Goal: Task Accomplishment & Management: Manage account settings

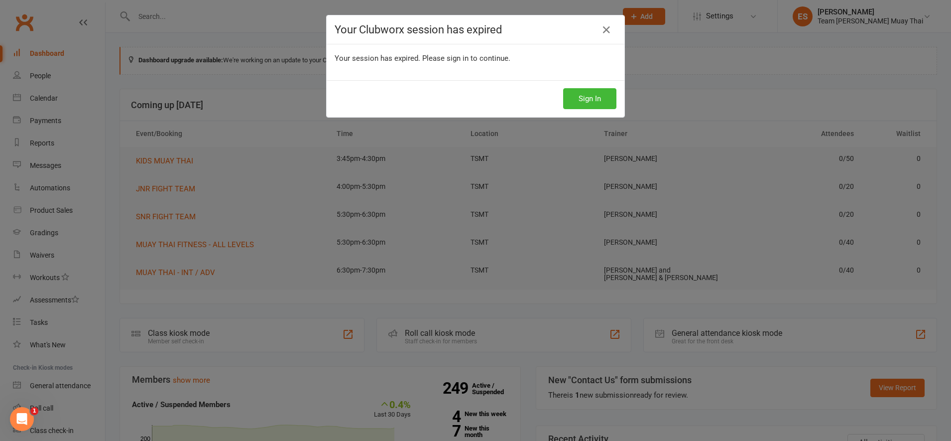
scroll to position [3, 0]
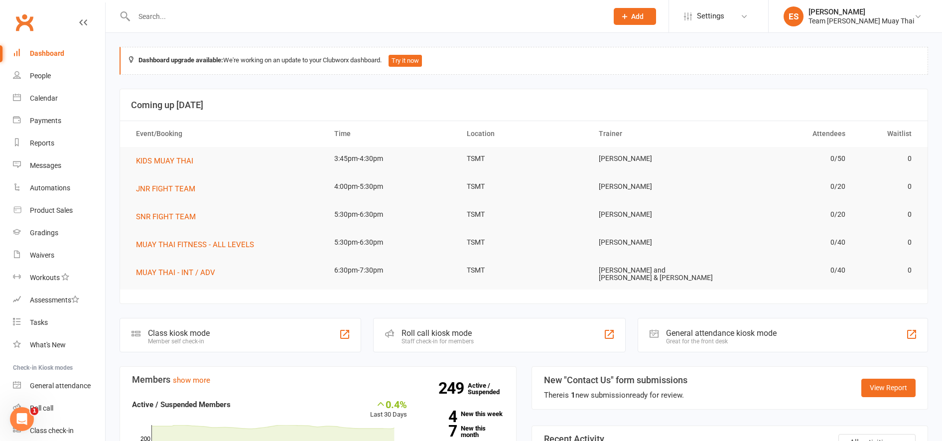
click at [502, 19] on input "text" at bounding box center [366, 16] width 470 height 14
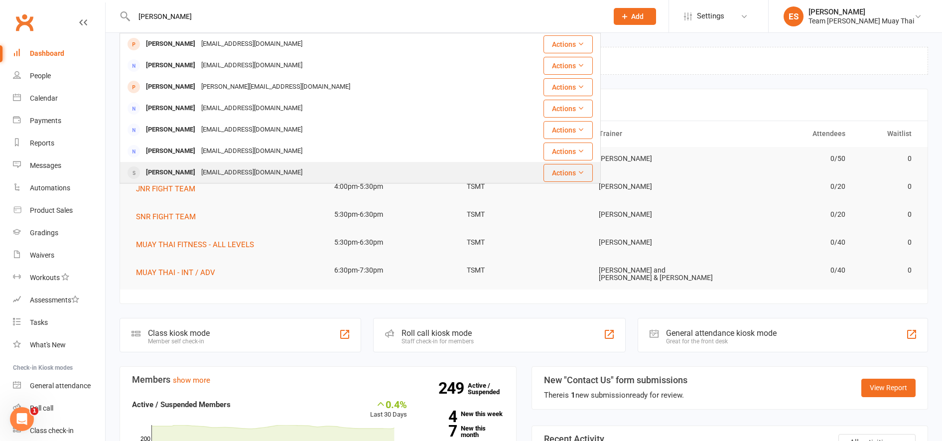
type input "eli"
click at [198, 172] on div "eliah.b@hotmail.com" at bounding box center [251, 172] width 107 height 14
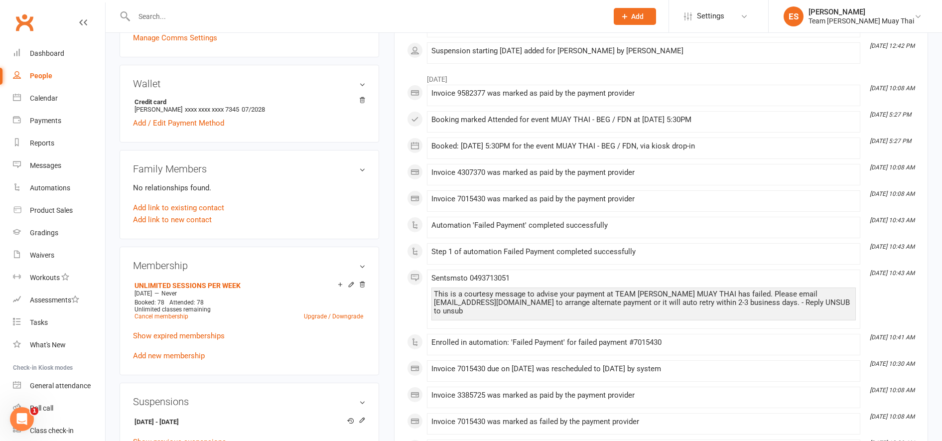
scroll to position [270, 0]
click at [345, 314] on link "Upgrade / Downgrade" at bounding box center [333, 314] width 59 height 7
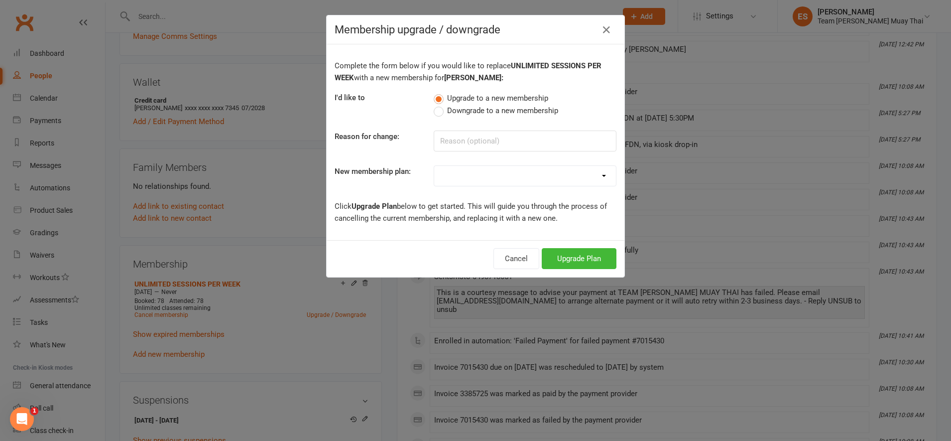
click at [439, 110] on label "Downgrade to a new membership" at bounding box center [496, 111] width 124 height 12
click at [439, 105] on input "Downgrade to a new membership" at bounding box center [437, 105] width 6 height 0
click at [437, 137] on input at bounding box center [525, 140] width 183 height 21
type input "k"
type input "work"
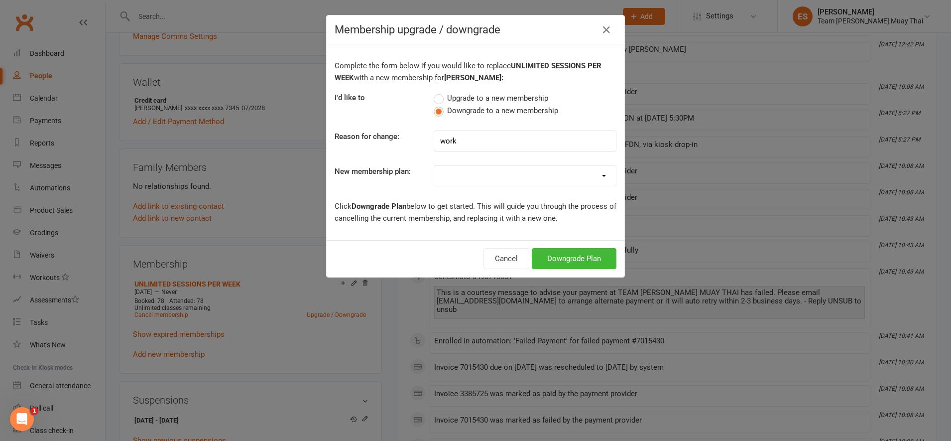
click at [593, 170] on select "KIDS 6 MONTHS (2 SESSIONS P/W) KIDS 12 MONTHS (1 SESSION P/W) KIDS 12 MONTHS (2…" at bounding box center [525, 176] width 182 height 20
select select "15"
click at [434, 166] on select "KIDS 6 MONTHS (2 SESSIONS P/W) KIDS 12 MONTHS (1 SESSION P/W) KIDS 12 MONTHS (2…" at bounding box center [525, 176] width 182 height 20
click at [565, 258] on button "Downgrade Plan" at bounding box center [574, 258] width 85 height 21
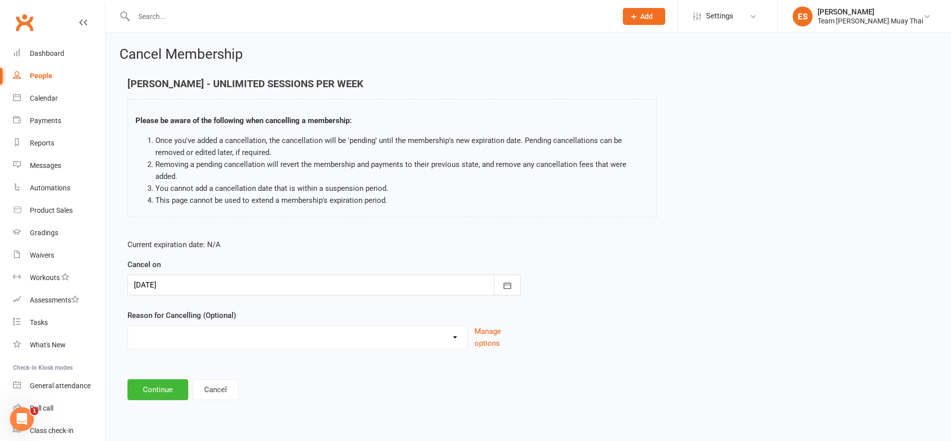
click at [456, 327] on select "FIXING PAYMENTS Holiday Injury More sessions (upgrading) NOT FIGHT TEAM Other s…" at bounding box center [297, 336] width 339 height 20
select select "7"
click at [128, 326] on select "FIXING PAYMENTS Holiday Injury More sessions (upgrading) NOT FIGHT TEAM Other s…" at bounding box center [297, 336] width 339 height 20
click at [149, 379] on button "Continue" at bounding box center [157, 389] width 61 height 21
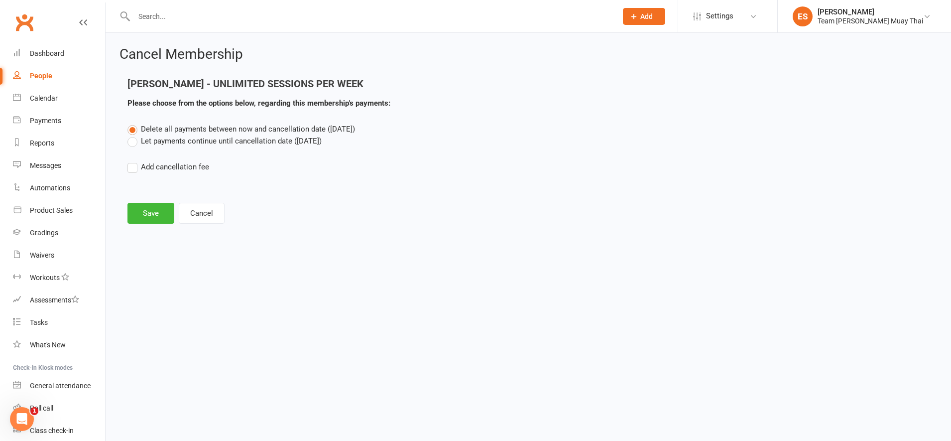
click at [129, 141] on label "Let payments continue until cancellation date (Aug 12, 2025)" at bounding box center [224, 141] width 194 height 12
click at [129, 135] on input "Let payments continue until cancellation date (Aug 12, 2025)" at bounding box center [130, 135] width 6 height 0
click at [141, 208] on button "Save" at bounding box center [150, 213] width 47 height 21
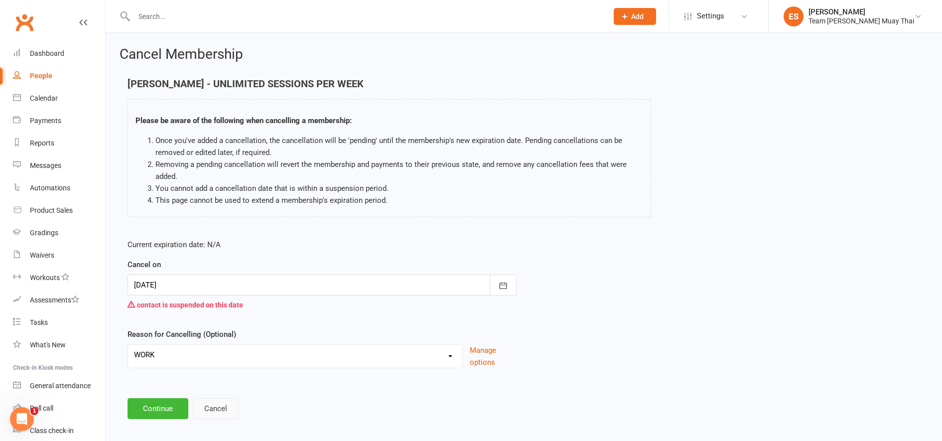
click at [209, 405] on button "Cancel" at bounding box center [216, 408] width 46 height 21
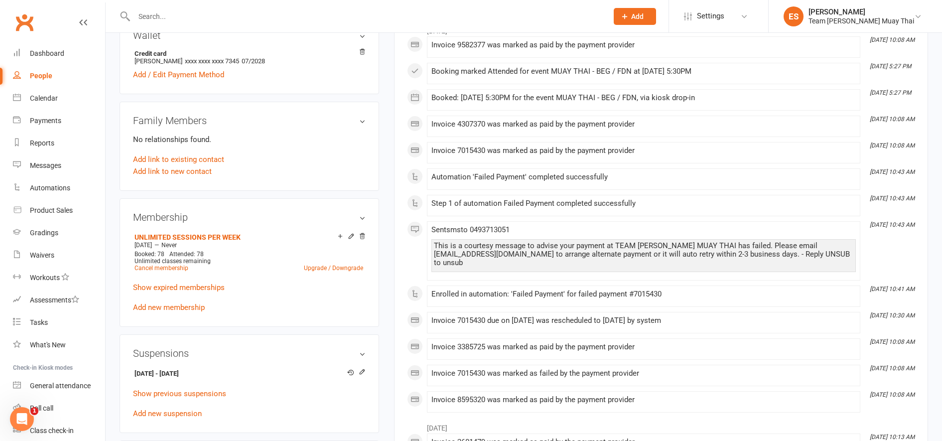
scroll to position [329, 0]
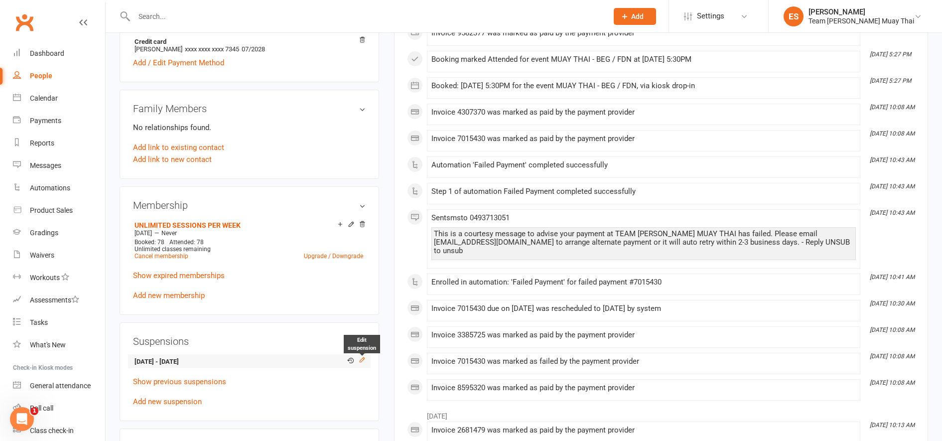
click at [360, 357] on icon at bounding box center [362, 359] width 7 height 7
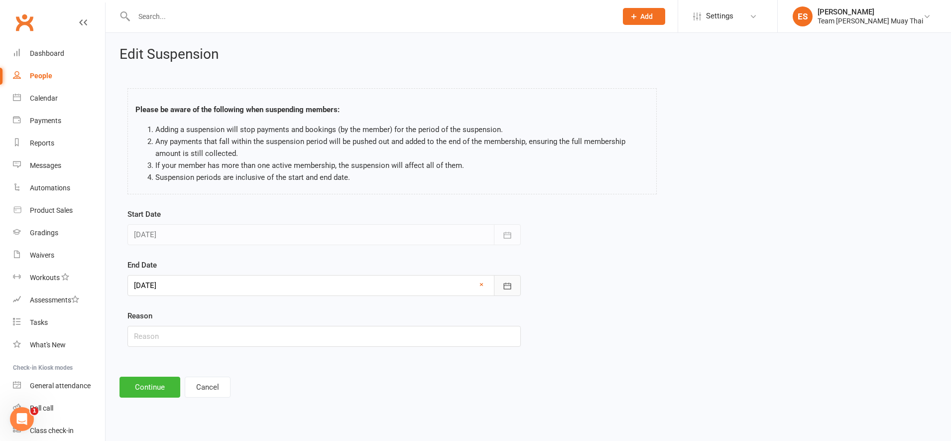
click at [505, 286] on icon "button" at bounding box center [507, 286] width 10 height 10
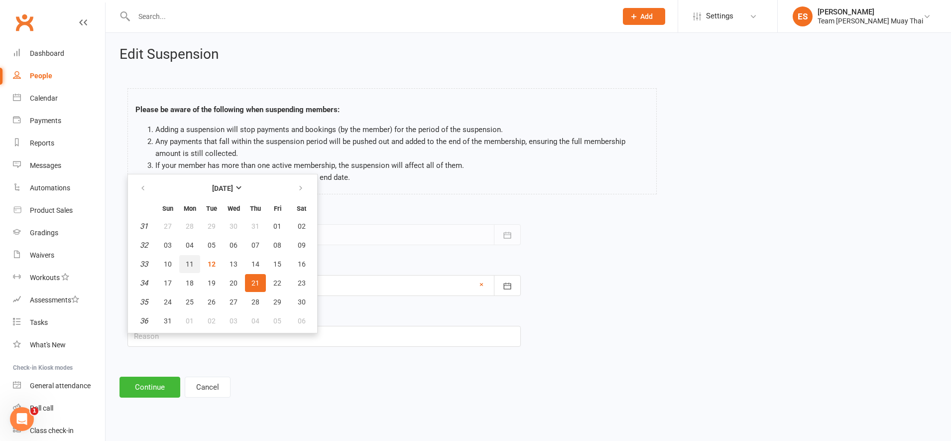
click at [187, 265] on span "11" at bounding box center [190, 264] width 8 height 8
type input "11 Aug 2025"
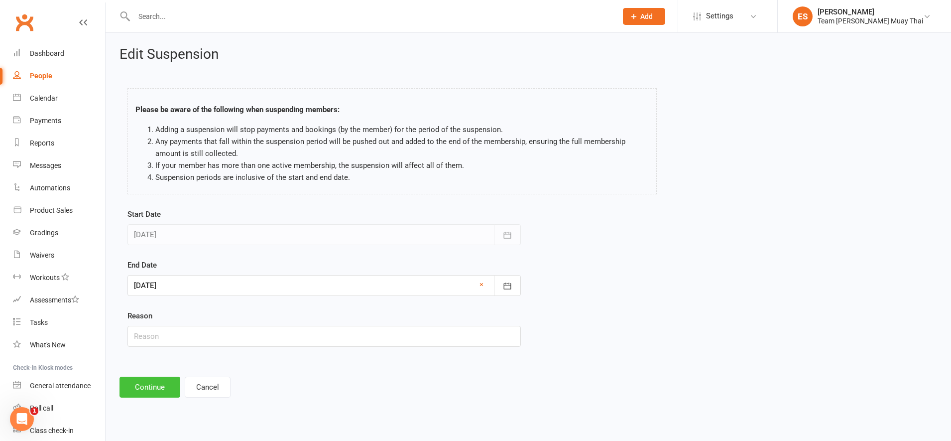
click at [152, 379] on button "Continue" at bounding box center [150, 386] width 61 height 21
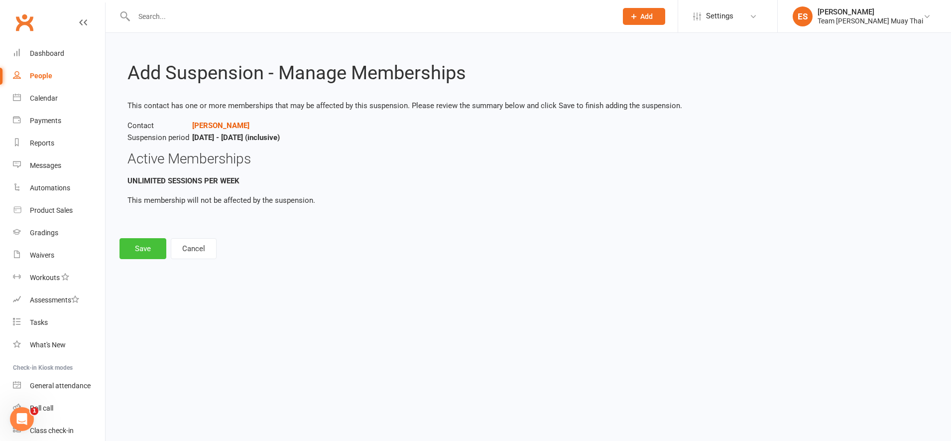
click at [142, 247] on button "Save" at bounding box center [143, 248] width 47 height 21
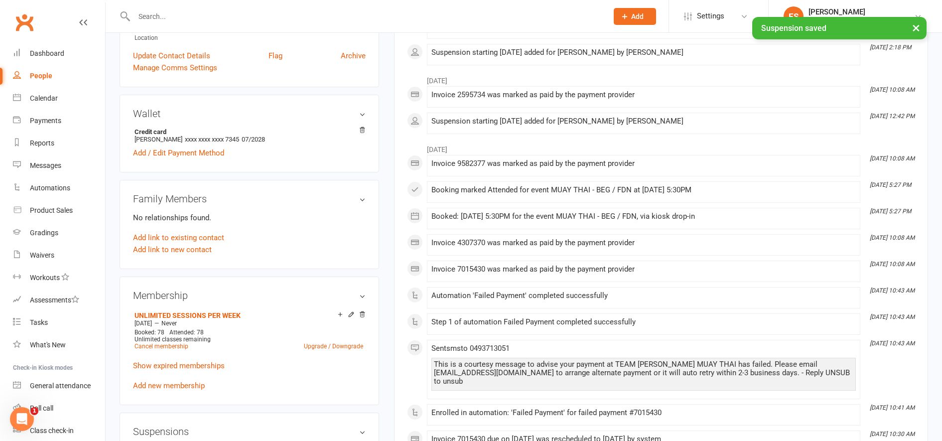
scroll to position [249, 0]
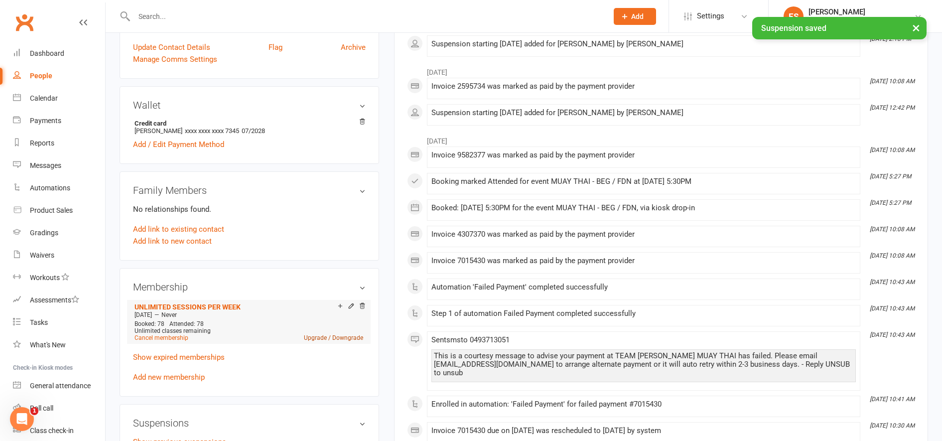
click at [342, 336] on link "Upgrade / Downgrade" at bounding box center [333, 337] width 59 height 7
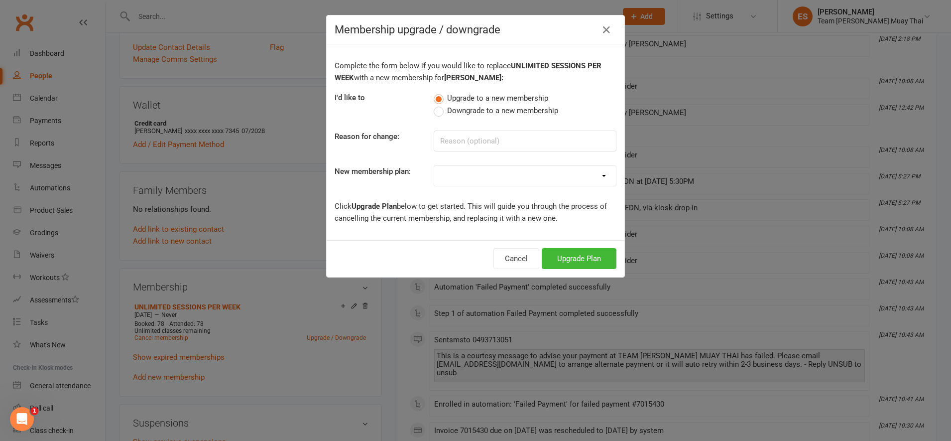
click at [434, 113] on label "Downgrade to a new membership" at bounding box center [496, 111] width 124 height 12
click at [434, 105] on input "Downgrade to a new membership" at bounding box center [437, 105] width 6 height 0
click at [451, 146] on input at bounding box center [525, 140] width 183 height 21
type input "work"
click at [521, 175] on select "KIDS 6 MONTHS (2 SESSIONS P/W) KIDS 12 MONTHS (1 SESSION P/W) KIDS 12 MONTHS (2…" at bounding box center [525, 176] width 182 height 20
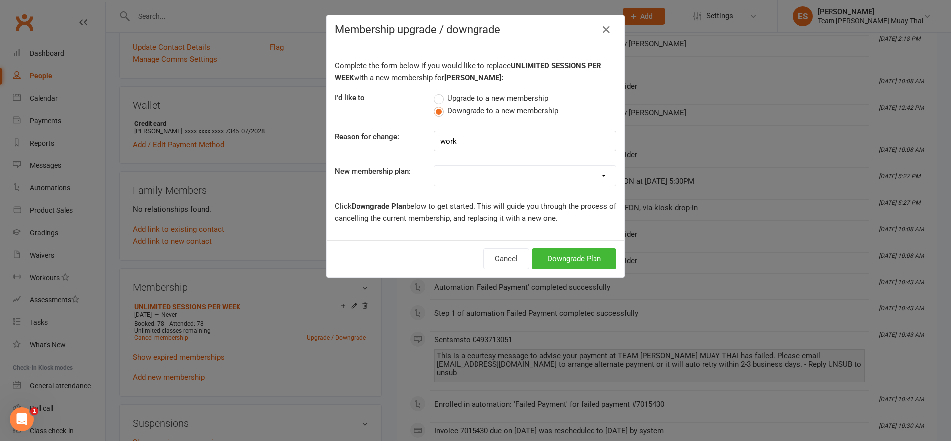
select select "15"
click at [434, 166] on select "KIDS 6 MONTHS (2 SESSIONS P/W) KIDS 12 MONTHS (1 SESSION P/W) KIDS 12 MONTHS (2…" at bounding box center [525, 176] width 182 height 20
click at [541, 253] on button "Downgrade Plan" at bounding box center [574, 258] width 85 height 21
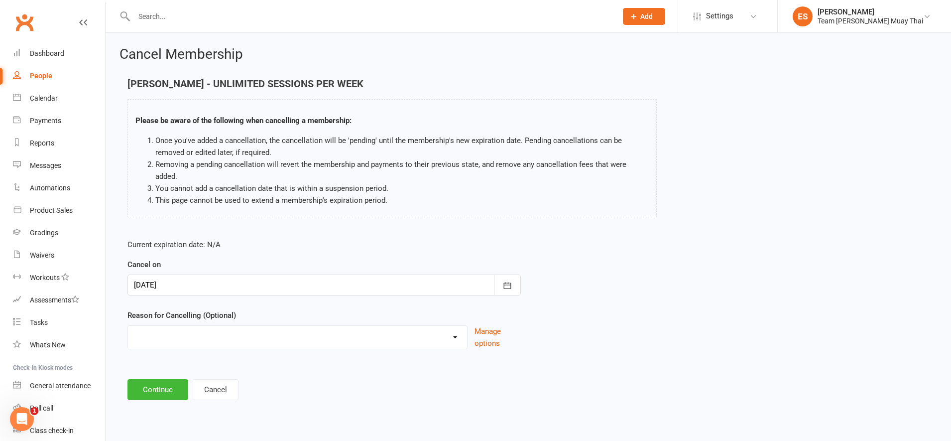
click at [210, 326] on select "FIXING PAYMENTS Holiday Injury More sessions (upgrading) NOT FIGHT TEAM Other s…" at bounding box center [297, 336] width 339 height 20
select select "7"
click at [128, 326] on select "FIXING PAYMENTS Holiday Injury More sessions (upgrading) NOT FIGHT TEAM Other s…" at bounding box center [297, 336] width 339 height 20
click at [156, 379] on button "Continue" at bounding box center [157, 389] width 61 height 21
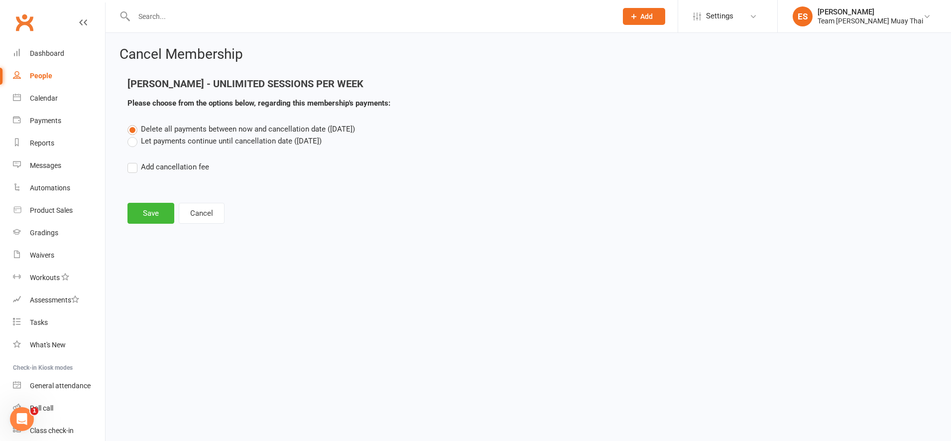
click at [136, 142] on label "Let payments continue until cancellation date (Aug 12, 2025)" at bounding box center [224, 141] width 194 height 12
click at [134, 135] on input "Let payments continue until cancellation date (Aug 12, 2025)" at bounding box center [130, 135] width 6 height 0
click at [145, 213] on button "Save" at bounding box center [150, 213] width 47 height 21
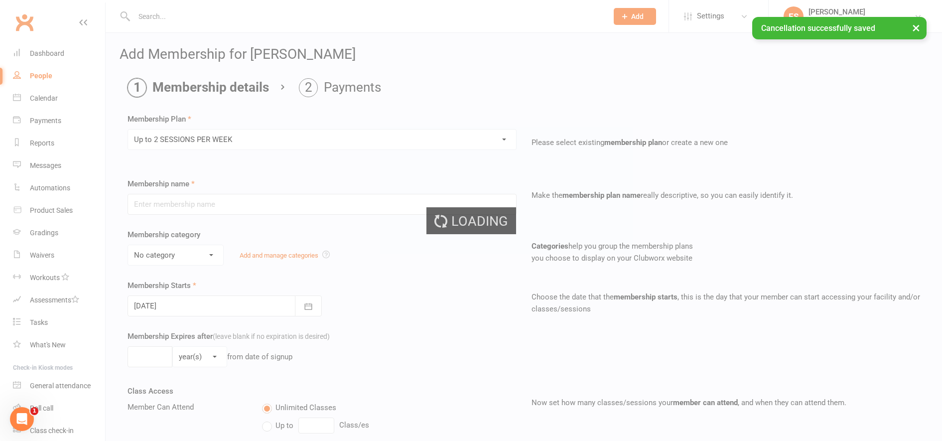
type input "Up to 2 SESSIONS PER WEEK"
select select "4"
type input "0"
type input "2"
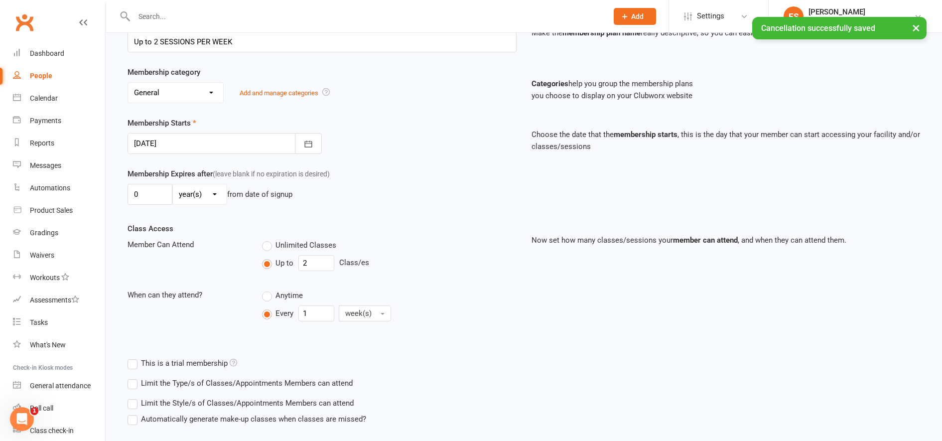
scroll to position [226, 0]
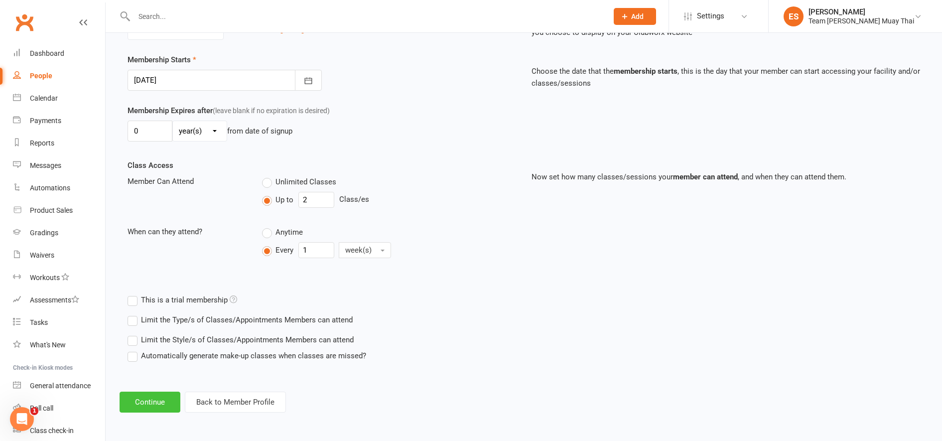
click at [136, 404] on button "Continue" at bounding box center [150, 401] width 61 height 21
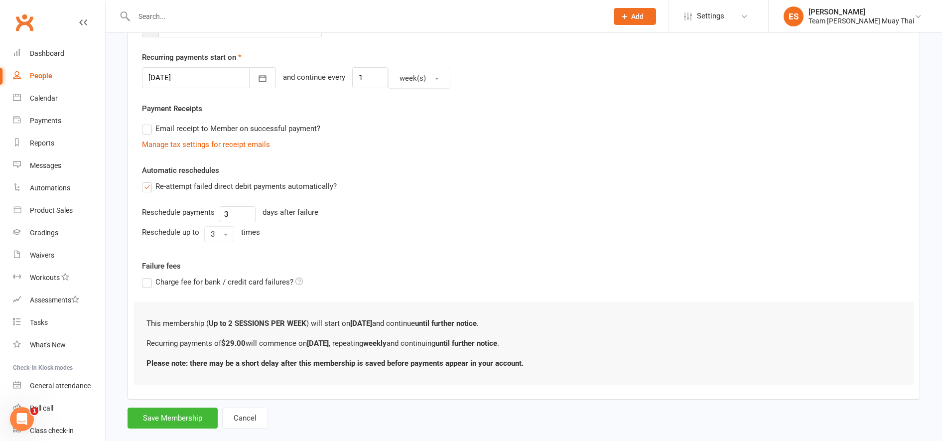
scroll to position [0, 0]
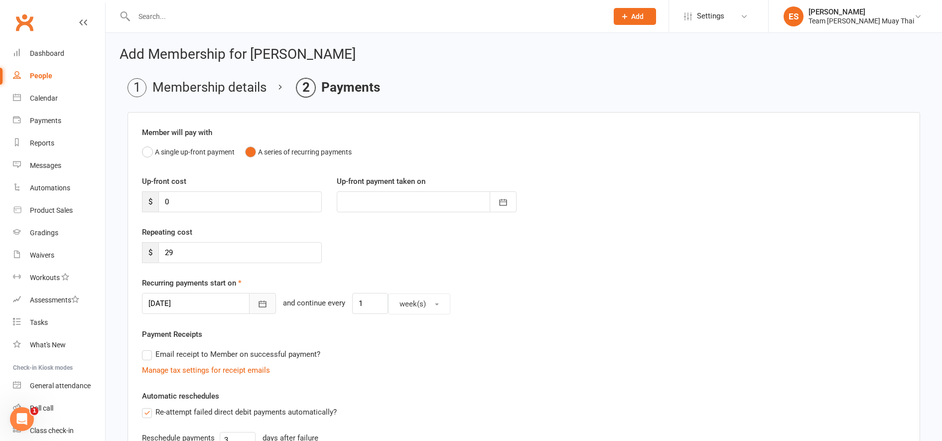
click at [249, 311] on button "button" at bounding box center [262, 303] width 27 height 21
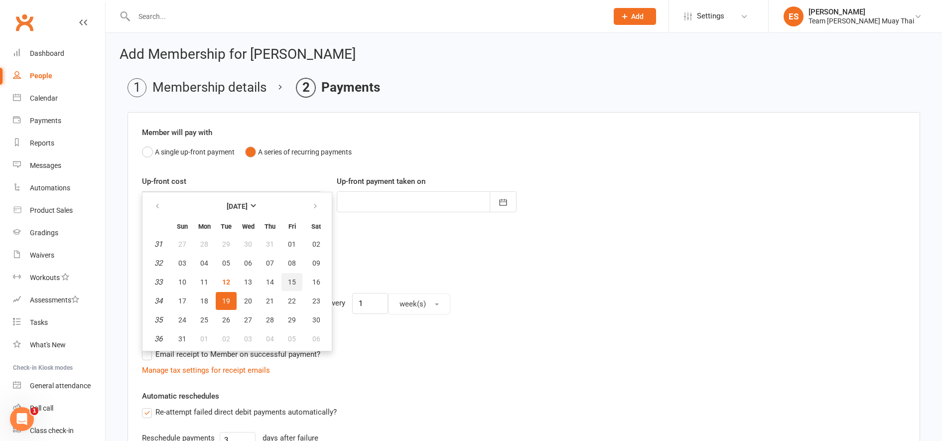
click at [294, 279] on span "15" at bounding box center [292, 282] width 8 height 8
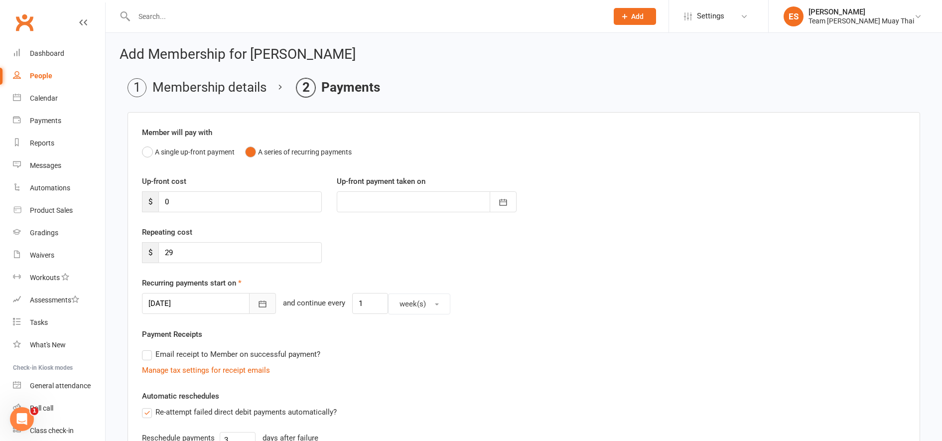
click at [257, 300] on icon "button" at bounding box center [262, 304] width 10 height 10
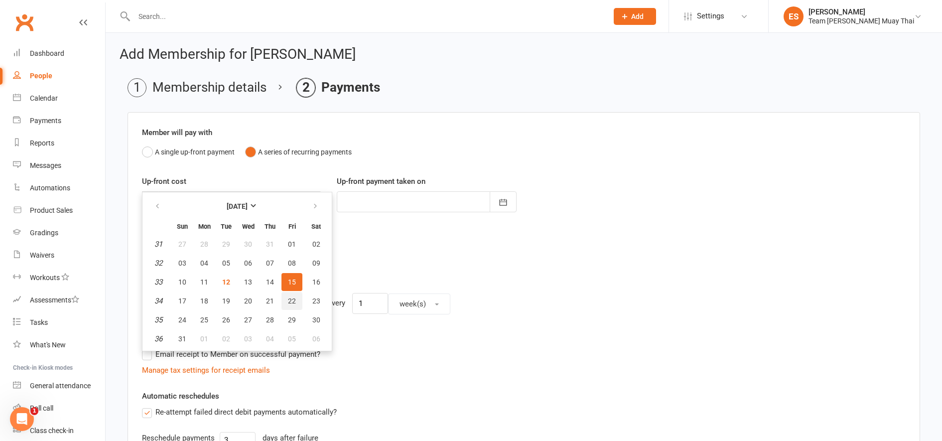
click at [291, 302] on span "22" at bounding box center [292, 301] width 8 height 8
type input "22 Aug 2025"
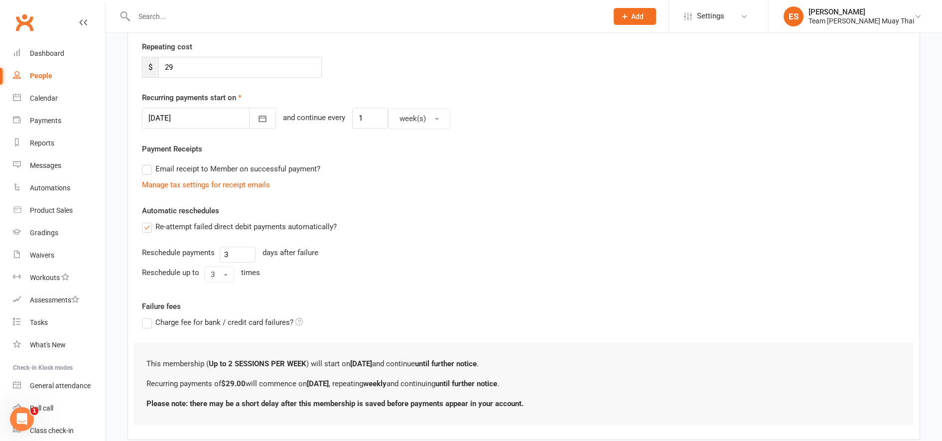
scroll to position [244, 0]
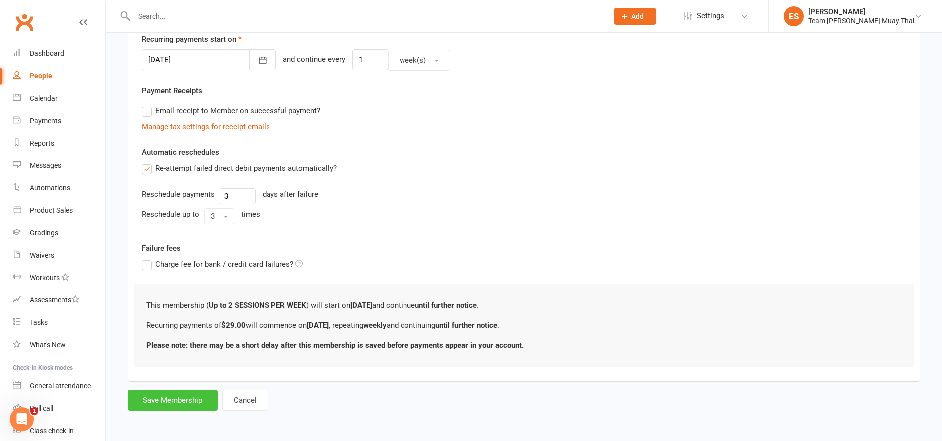
click at [190, 406] on button "Save Membership" at bounding box center [172, 399] width 90 height 21
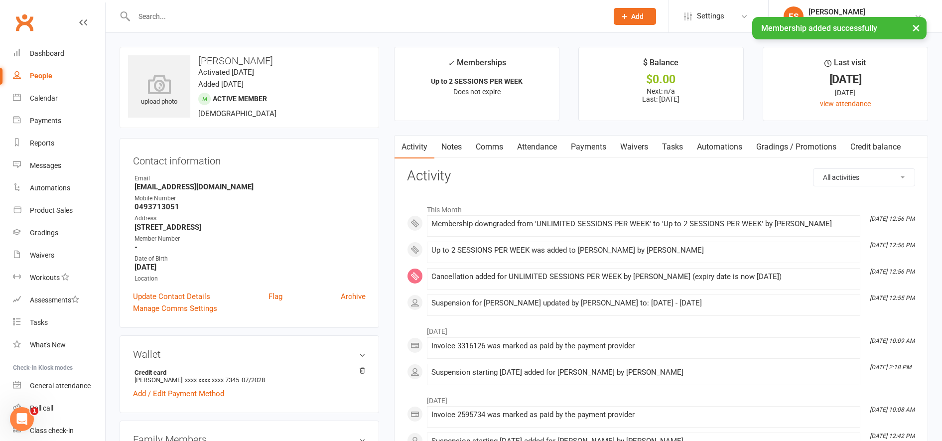
click at [603, 150] on link "Payments" at bounding box center [588, 146] width 49 height 23
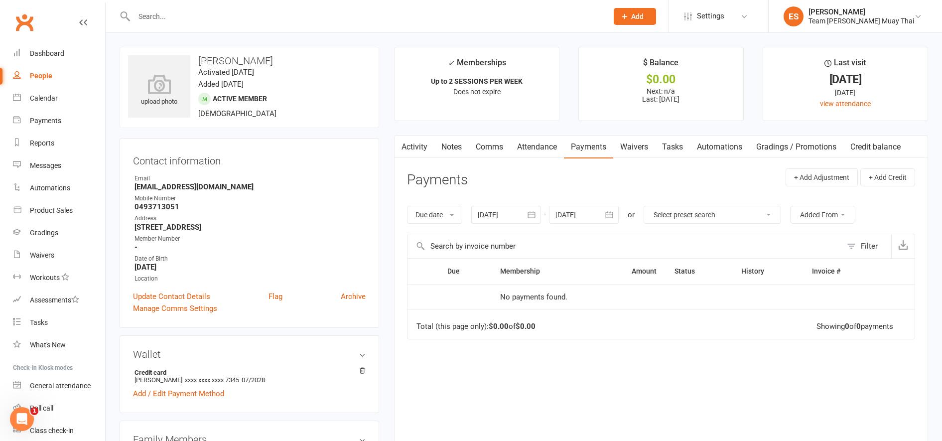
click at [409, 150] on link "Activity" at bounding box center [414, 146] width 40 height 23
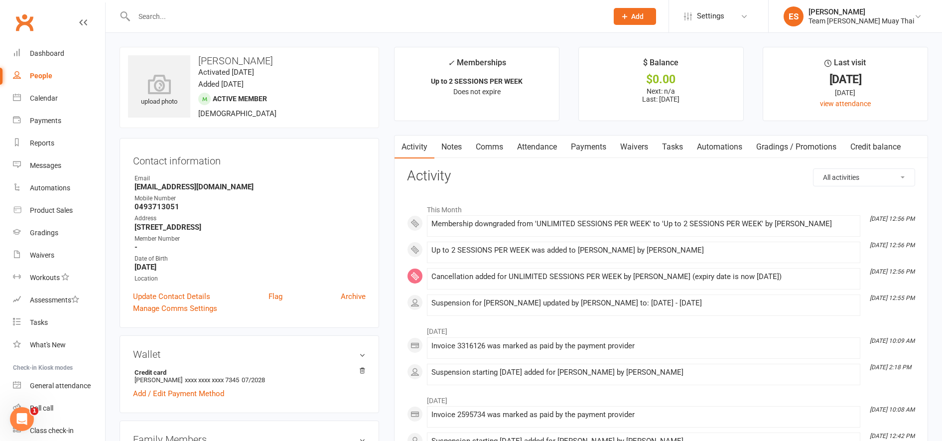
click at [591, 155] on link "Payments" at bounding box center [588, 146] width 49 height 23
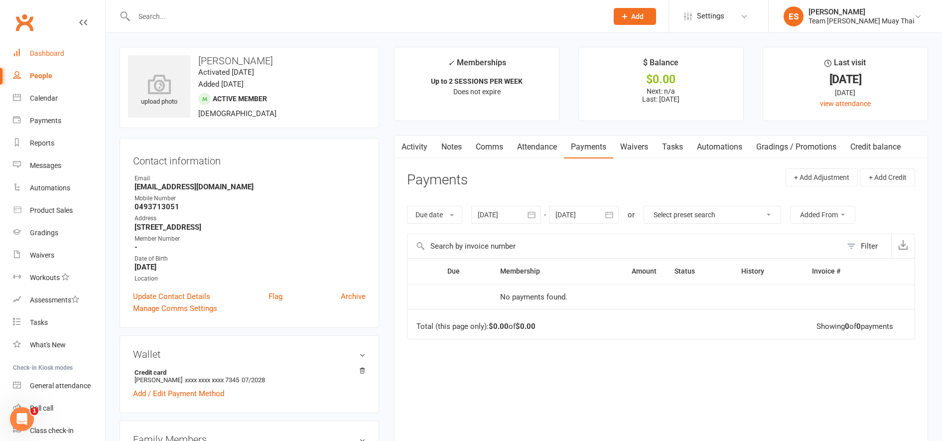
click at [38, 48] on link "Dashboard" at bounding box center [59, 53] width 92 height 22
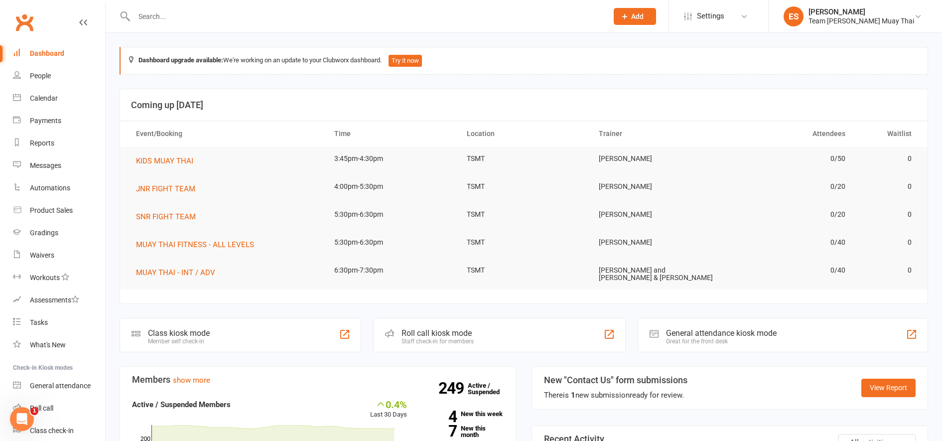
click at [180, 14] on input "text" at bounding box center [366, 16] width 470 height 14
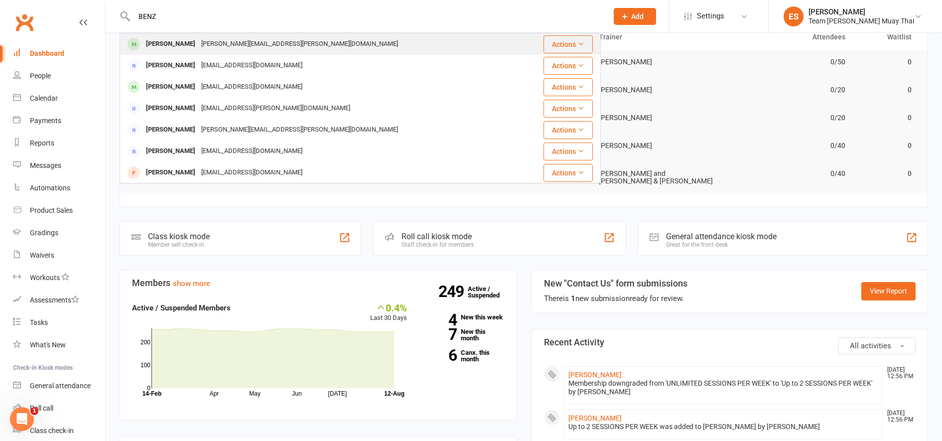
type input "BENZ"
click at [198, 47] on div "Meyer.nadine@hotmail.com" at bounding box center [299, 44] width 203 height 14
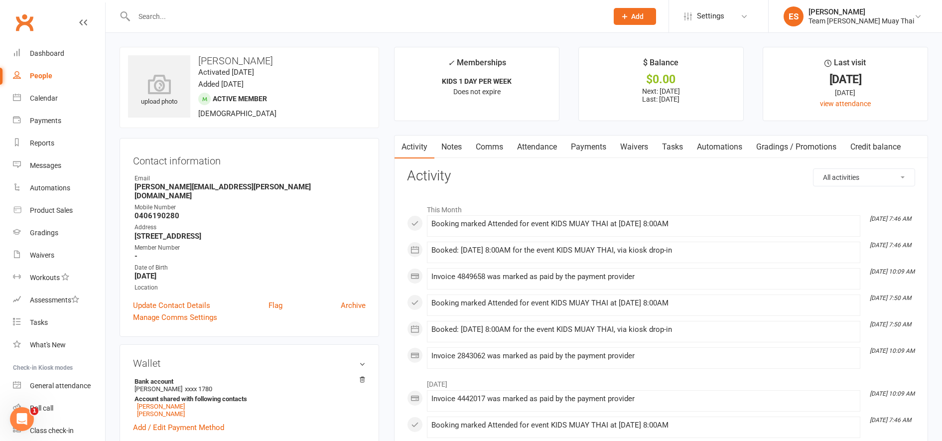
click at [598, 145] on link "Payments" at bounding box center [588, 146] width 49 height 23
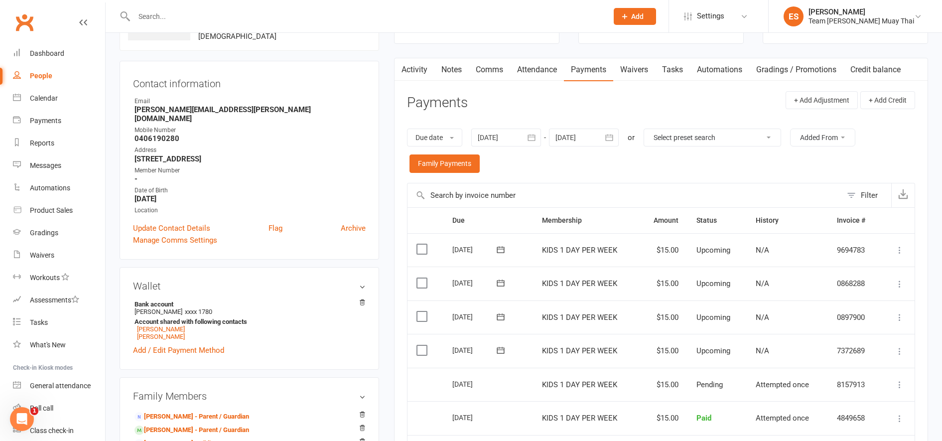
scroll to position [71, 0]
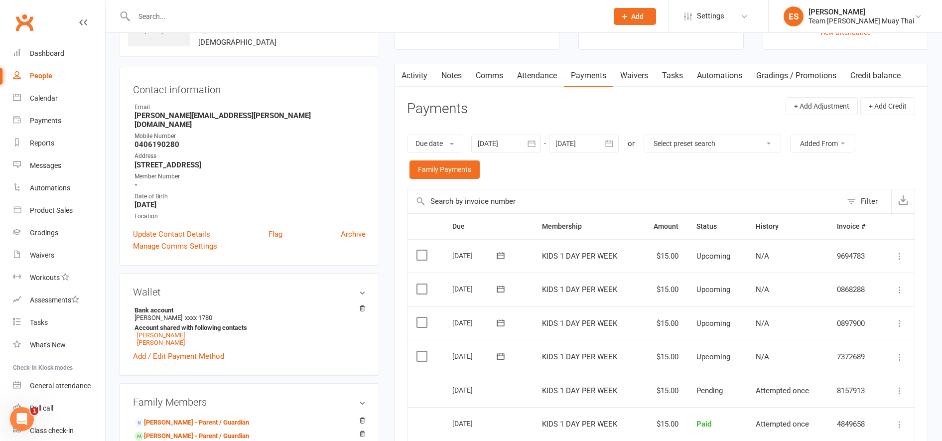
click at [605, 144] on button "button" at bounding box center [610, 143] width 18 height 18
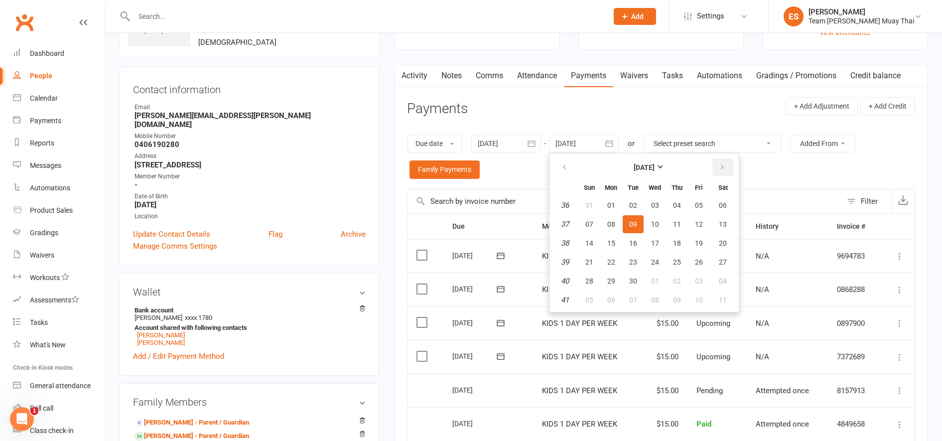
click at [728, 170] on button "button" at bounding box center [722, 167] width 21 height 18
click at [729, 170] on button "button" at bounding box center [722, 167] width 21 height 18
click at [728, 166] on button "button" at bounding box center [722, 167] width 21 height 18
click at [683, 232] on button "11" at bounding box center [676, 224] width 21 height 18
type input "11 Dec 2025"
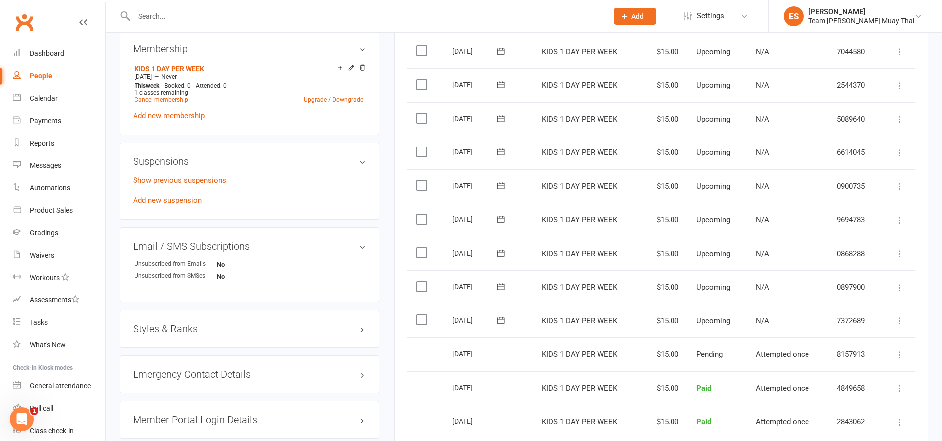
scroll to position [545, 0]
click at [418, 322] on label at bounding box center [422, 319] width 13 height 10
click at [418, 314] on input "checkbox" at bounding box center [419, 314] width 6 height 0
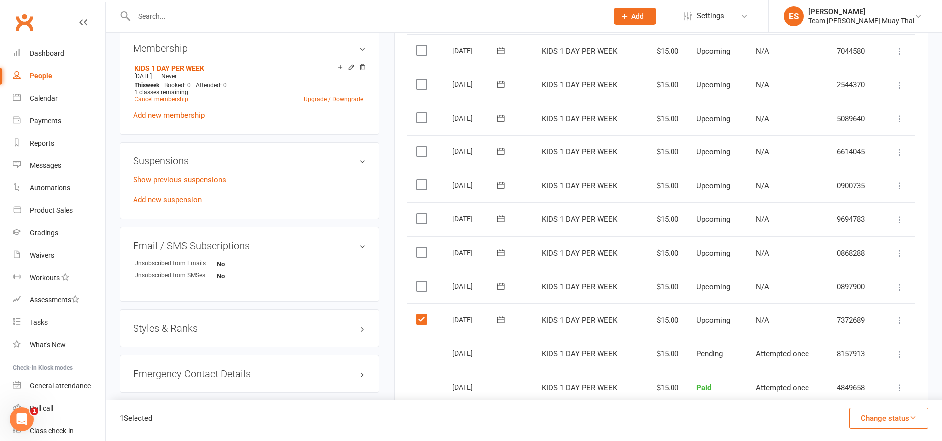
click at [421, 288] on label at bounding box center [422, 286] width 13 height 10
click at [421, 281] on input "checkbox" at bounding box center [419, 281] width 6 height 0
click at [421, 255] on label at bounding box center [422, 252] width 13 height 10
click at [421, 247] on input "checkbox" at bounding box center [419, 247] width 6 height 0
click at [418, 221] on label at bounding box center [422, 219] width 13 height 10
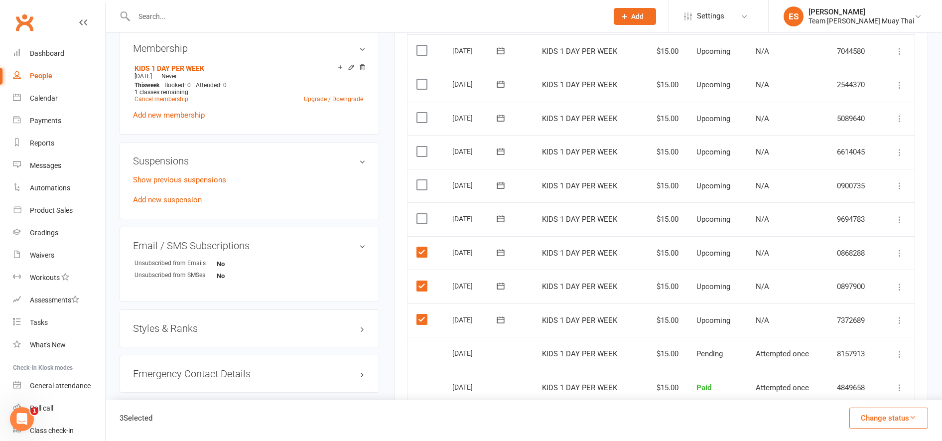
click at [418, 214] on input "checkbox" at bounding box center [419, 214] width 6 height 0
click at [418, 190] on label at bounding box center [422, 185] width 13 height 10
click at [418, 180] on input "checkbox" at bounding box center [419, 180] width 6 height 0
click at [419, 155] on label at bounding box center [422, 151] width 13 height 10
click at [419, 146] on input "checkbox" at bounding box center [419, 146] width 6 height 0
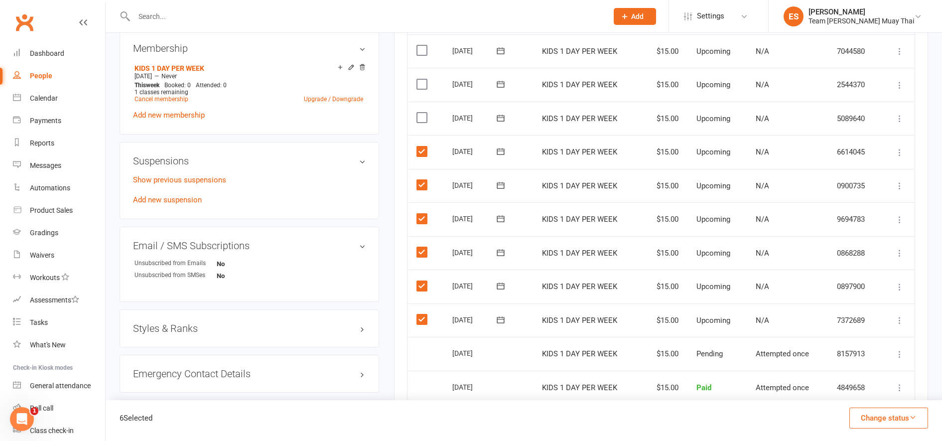
click at [419, 118] on label at bounding box center [422, 118] width 13 height 10
click at [419, 113] on input "checkbox" at bounding box center [419, 113] width 6 height 0
click at [419, 83] on label at bounding box center [422, 84] width 13 height 10
click at [419, 79] on input "checkbox" at bounding box center [419, 79] width 6 height 0
click at [418, 51] on label at bounding box center [422, 50] width 13 height 10
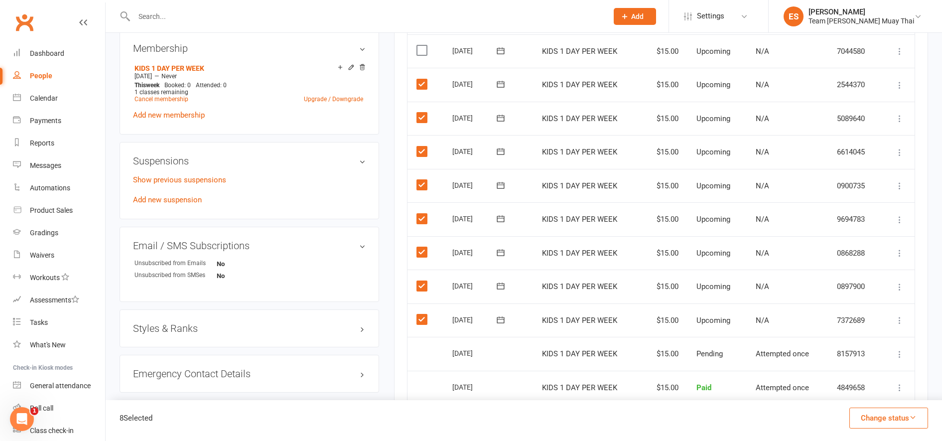
click at [418, 45] on input "checkbox" at bounding box center [419, 45] width 6 height 0
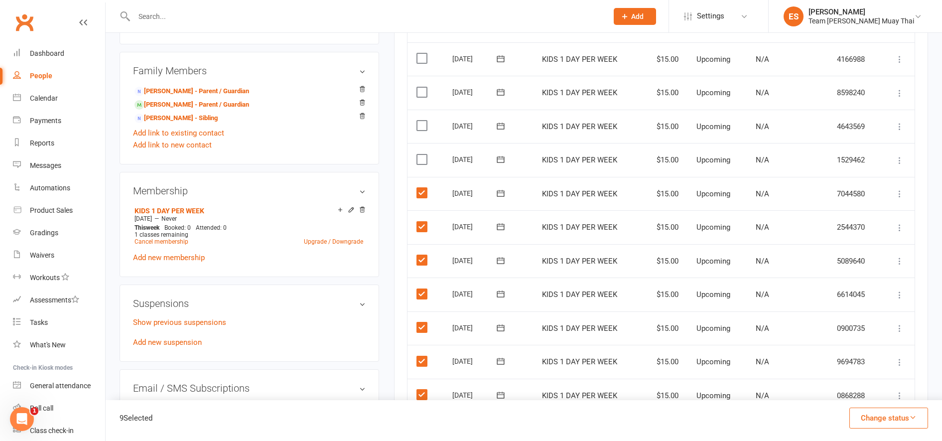
scroll to position [400, 0]
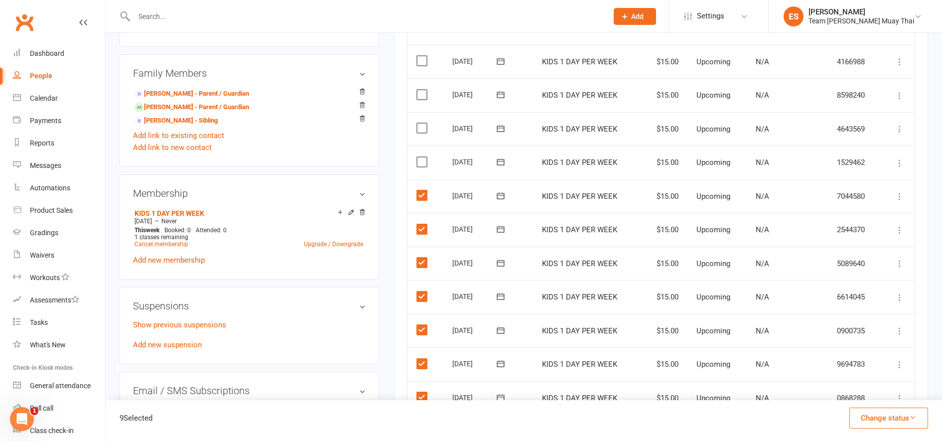
click at [418, 162] on label at bounding box center [422, 162] width 13 height 10
click at [418, 157] on input "checkbox" at bounding box center [419, 157] width 6 height 0
click at [417, 123] on label at bounding box center [422, 128] width 13 height 10
click at [417, 123] on input "checkbox" at bounding box center [419, 123] width 6 height 0
click at [418, 94] on label at bounding box center [422, 95] width 13 height 10
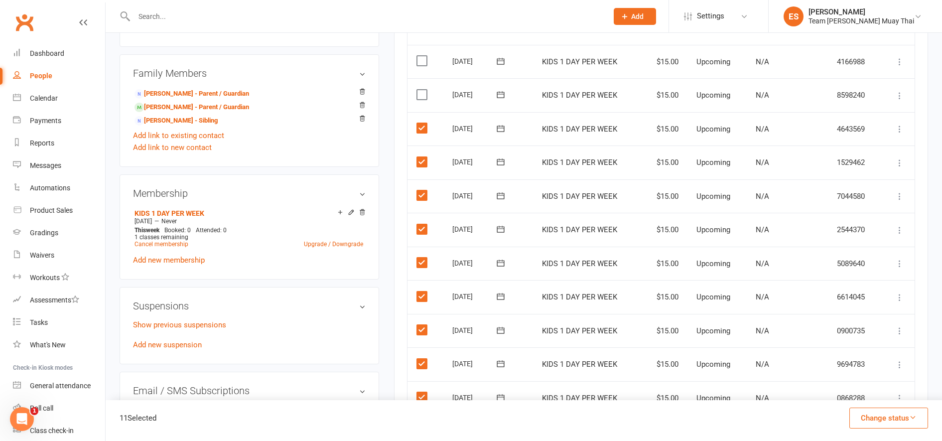
click at [418, 90] on input "checkbox" at bounding box center [419, 90] width 6 height 0
click at [417, 58] on label at bounding box center [422, 61] width 13 height 10
click at [417, 56] on input "checkbox" at bounding box center [419, 56] width 6 height 0
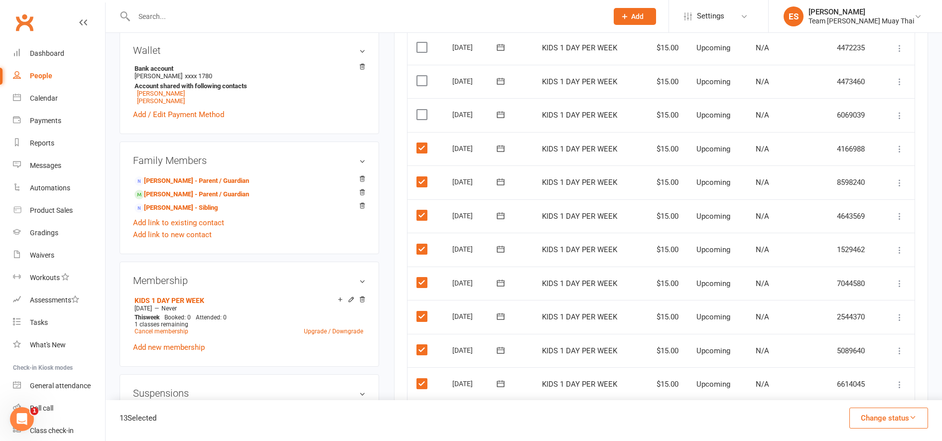
scroll to position [304, 0]
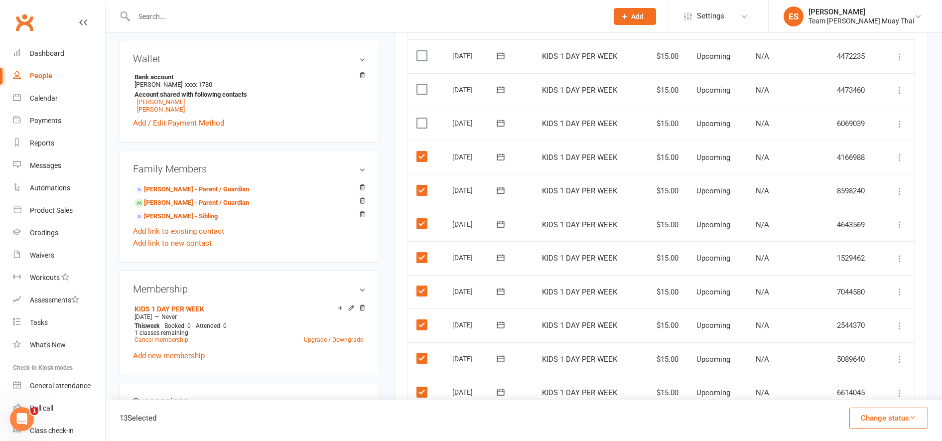
click at [871, 420] on button "Change status" at bounding box center [888, 417] width 79 height 21
click at [858, 392] on link "Skipped" at bounding box center [878, 391] width 99 height 20
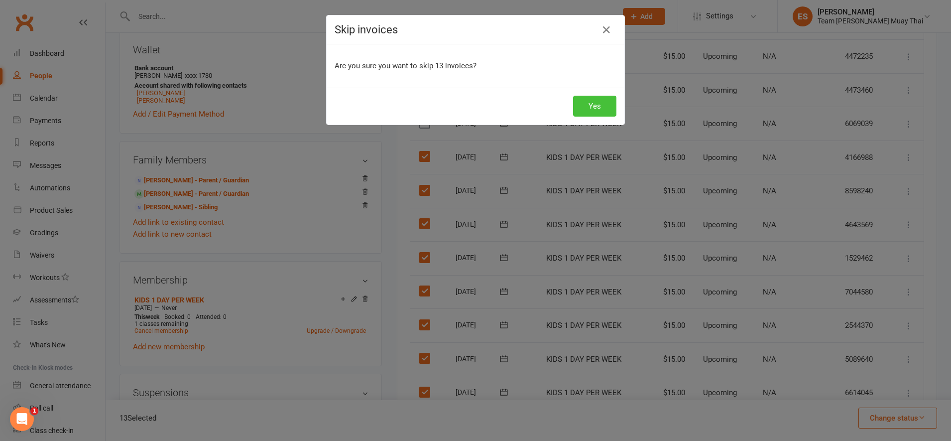
click at [590, 115] on button "Yes" at bounding box center [594, 106] width 43 height 21
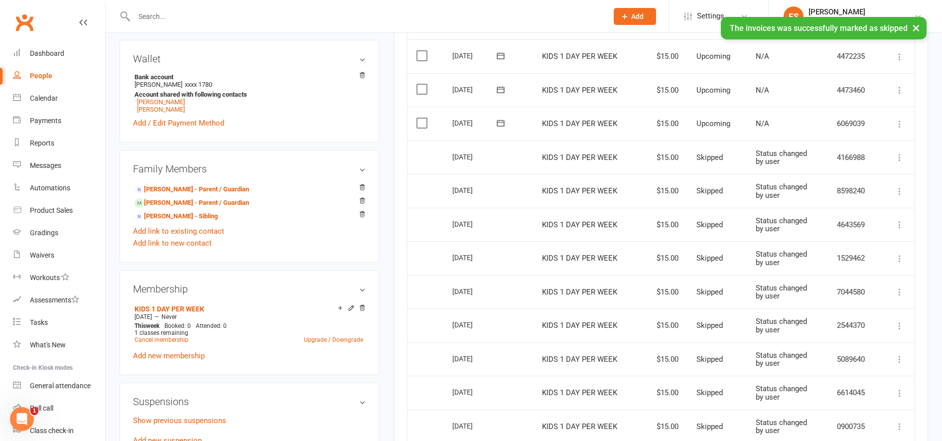
click at [895, 124] on icon at bounding box center [899, 124] width 10 height 10
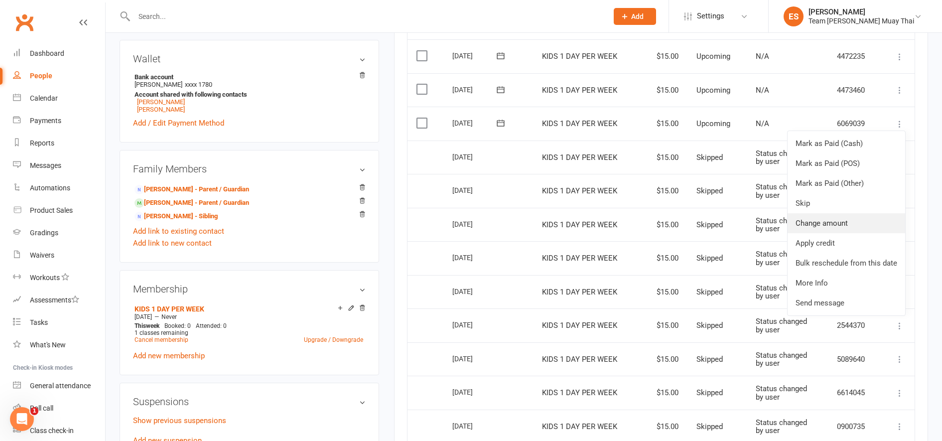
click at [803, 226] on link "Change amount" at bounding box center [846, 223] width 118 height 20
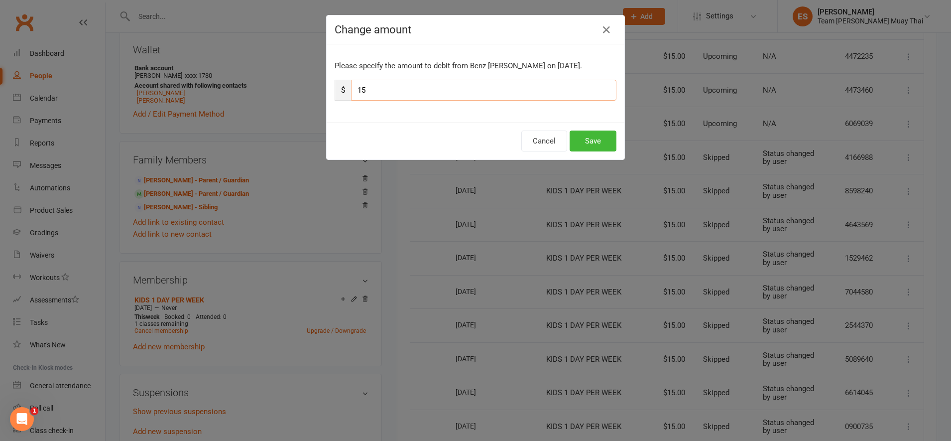
click at [468, 90] on input "15" at bounding box center [483, 90] width 265 height 21
type input "10"
click at [583, 142] on button "Save" at bounding box center [593, 140] width 47 height 21
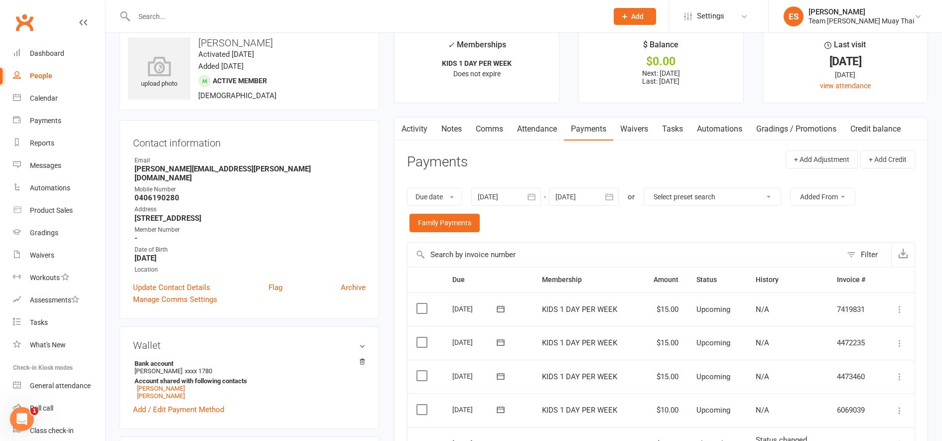
scroll to position [0, 0]
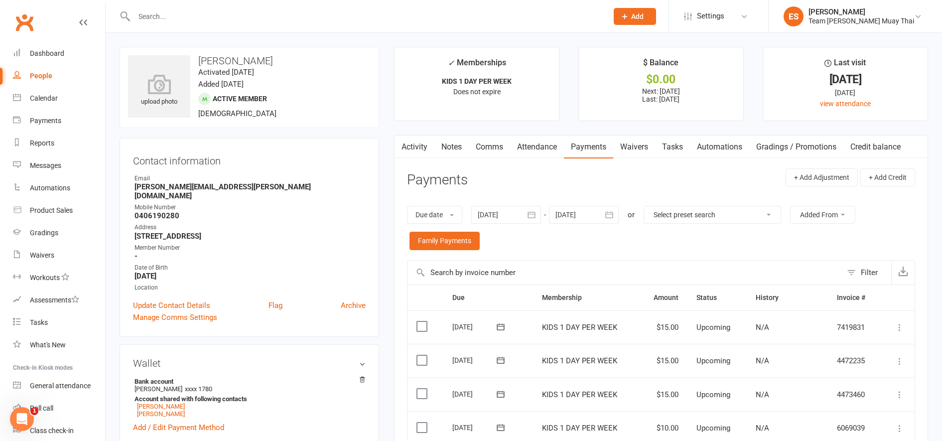
click at [204, 17] on input "text" at bounding box center [366, 16] width 470 height 14
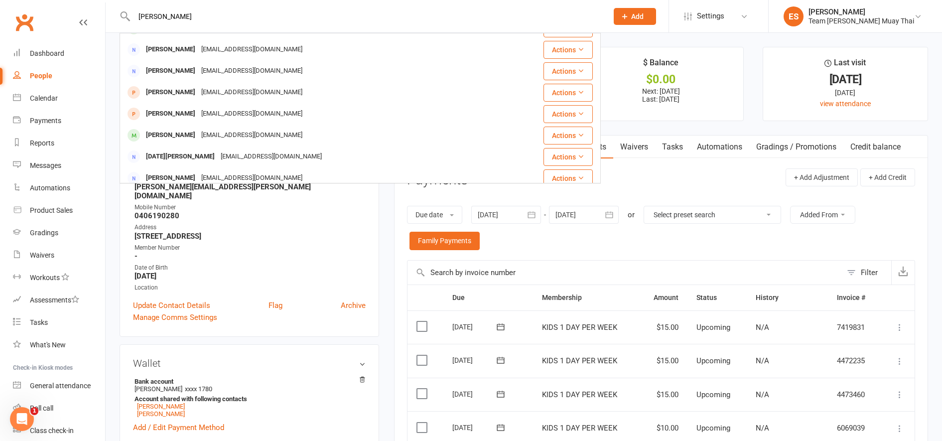
scroll to position [259, 0]
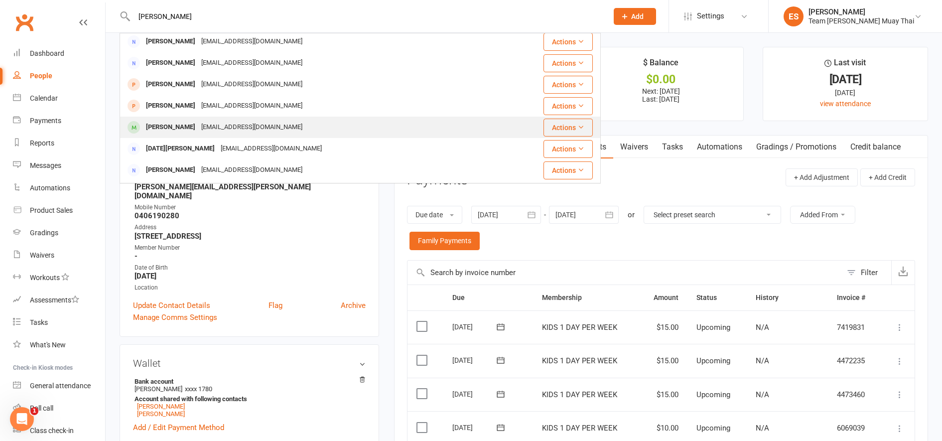
type input "LUKE"
click at [159, 129] on div "Luke Jackson" at bounding box center [170, 127] width 55 height 14
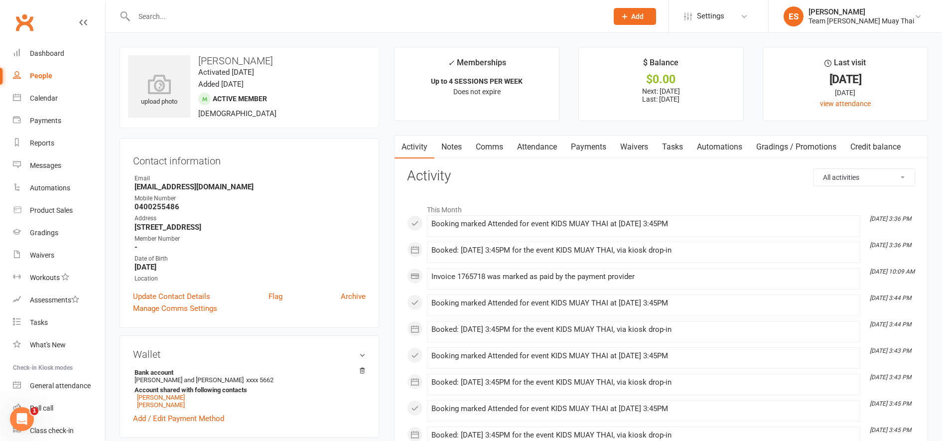
click at [576, 151] on link "Payments" at bounding box center [588, 146] width 49 height 23
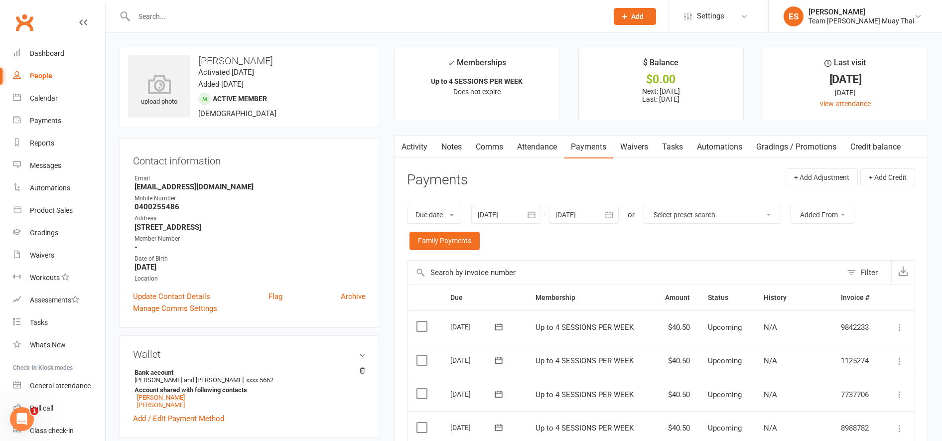
click at [597, 218] on div at bounding box center [584, 215] width 70 height 18
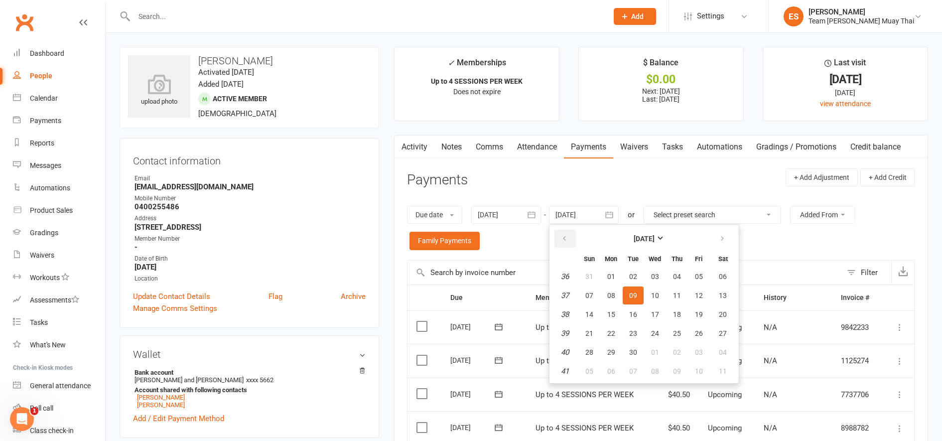
click at [566, 245] on button "button" at bounding box center [564, 239] width 21 height 18
click at [721, 246] on button "button" at bounding box center [722, 239] width 21 height 18
click at [724, 242] on icon "button" at bounding box center [722, 239] width 7 height 8
click at [690, 296] on button "10" at bounding box center [698, 295] width 21 height 18
type input "10 Oct 2025"
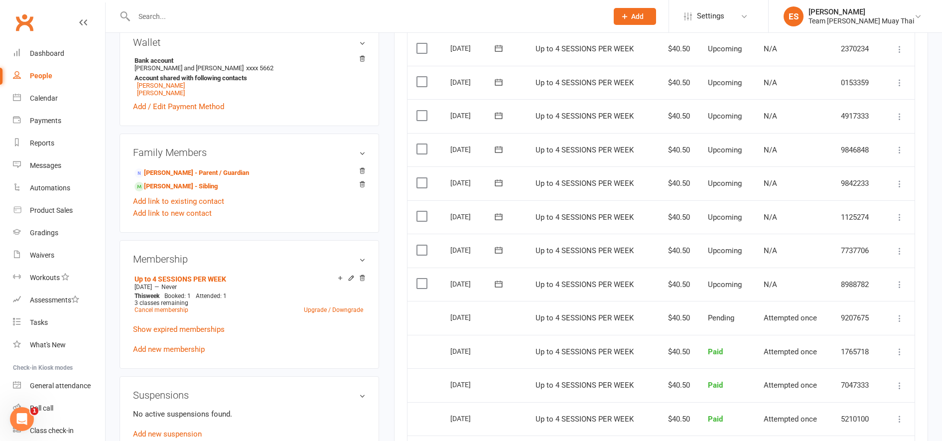
scroll to position [313, 0]
click at [420, 279] on label at bounding box center [422, 282] width 13 height 10
click at [420, 277] on input "checkbox" at bounding box center [419, 277] width 6 height 0
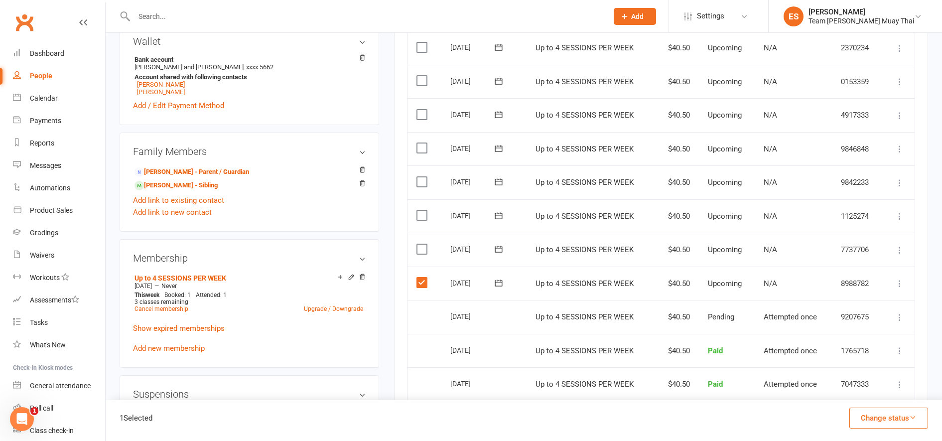
click at [416, 249] on label at bounding box center [422, 249] width 13 height 10
click at [416, 244] on input "checkbox" at bounding box center [419, 244] width 6 height 0
click at [417, 213] on label at bounding box center [422, 215] width 13 height 10
click at [417, 210] on input "checkbox" at bounding box center [419, 210] width 6 height 0
click at [419, 181] on label at bounding box center [422, 182] width 13 height 10
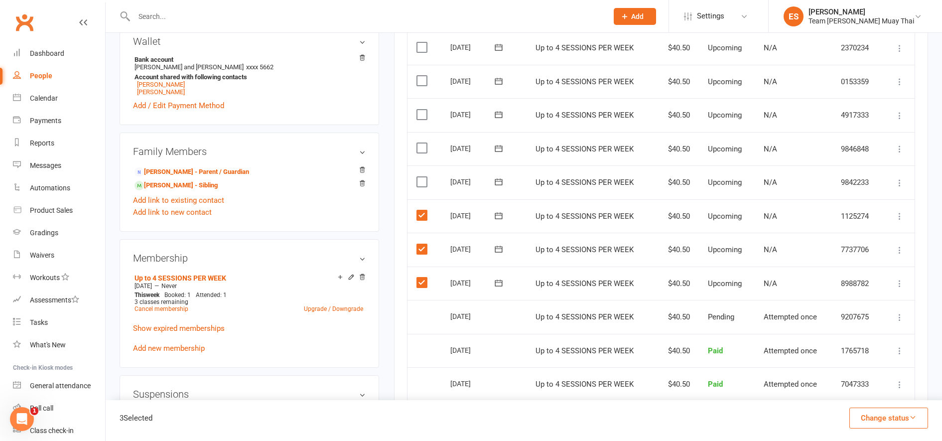
click at [419, 177] on input "checkbox" at bounding box center [419, 177] width 6 height 0
click at [883, 426] on button "Change status" at bounding box center [888, 417] width 79 height 21
click at [853, 398] on link "Skipped" at bounding box center [878, 391] width 99 height 20
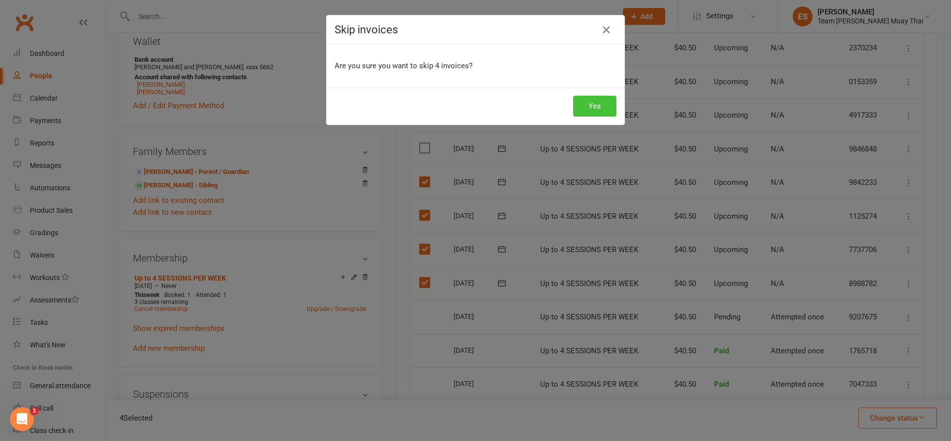
click at [584, 111] on button "Yes" at bounding box center [594, 106] width 43 height 21
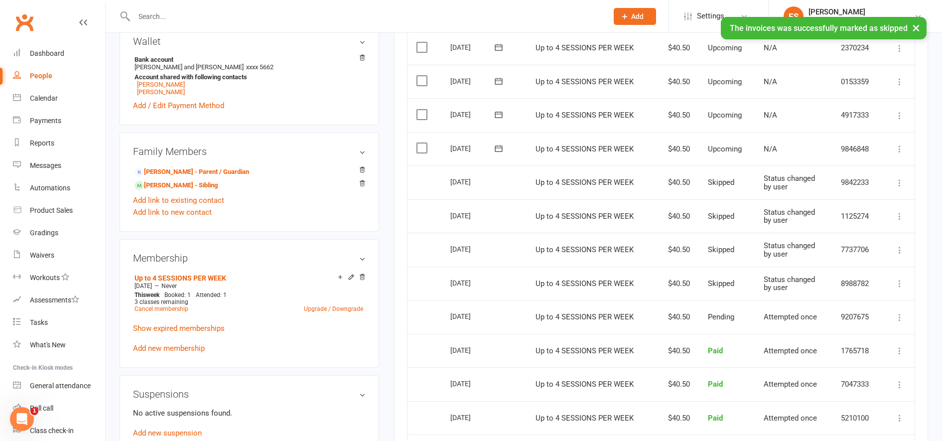
click at [901, 152] on icon at bounding box center [899, 149] width 10 height 10
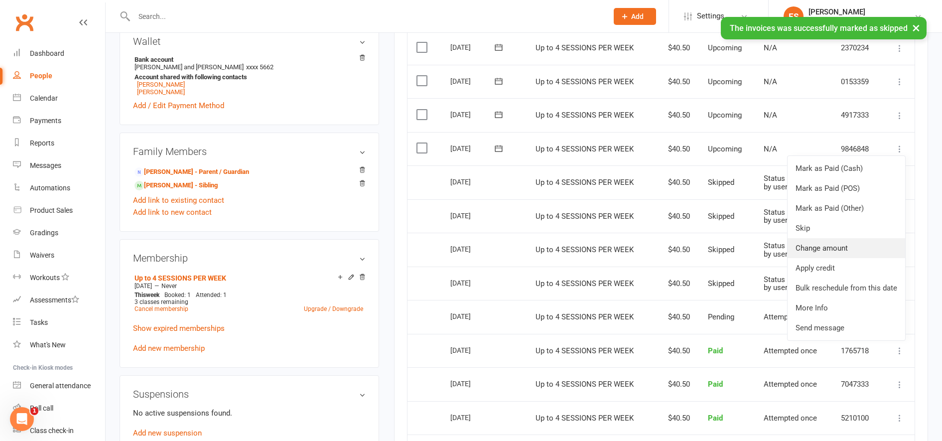
click at [803, 244] on link "Change amount" at bounding box center [846, 248] width 118 height 20
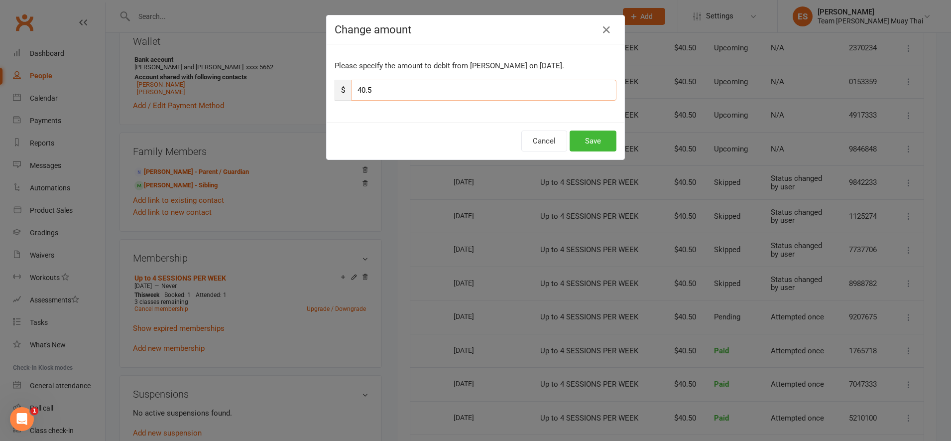
click at [459, 94] on input "40.5" at bounding box center [483, 90] width 265 height 21
type input "4"
type input "2.50"
click at [587, 141] on button "Save" at bounding box center [593, 140] width 47 height 21
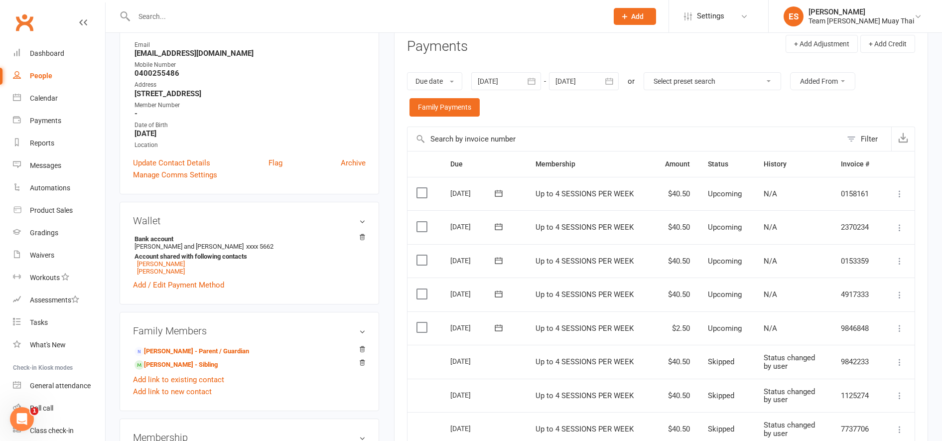
scroll to position [0, 0]
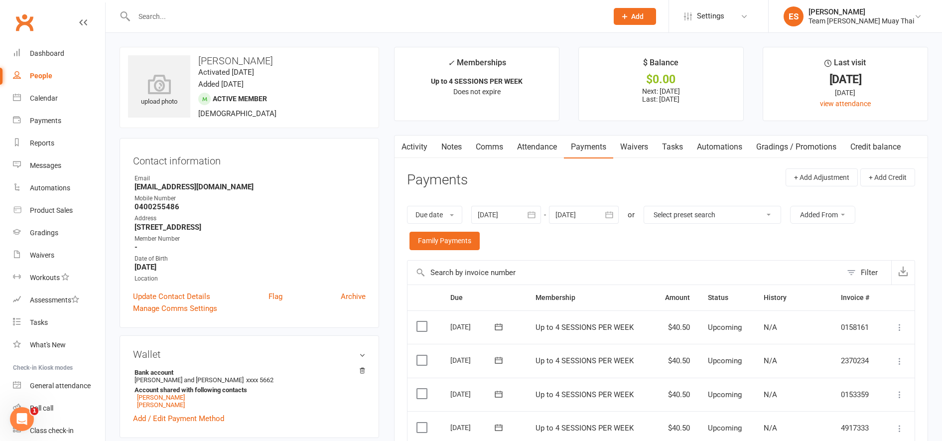
click at [236, 13] on input "text" at bounding box center [366, 16] width 470 height 14
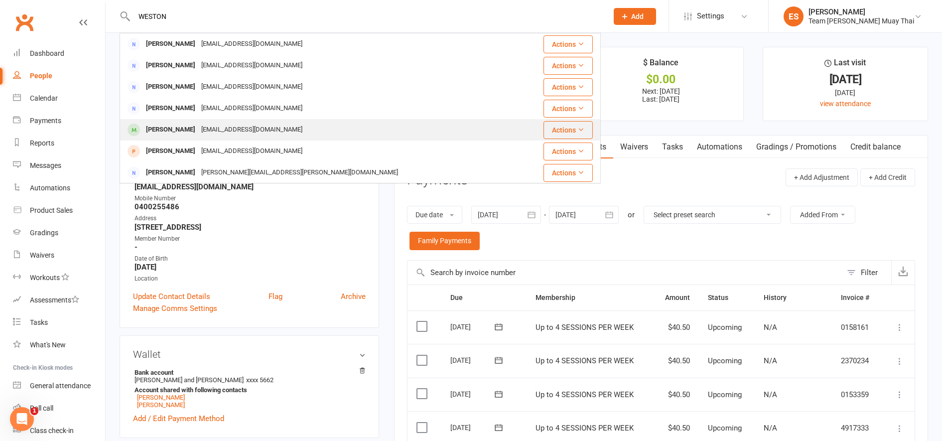
type input "WESTON"
click at [163, 138] on div "Weston Jackson Kimberley_fenton@hotmail.com" at bounding box center [320, 130] width 399 height 20
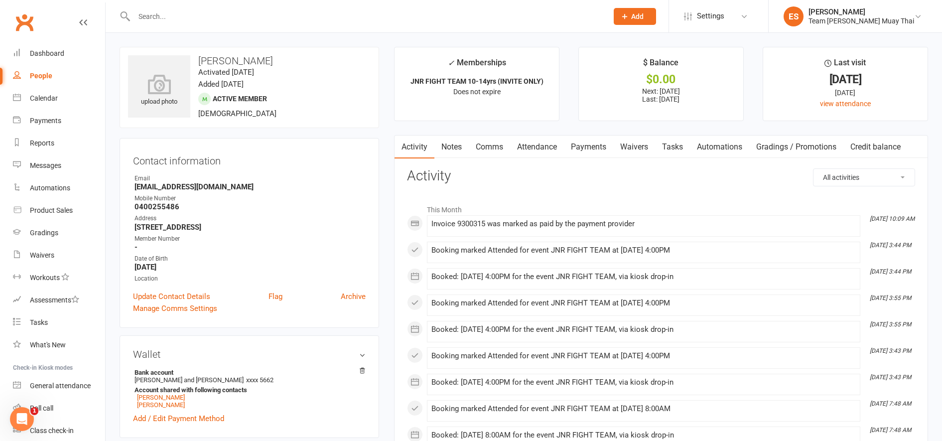
click at [200, 14] on input "text" at bounding box center [366, 16] width 470 height 14
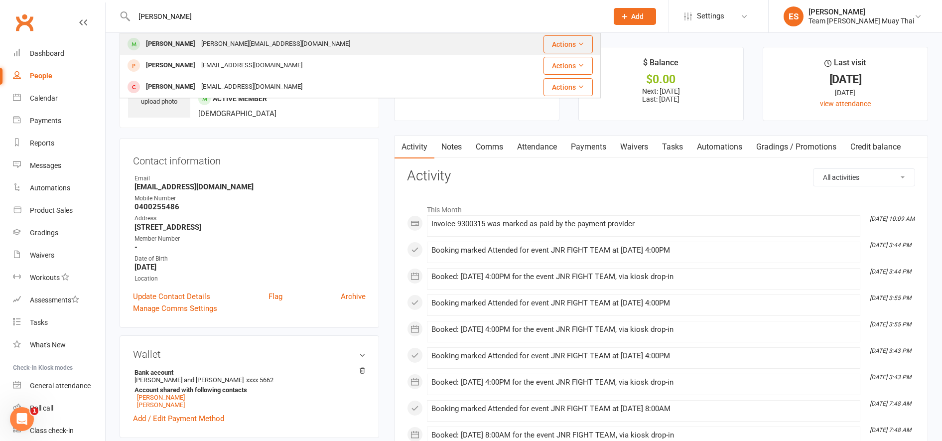
type input "MOLLY"
click at [169, 49] on div "Molly Howard" at bounding box center [170, 44] width 55 height 14
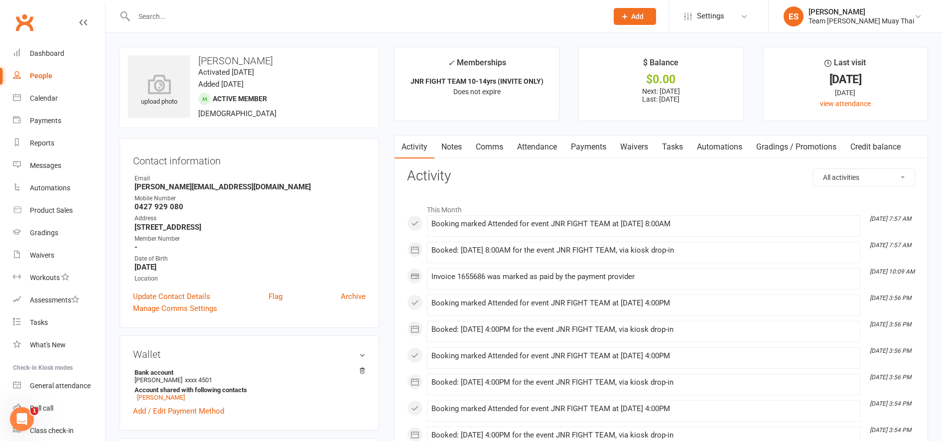
click at [185, 17] on input "text" at bounding box center [366, 16] width 470 height 14
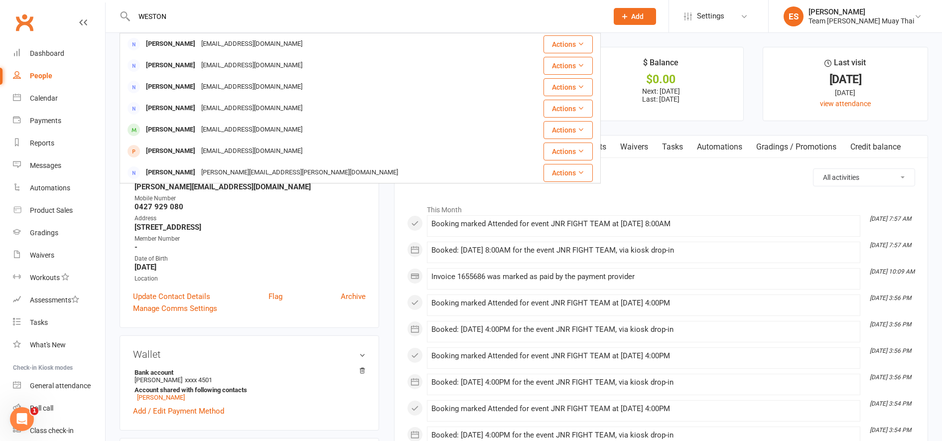
type input "WESTON"
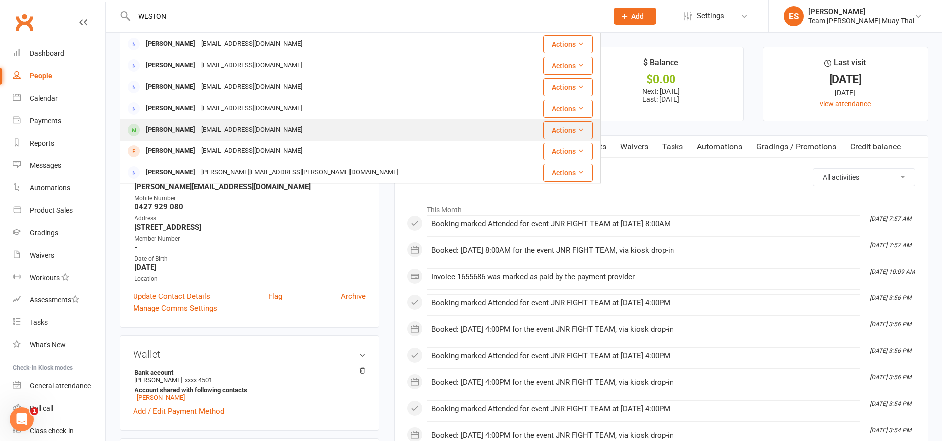
click at [160, 133] on div "Weston Jackson" at bounding box center [170, 130] width 55 height 14
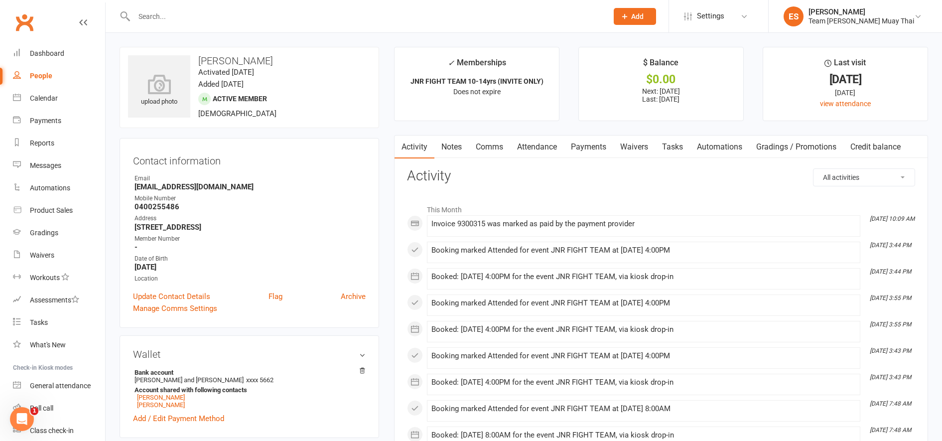
click at [599, 152] on link "Payments" at bounding box center [588, 146] width 49 height 23
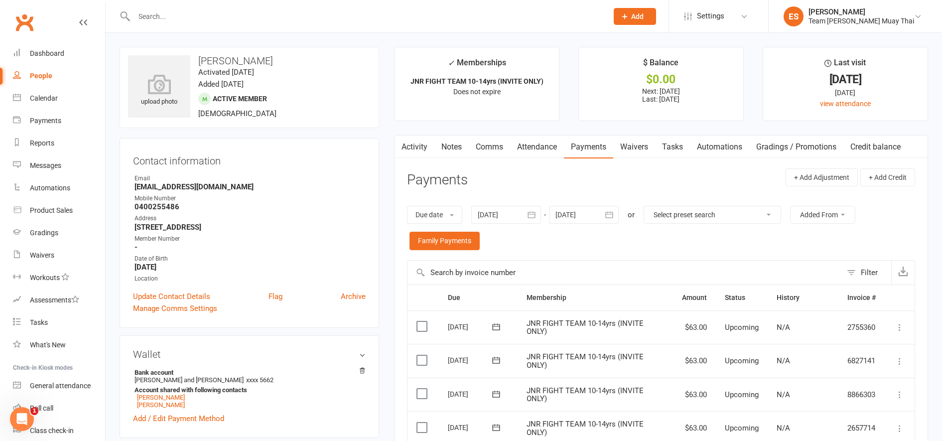
click at [605, 215] on button "button" at bounding box center [610, 215] width 18 height 18
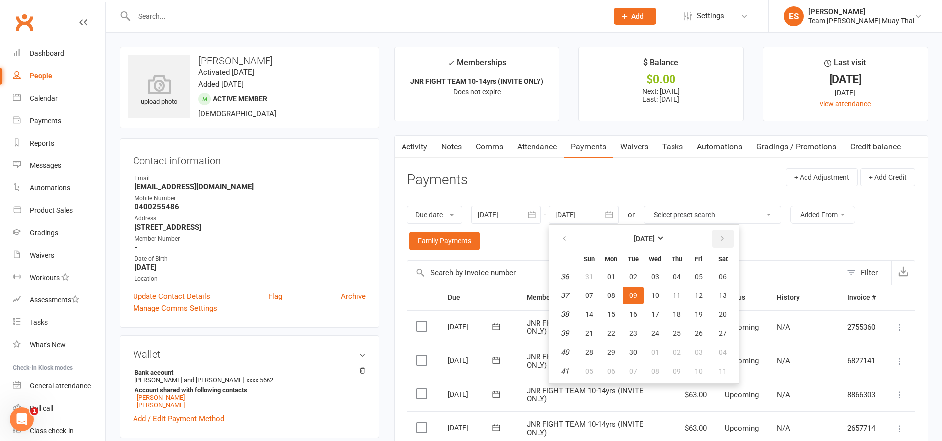
click at [726, 242] on icon "button" at bounding box center [722, 239] width 7 height 8
click at [635, 330] on span "21" at bounding box center [633, 333] width 8 height 8
type input "21 Oct 2025"
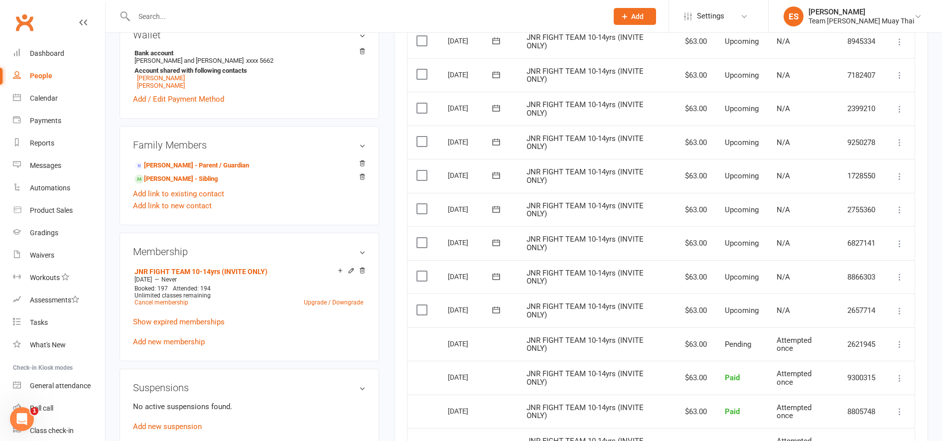
scroll to position [325, 0]
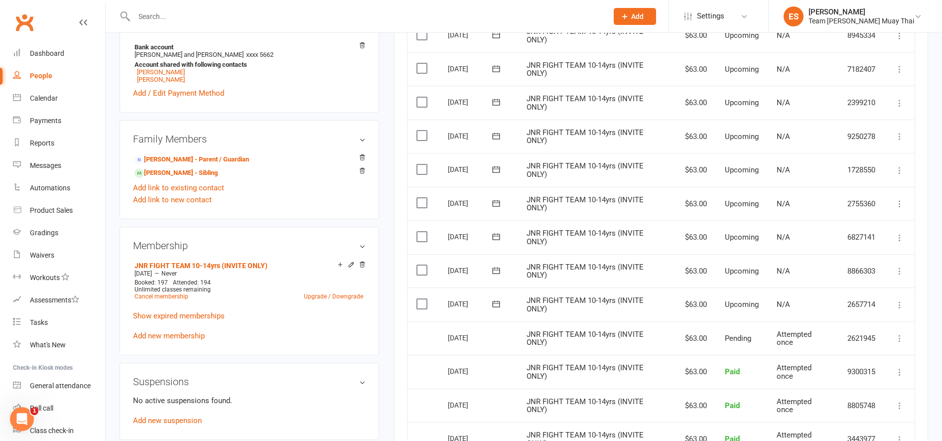
click at [423, 301] on label at bounding box center [422, 304] width 13 height 10
click at [423, 299] on input "checkbox" at bounding box center [419, 299] width 6 height 0
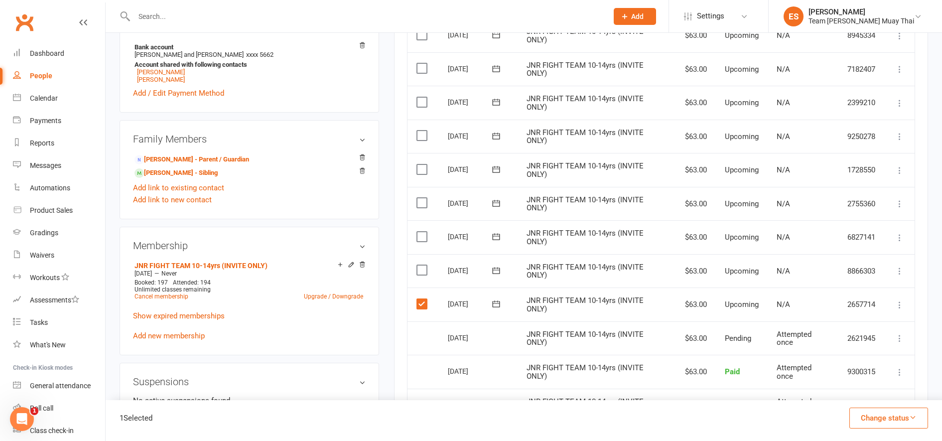
click at [421, 257] on td "Select this" at bounding box center [422, 271] width 31 height 34
click at [409, 271] on td "Select this" at bounding box center [422, 271] width 31 height 34
click at [424, 272] on label at bounding box center [422, 270] width 13 height 10
click at [423, 265] on input "checkbox" at bounding box center [419, 265] width 6 height 0
click at [422, 238] on label at bounding box center [422, 237] width 13 height 10
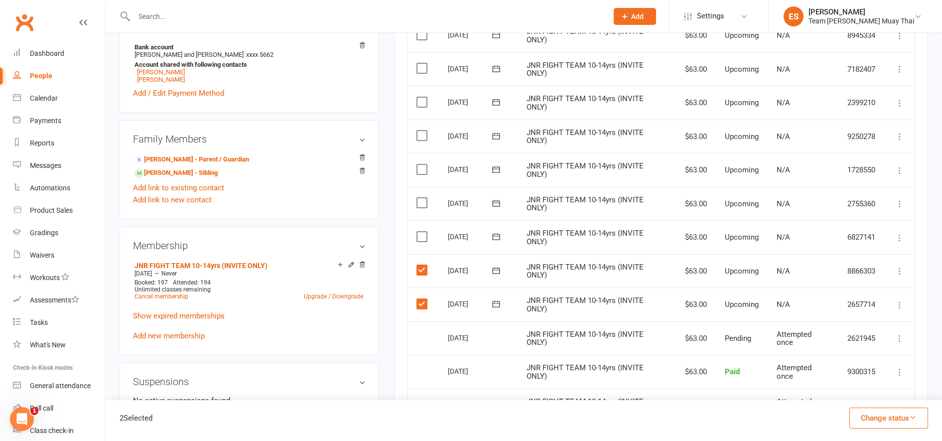
click at [422, 232] on input "checkbox" at bounding box center [419, 232] width 6 height 0
click at [875, 418] on button "Change status" at bounding box center [888, 417] width 79 height 21
click at [848, 398] on link "Skipped" at bounding box center [878, 391] width 99 height 20
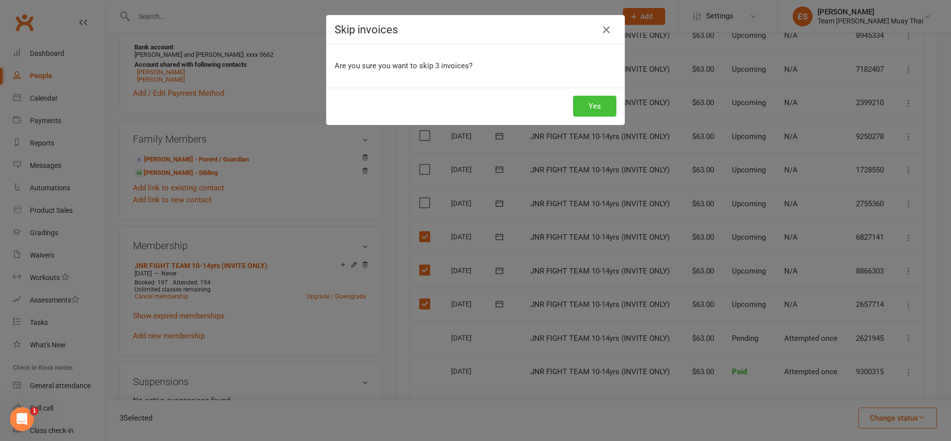
click at [591, 108] on button "Yes" at bounding box center [594, 106] width 43 height 21
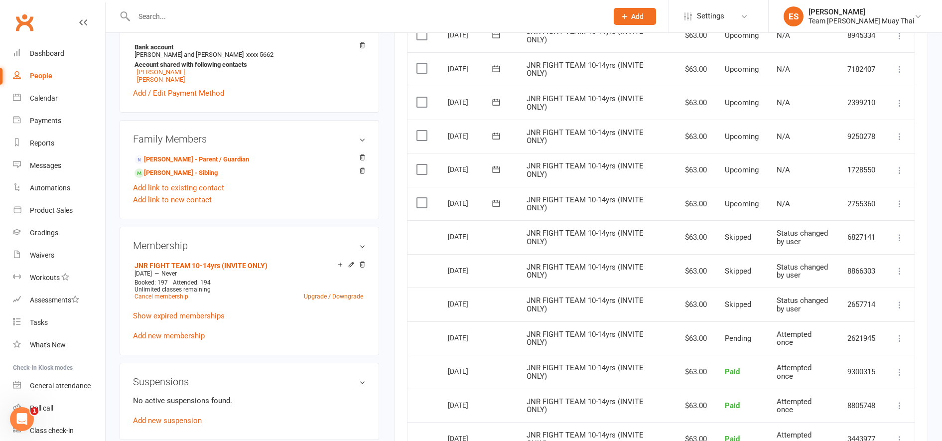
click at [897, 202] on icon at bounding box center [899, 204] width 10 height 10
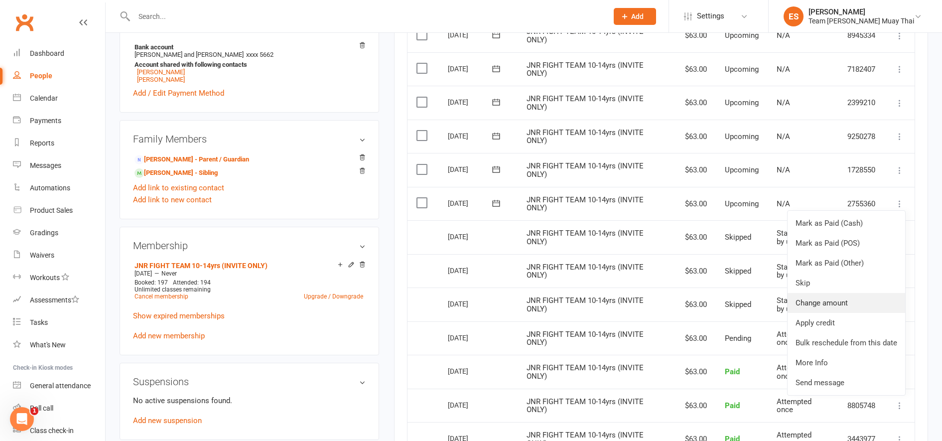
click at [814, 306] on link "Change amount" at bounding box center [846, 303] width 118 height 20
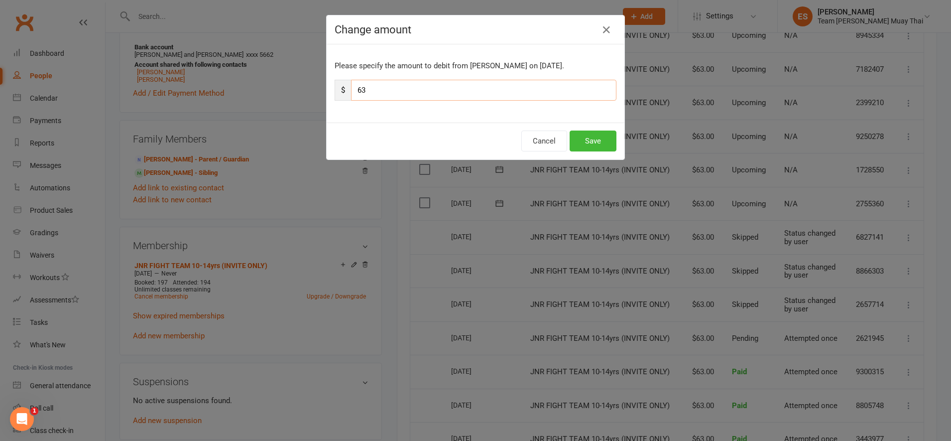
click at [422, 89] on input "63" at bounding box center [483, 90] width 265 height 21
type input "6"
type input "52"
click at [580, 145] on button "Save" at bounding box center [593, 140] width 47 height 21
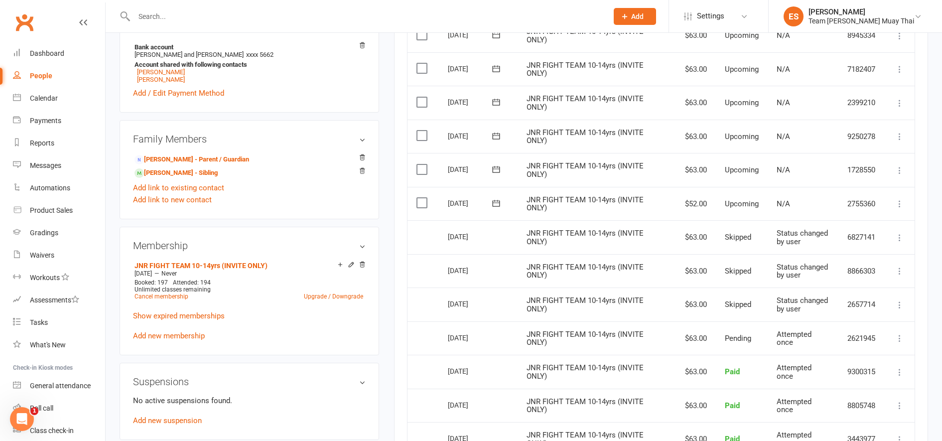
click at [185, 18] on input "text" at bounding box center [366, 16] width 470 height 14
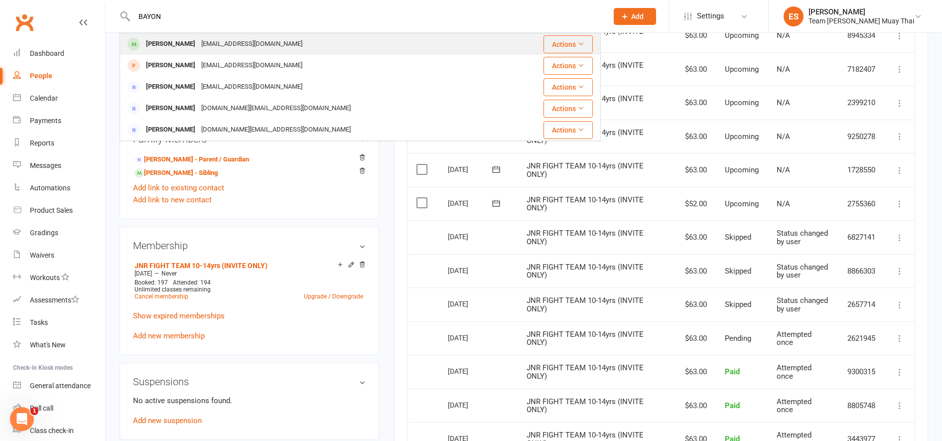
type input "BAYON"
click at [151, 47] on div "Bayon John" at bounding box center [170, 44] width 55 height 14
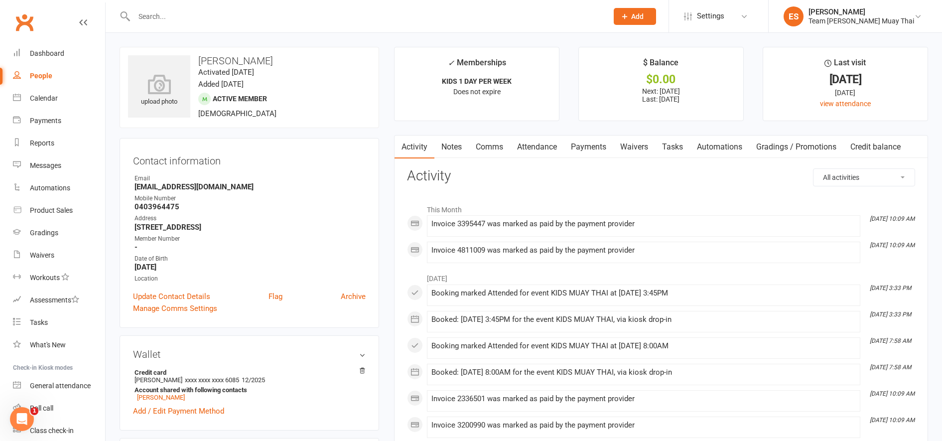
click at [592, 150] on link "Payments" at bounding box center [588, 146] width 49 height 23
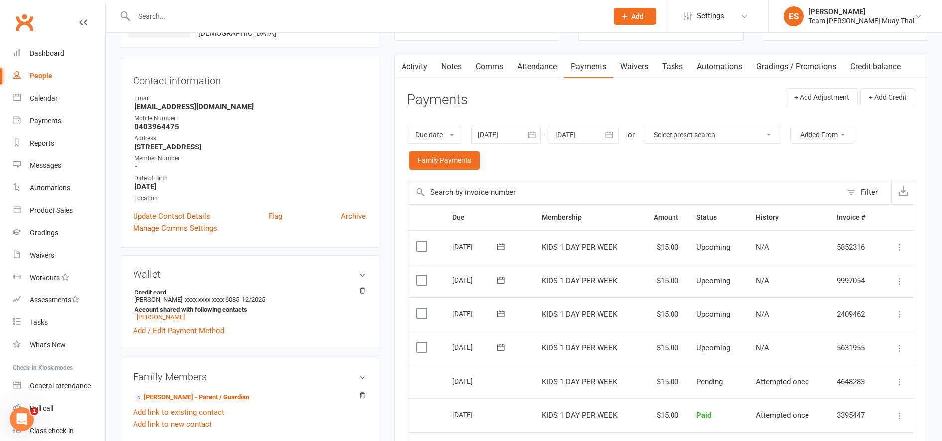
scroll to position [77, 0]
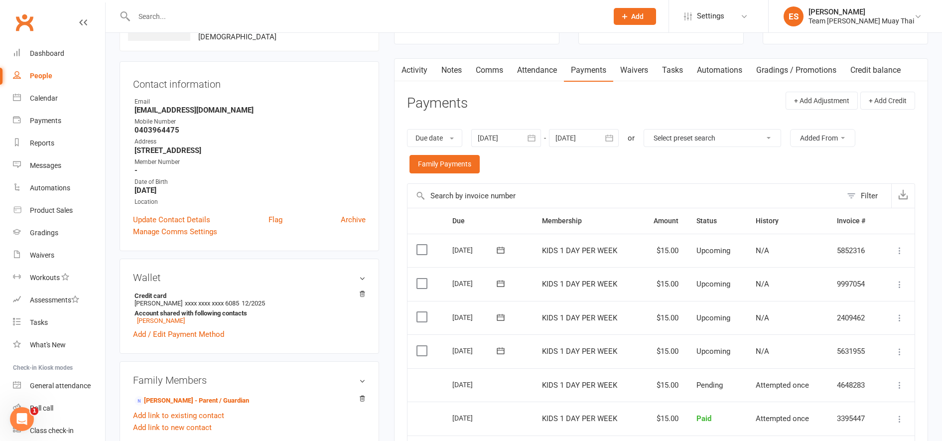
click at [610, 144] on button "button" at bounding box center [610, 138] width 18 height 18
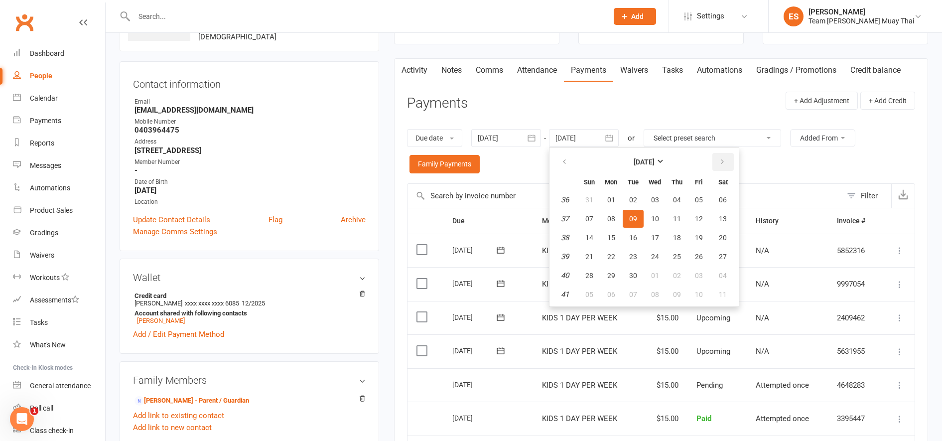
click at [715, 164] on button "button" at bounding box center [722, 162] width 21 height 18
click at [725, 160] on icon "button" at bounding box center [722, 162] width 7 height 8
click at [721, 157] on button "button" at bounding box center [722, 162] width 21 height 18
click at [634, 248] on button "23" at bounding box center [632, 256] width 21 height 18
type input "23 Dec 2025"
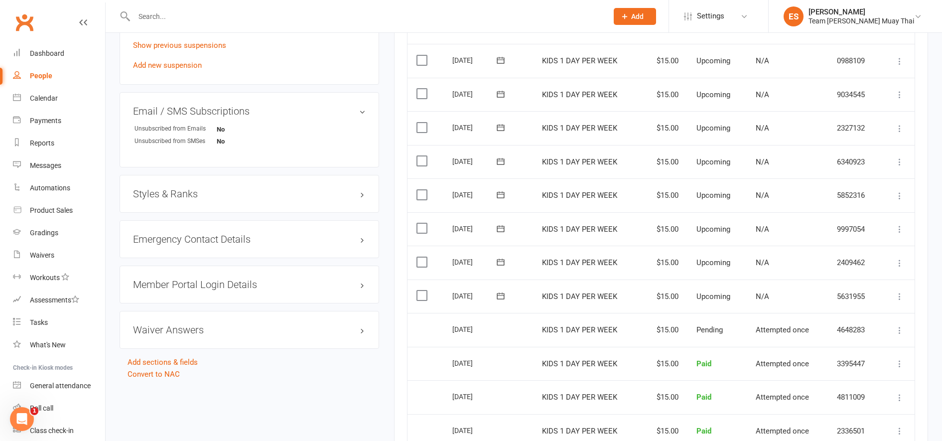
scroll to position [653, 0]
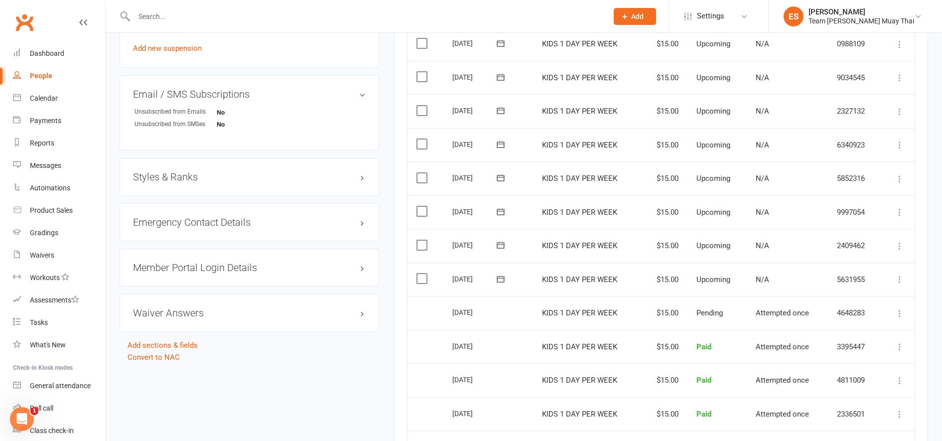
click at [421, 281] on label at bounding box center [422, 278] width 13 height 10
click at [421, 273] on input "checkbox" at bounding box center [419, 273] width 6 height 0
click at [419, 248] on label at bounding box center [422, 245] width 13 height 10
click at [419, 240] on input "checkbox" at bounding box center [419, 240] width 6 height 0
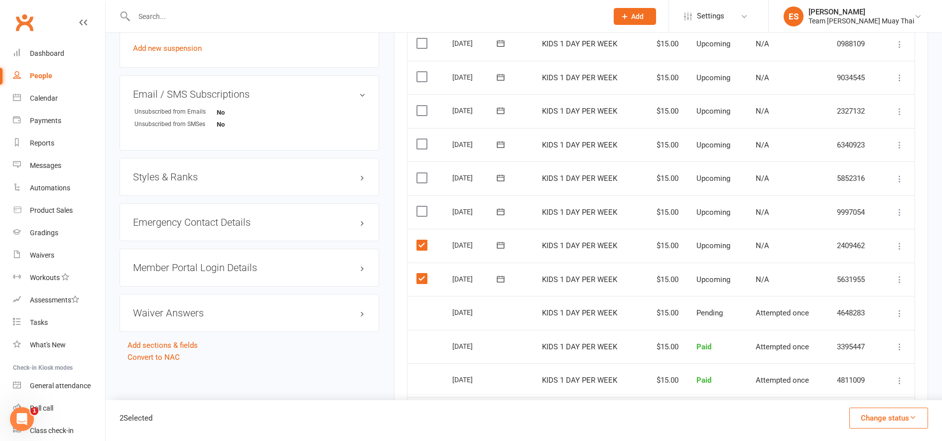
click at [420, 211] on label at bounding box center [422, 211] width 13 height 10
click at [420, 206] on input "checkbox" at bounding box center [419, 206] width 6 height 0
click at [418, 176] on label at bounding box center [422, 178] width 13 height 10
click at [418, 173] on input "checkbox" at bounding box center [419, 173] width 6 height 0
click at [421, 145] on label at bounding box center [422, 144] width 13 height 10
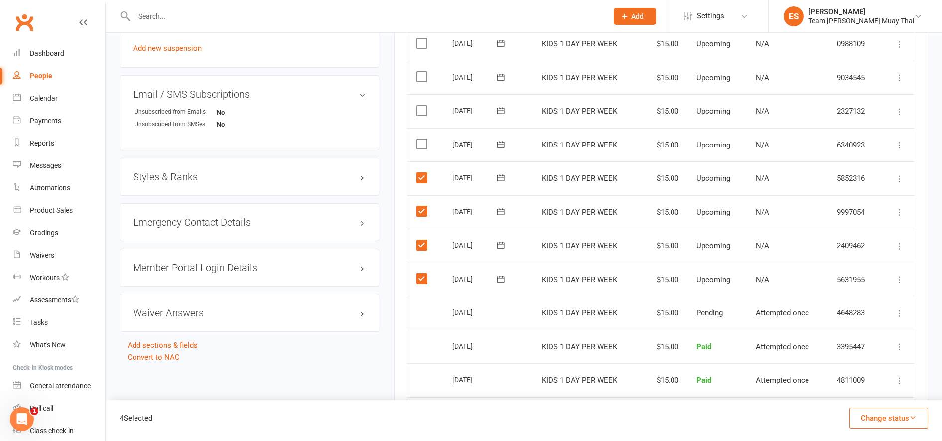
click at [421, 139] on input "checkbox" at bounding box center [419, 139] width 6 height 0
click at [417, 108] on label at bounding box center [422, 111] width 13 height 10
click at [417, 106] on input "checkbox" at bounding box center [419, 106] width 6 height 0
click at [417, 77] on label at bounding box center [422, 77] width 13 height 10
click at [417, 72] on input "checkbox" at bounding box center [419, 72] width 6 height 0
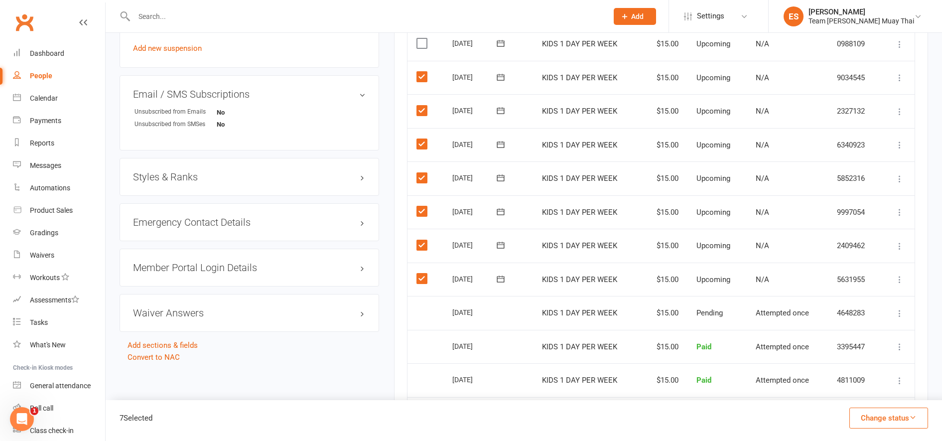
click at [418, 45] on label at bounding box center [422, 43] width 13 height 10
click at [418, 38] on input "checkbox" at bounding box center [419, 38] width 6 height 0
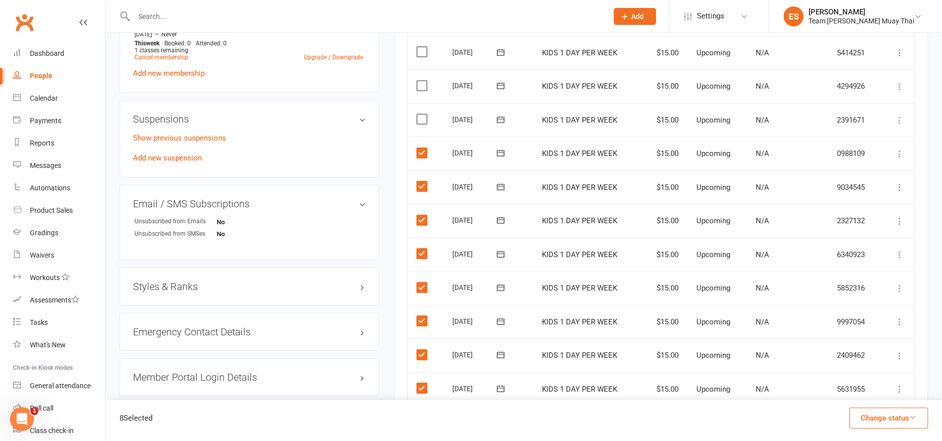
scroll to position [539, 0]
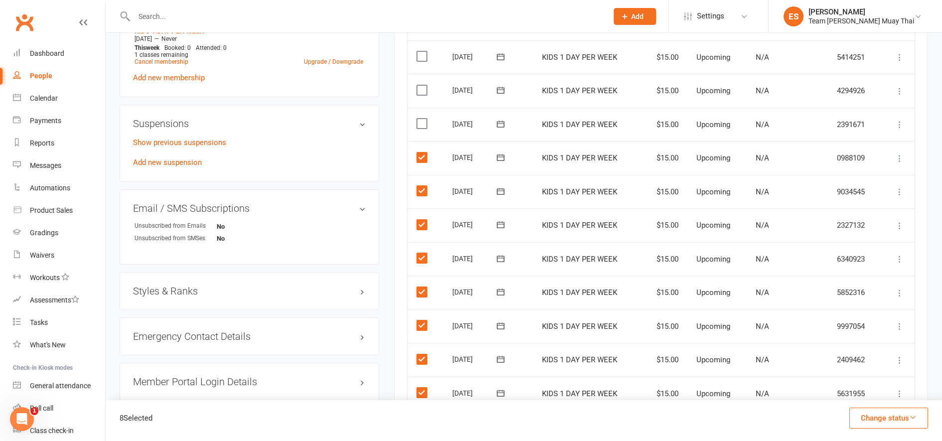
click at [424, 127] on label at bounding box center [422, 124] width 13 height 10
click at [423, 119] on input "checkbox" at bounding box center [419, 119] width 6 height 0
click at [419, 88] on label at bounding box center [422, 90] width 13 height 10
click at [419, 85] on input "checkbox" at bounding box center [419, 85] width 6 height 0
click at [420, 56] on label at bounding box center [422, 56] width 13 height 10
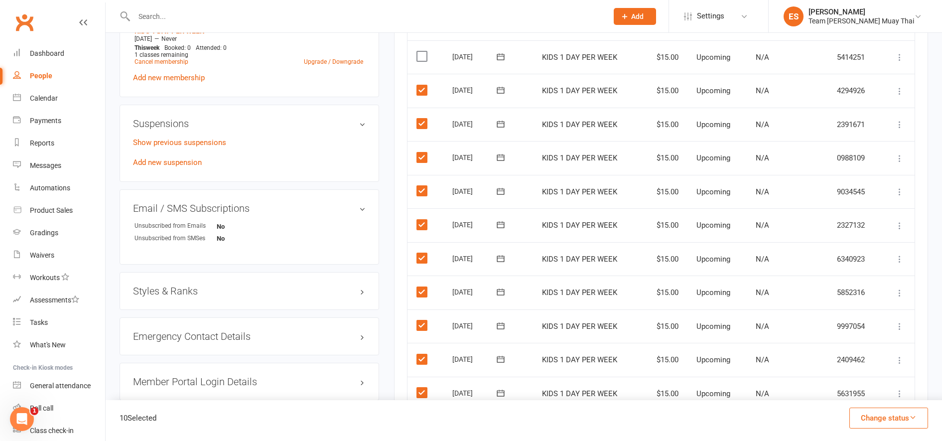
click at [420, 51] on input "checkbox" at bounding box center [419, 51] width 6 height 0
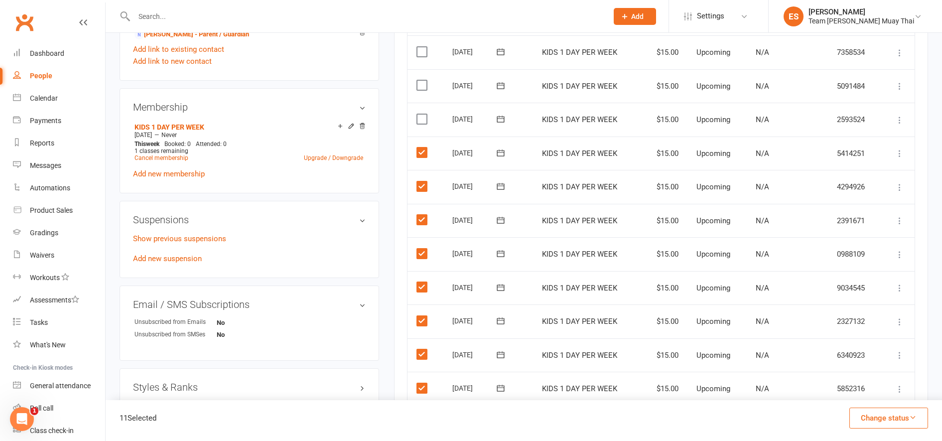
scroll to position [441, 0]
click at [425, 123] on label at bounding box center [422, 121] width 13 height 10
click at [423, 116] on input "checkbox" at bounding box center [419, 116] width 6 height 0
click at [418, 85] on label at bounding box center [422, 87] width 13 height 10
click at [418, 82] on input "checkbox" at bounding box center [419, 82] width 6 height 0
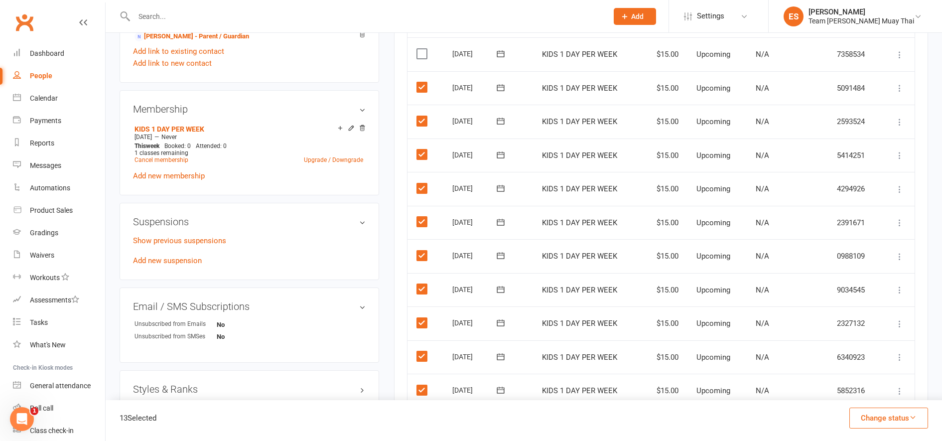
click at [883, 421] on button "Change status" at bounding box center [888, 417] width 79 height 21
click at [876, 396] on link "Skipped" at bounding box center [878, 391] width 99 height 20
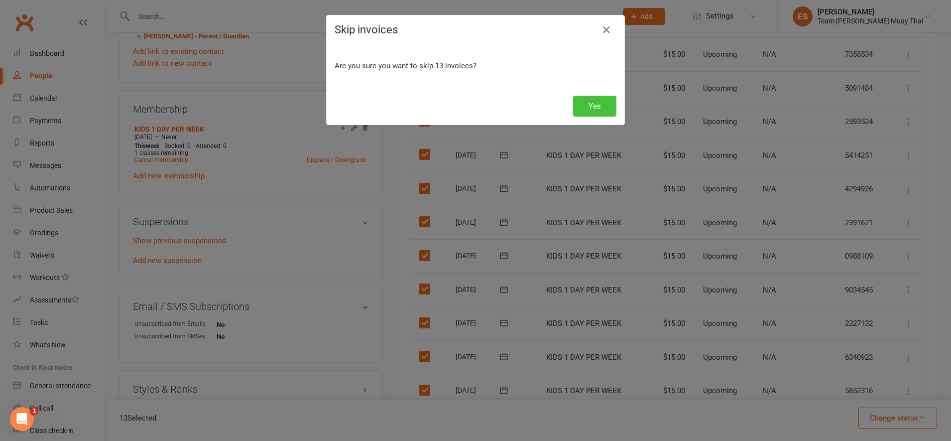
click at [609, 99] on button "Yes" at bounding box center [594, 106] width 43 height 21
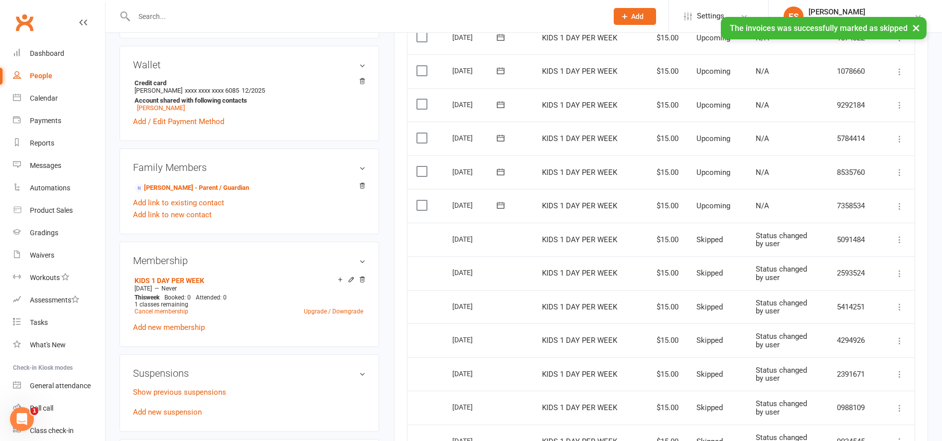
scroll to position [240, 0]
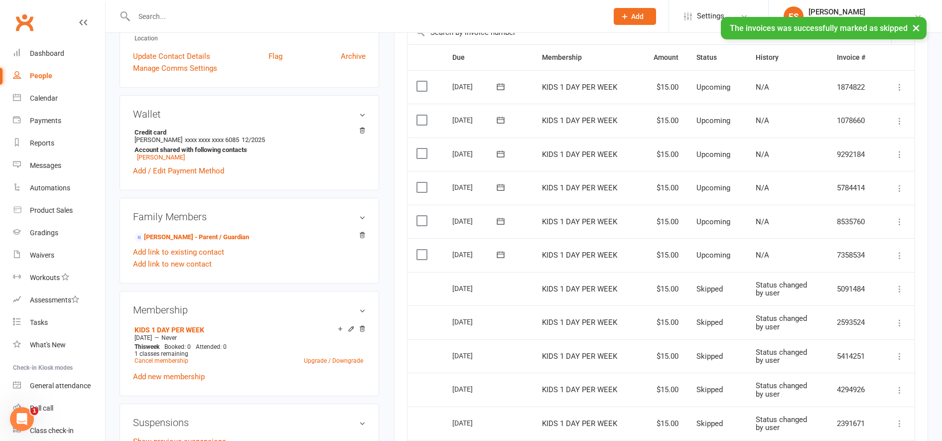
click at [903, 256] on icon at bounding box center [899, 255] width 10 height 10
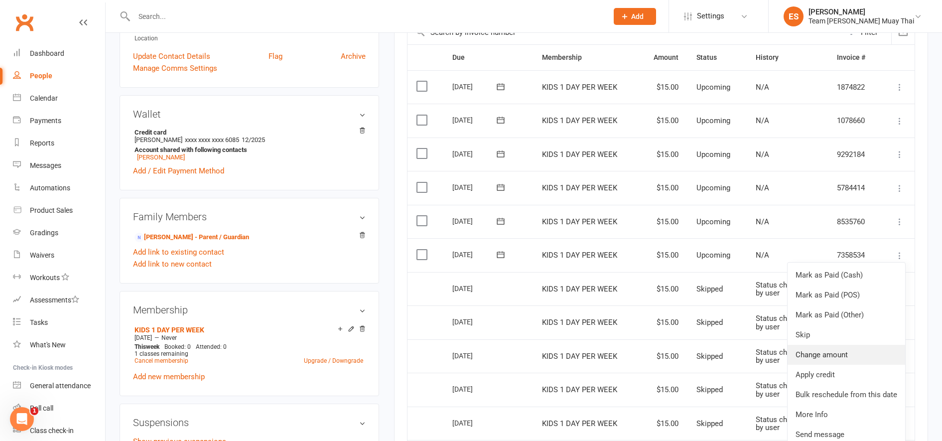
click at [847, 357] on link "Change amount" at bounding box center [846, 355] width 118 height 20
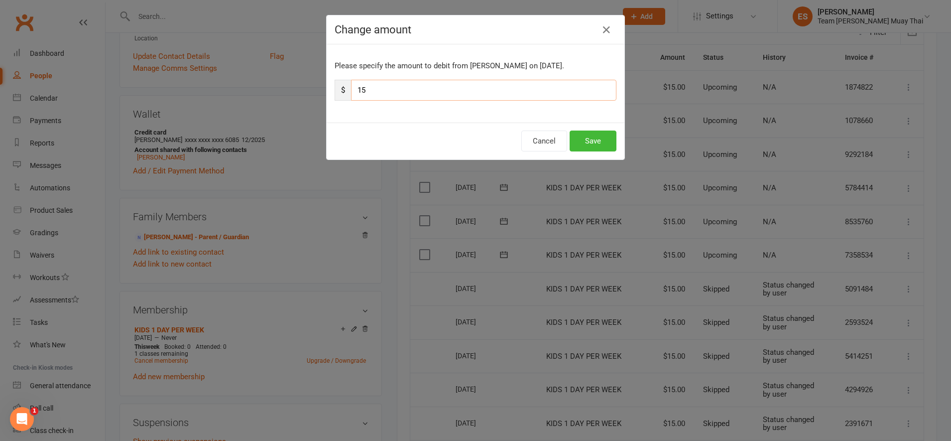
click at [389, 95] on input "15" at bounding box center [483, 90] width 265 height 21
type input "10"
click at [582, 139] on button "Save" at bounding box center [593, 140] width 47 height 21
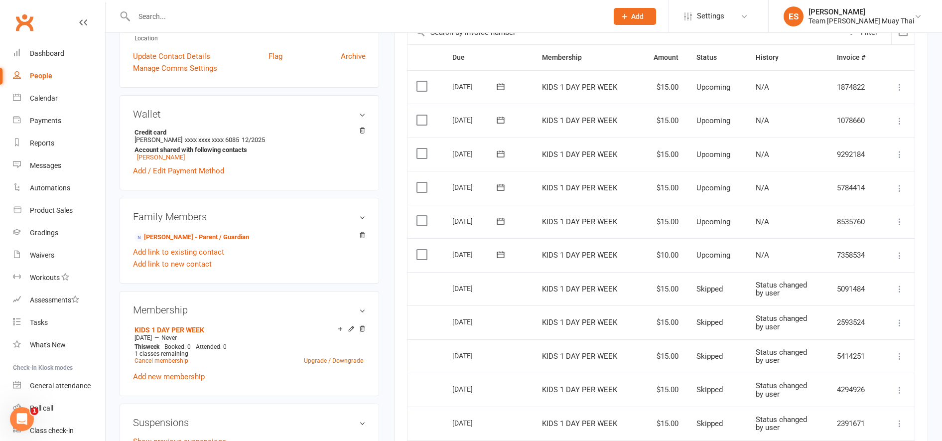
click at [207, 18] on input "text" at bounding box center [366, 16] width 470 height 14
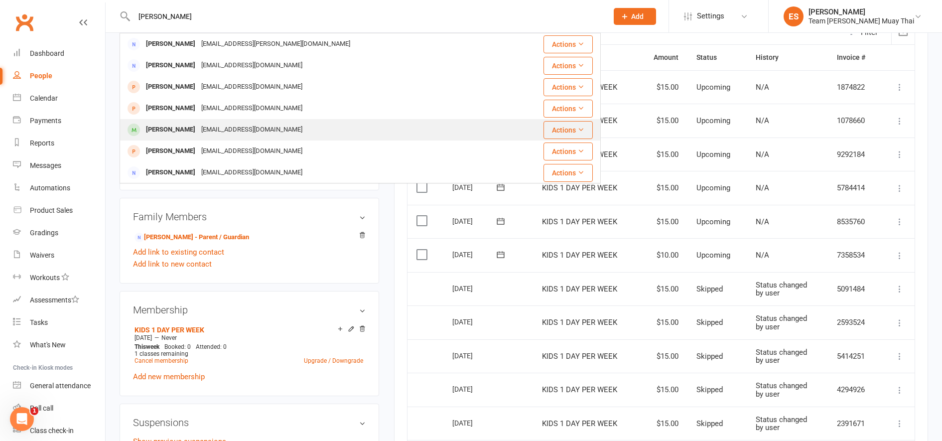
type input "MATTHEW"
click at [160, 136] on div "Matthew Martin" at bounding box center [170, 130] width 55 height 14
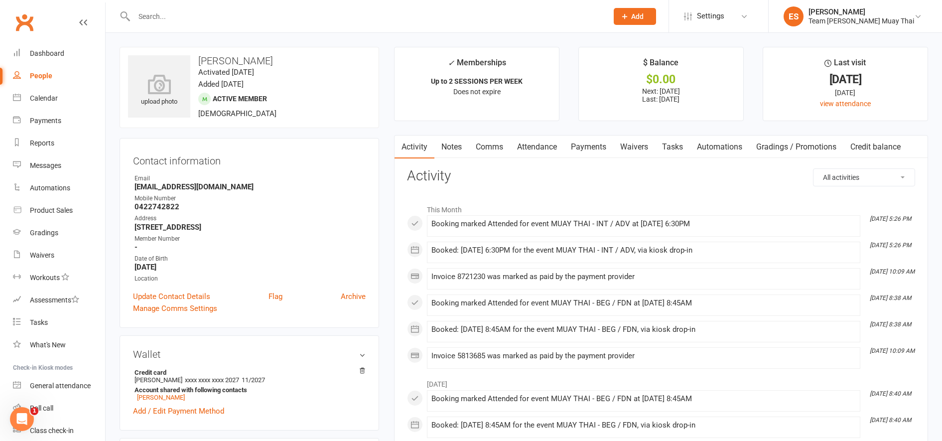
click at [591, 144] on link "Payments" at bounding box center [588, 146] width 49 height 23
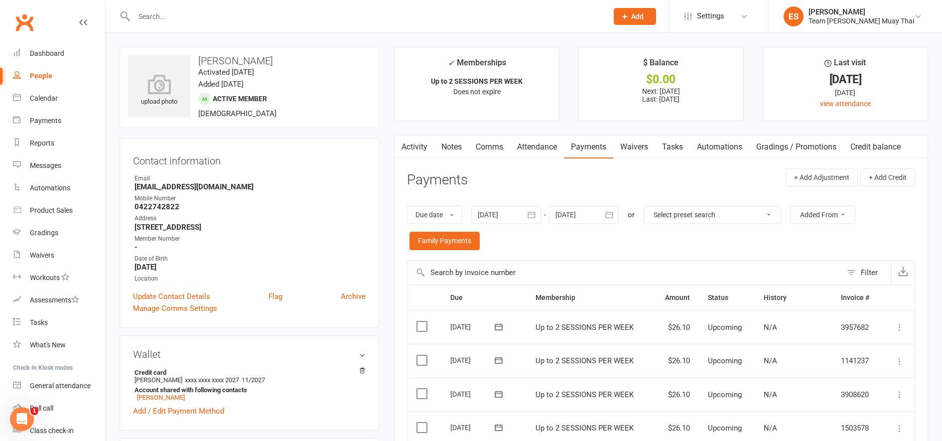
click at [618, 219] on button "button" at bounding box center [610, 215] width 18 height 18
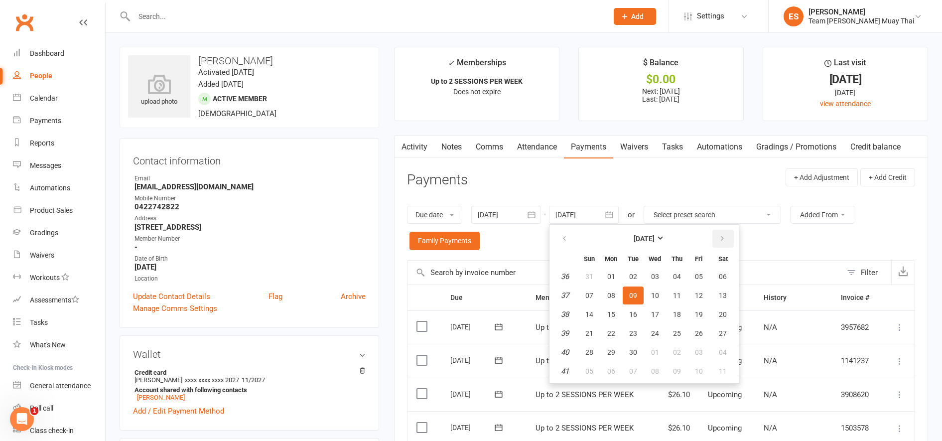
click at [720, 240] on icon "button" at bounding box center [722, 239] width 7 height 8
click at [672, 339] on button "23" at bounding box center [676, 333] width 21 height 18
type input "23 Oct 2025"
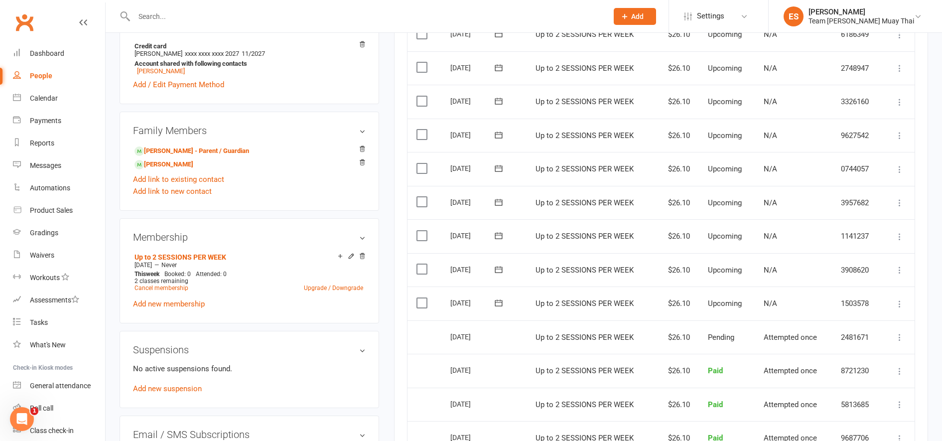
scroll to position [352, 0]
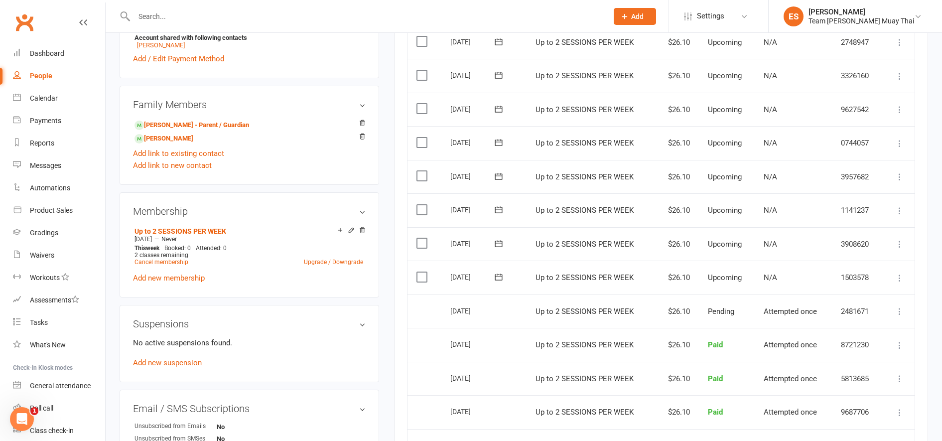
click at [424, 281] on label at bounding box center [422, 277] width 13 height 10
click at [423, 272] on input "checkbox" at bounding box center [419, 272] width 6 height 0
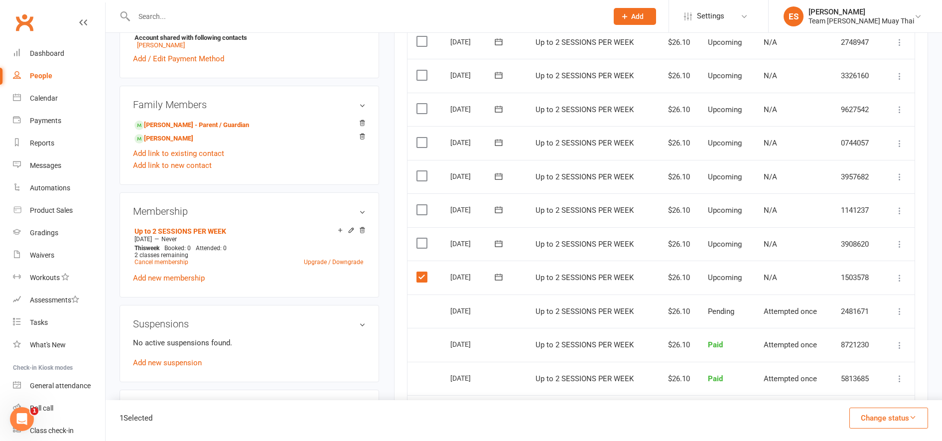
click at [424, 246] on label at bounding box center [422, 243] width 13 height 10
click at [423, 238] on input "checkbox" at bounding box center [419, 238] width 6 height 0
click at [416, 210] on label at bounding box center [422, 210] width 13 height 10
click at [416, 205] on input "checkbox" at bounding box center [419, 205] width 6 height 0
click at [417, 173] on label at bounding box center [422, 176] width 13 height 10
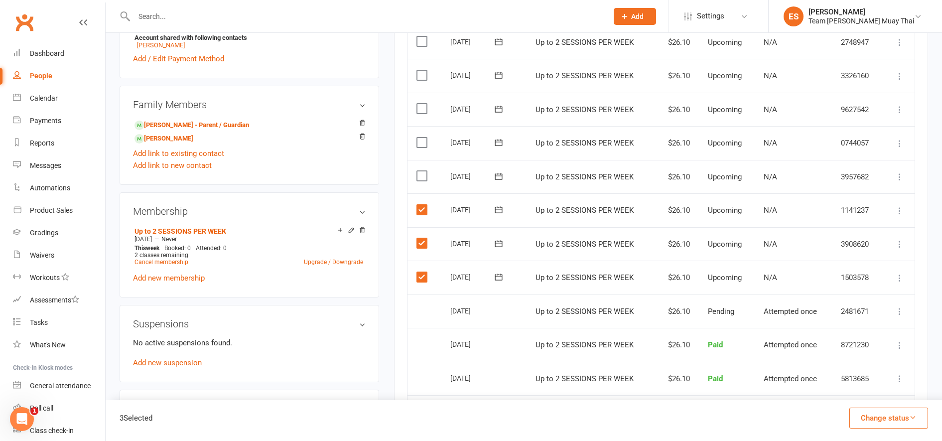
click at [417, 171] on input "checkbox" at bounding box center [419, 171] width 6 height 0
click at [419, 139] on label at bounding box center [422, 142] width 13 height 10
click at [419, 137] on input "checkbox" at bounding box center [419, 137] width 6 height 0
click at [422, 109] on label at bounding box center [422, 109] width 13 height 10
click at [422, 104] on input "checkbox" at bounding box center [419, 104] width 6 height 0
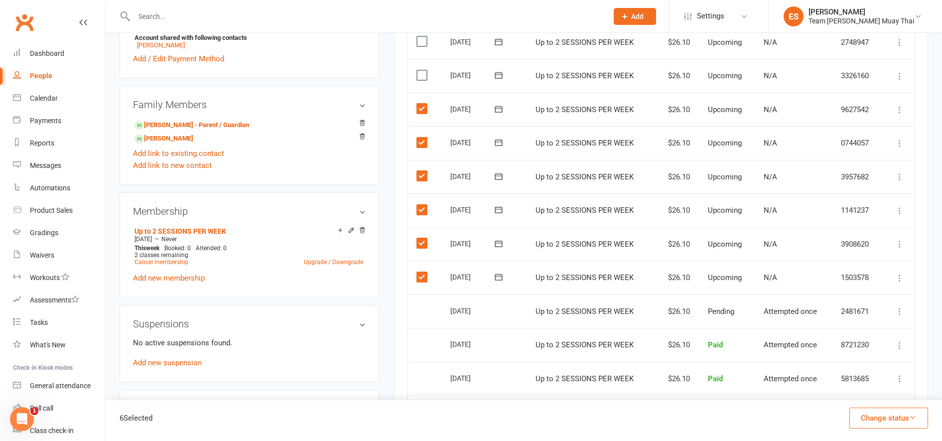
click at [418, 76] on label at bounding box center [422, 75] width 13 height 10
click at [418, 70] on input "checkbox" at bounding box center [419, 70] width 6 height 0
click at [868, 420] on button "Change status" at bounding box center [888, 417] width 79 height 21
click at [853, 390] on link "Skipped" at bounding box center [878, 391] width 99 height 20
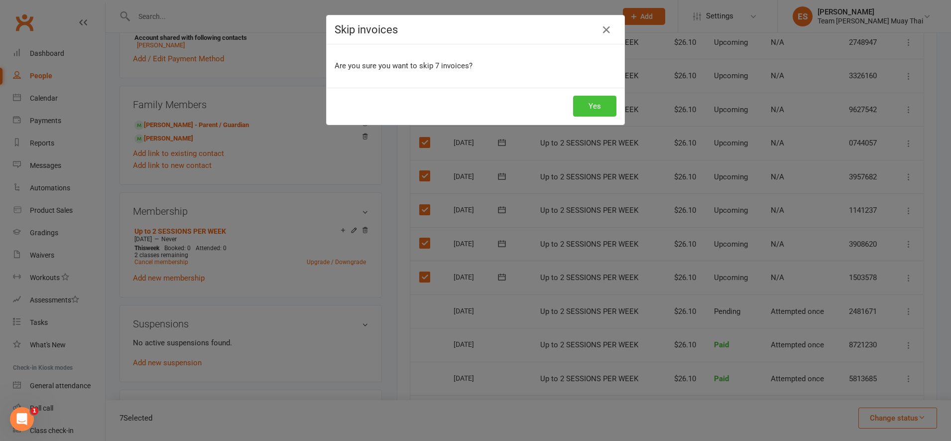
click at [595, 103] on button "Yes" at bounding box center [594, 106] width 43 height 21
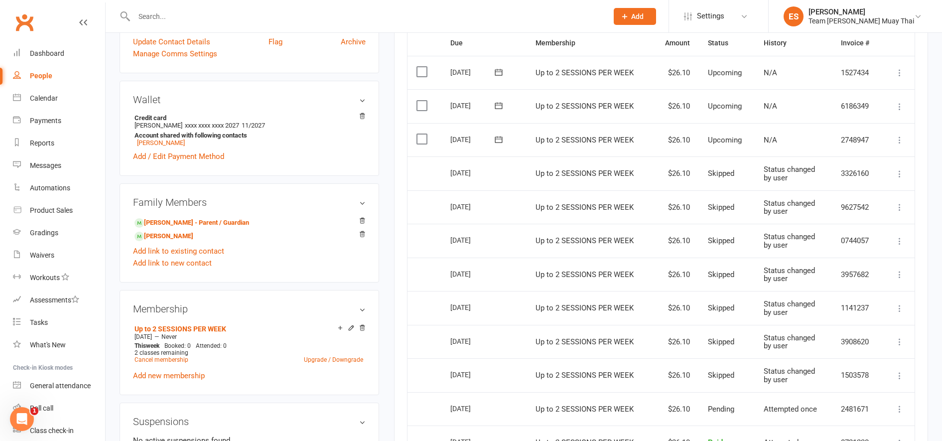
scroll to position [248, 0]
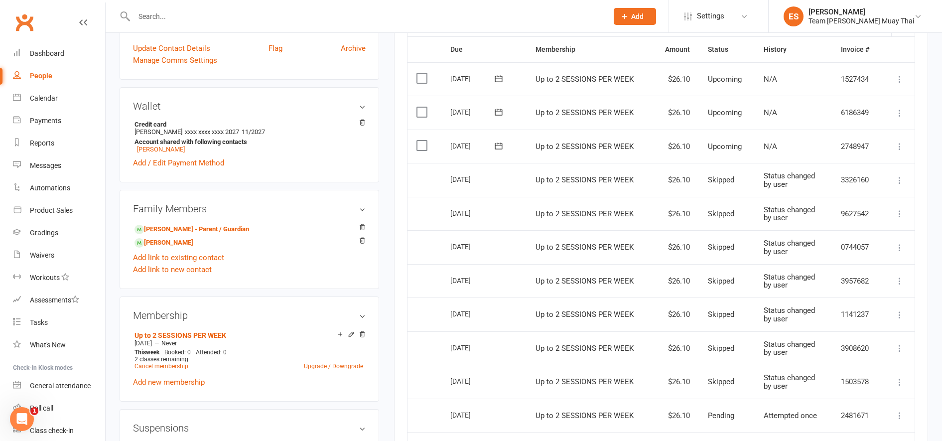
click at [898, 151] on button at bounding box center [899, 146] width 12 height 12
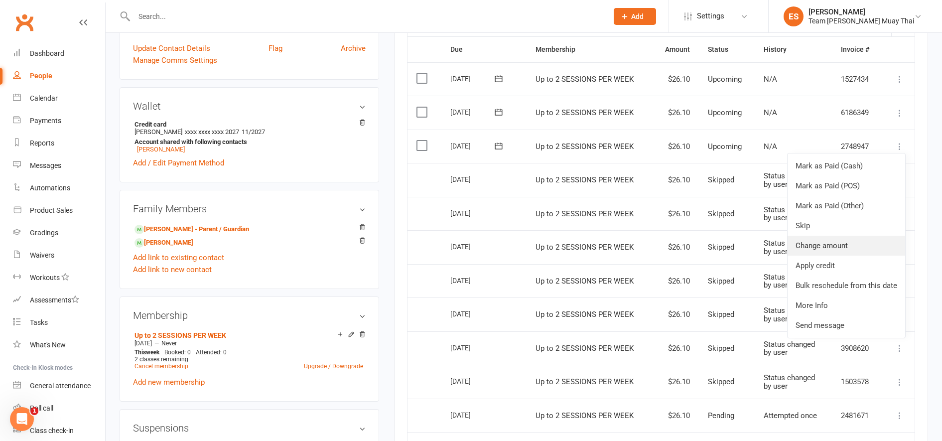
click at [807, 248] on link "Change amount" at bounding box center [846, 246] width 118 height 20
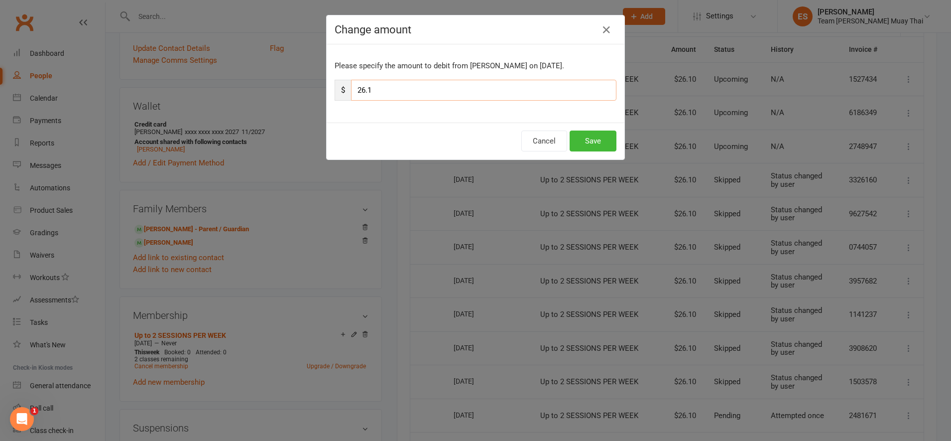
click at [440, 88] on input "26.1" at bounding box center [483, 90] width 265 height 21
type input "2"
type input "8.80"
click at [585, 147] on button "Save" at bounding box center [593, 140] width 47 height 21
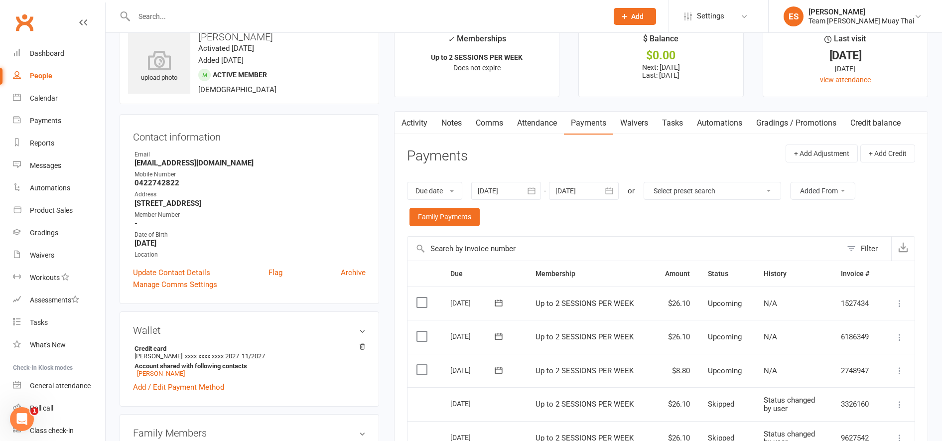
scroll to position [0, 0]
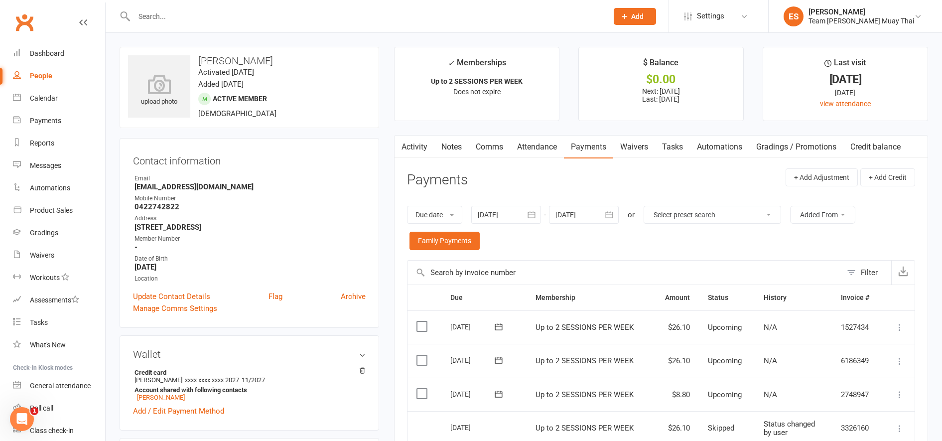
click at [189, 18] on input "text" at bounding box center [366, 16] width 470 height 14
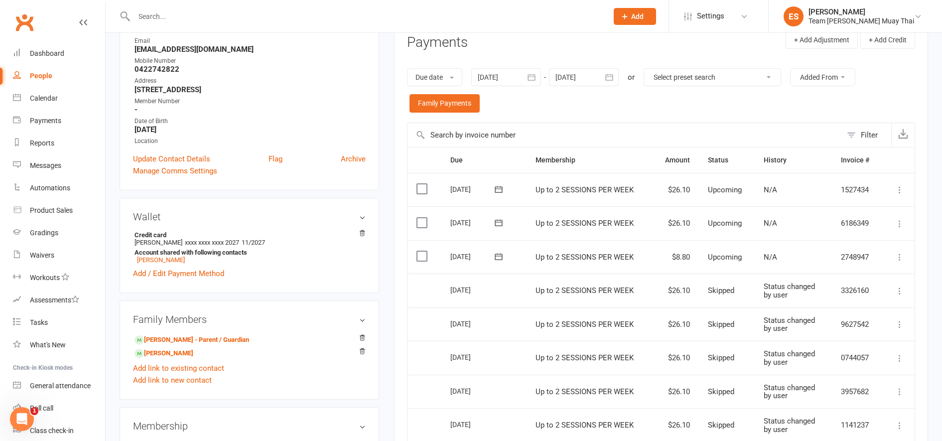
scroll to position [153, 0]
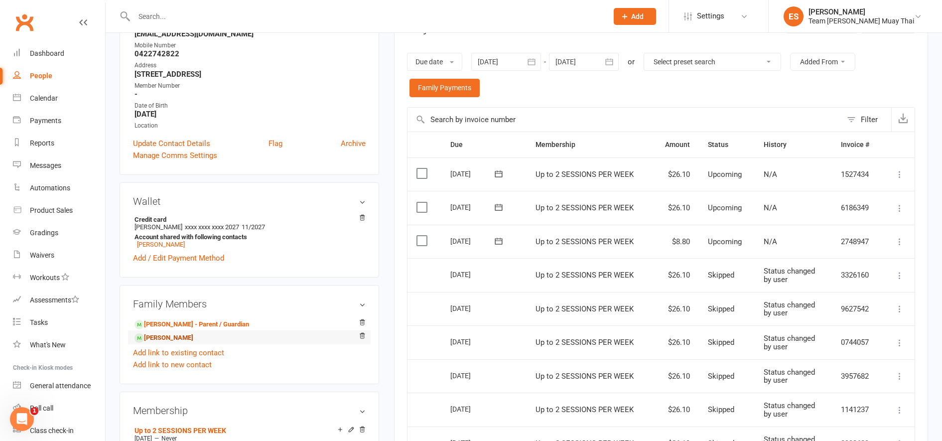
click at [155, 340] on link "Sophie Martin - Sibling" at bounding box center [163, 338] width 59 height 10
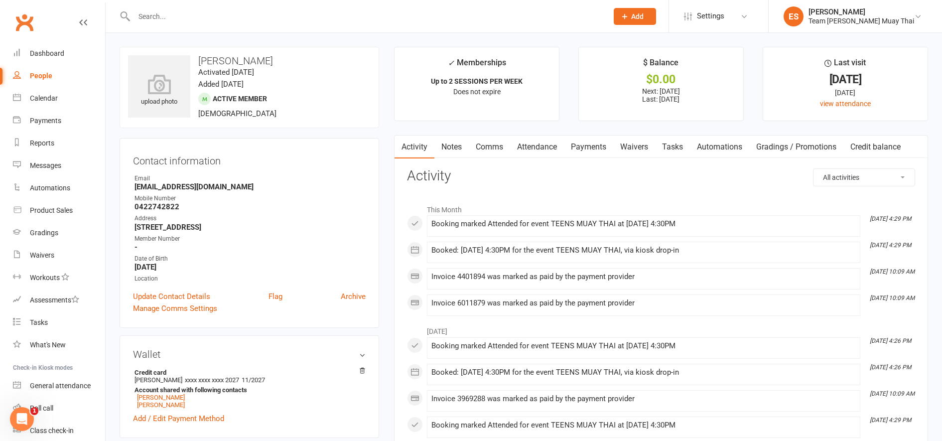
click at [591, 143] on link "Payments" at bounding box center [588, 146] width 49 height 23
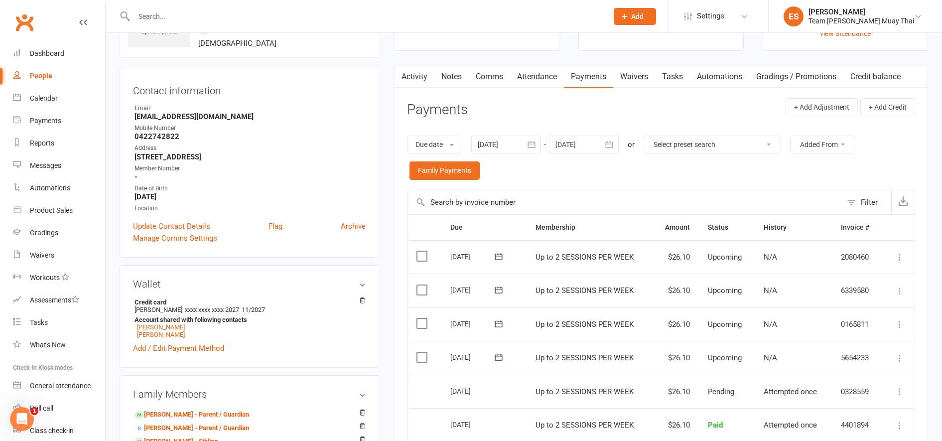
scroll to position [94, 0]
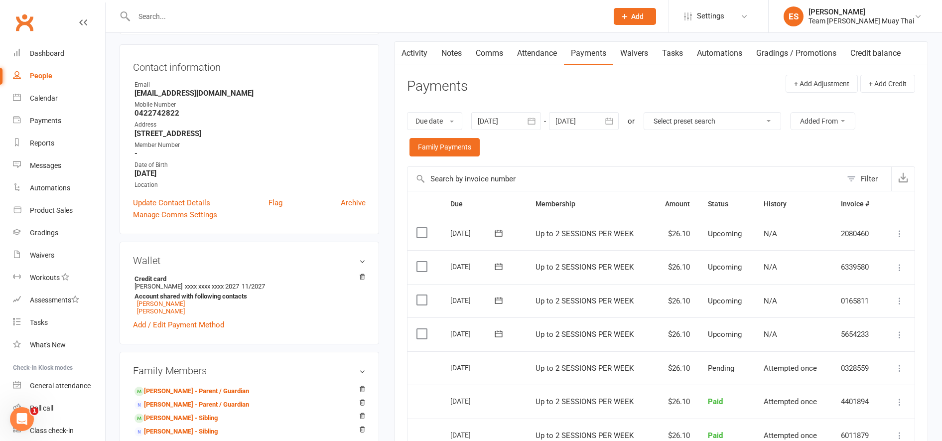
click at [603, 125] on button "button" at bounding box center [610, 121] width 18 height 18
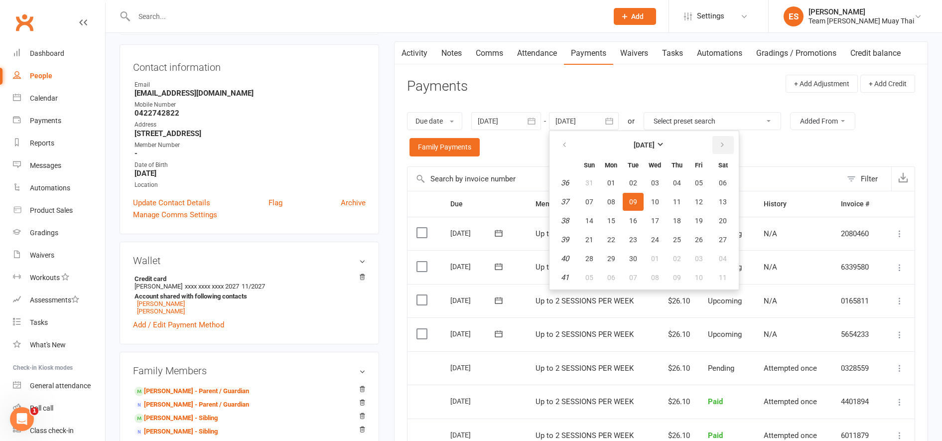
click at [721, 146] on icon "button" at bounding box center [722, 145] width 7 height 8
click at [693, 252] on button "31" at bounding box center [698, 258] width 21 height 18
type input "31 Oct 2025"
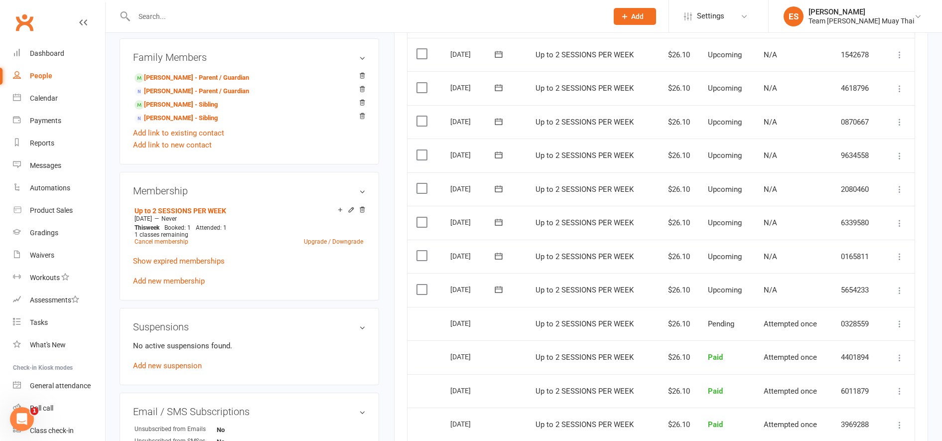
scroll to position [408, 0]
click at [421, 287] on label at bounding box center [422, 288] width 13 height 10
click at [421, 283] on input "checkbox" at bounding box center [419, 283] width 6 height 0
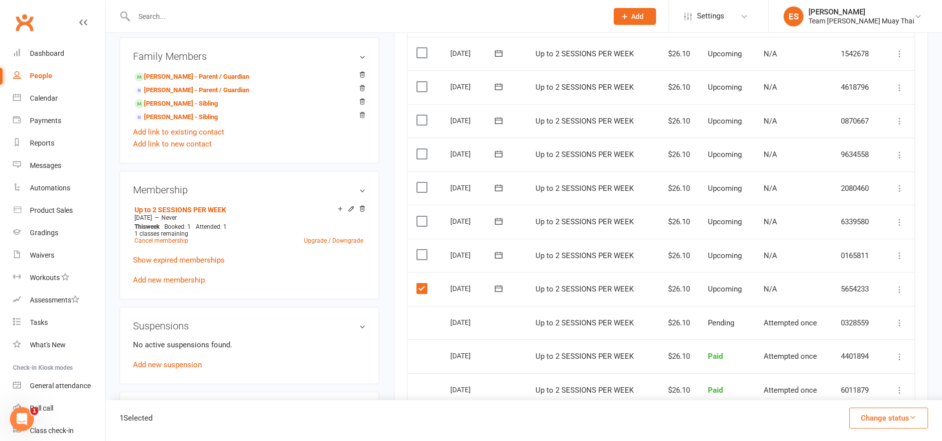
click at [418, 253] on label at bounding box center [422, 254] width 13 height 10
click at [418, 249] on input "checkbox" at bounding box center [419, 249] width 6 height 0
click at [416, 219] on label at bounding box center [422, 221] width 13 height 10
click at [416, 216] on input "checkbox" at bounding box center [419, 216] width 6 height 0
click at [419, 185] on label at bounding box center [422, 187] width 13 height 10
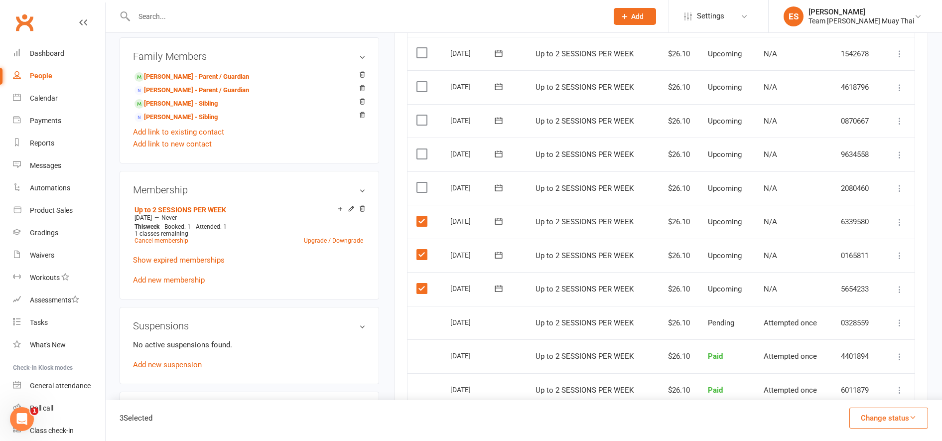
click at [419, 182] on input "checkbox" at bounding box center [419, 182] width 6 height 0
click at [419, 149] on label at bounding box center [422, 154] width 13 height 10
click at [419, 149] on input "checkbox" at bounding box center [419, 149] width 6 height 0
click at [418, 117] on label at bounding box center [422, 120] width 13 height 10
click at [418, 115] on input "checkbox" at bounding box center [419, 115] width 6 height 0
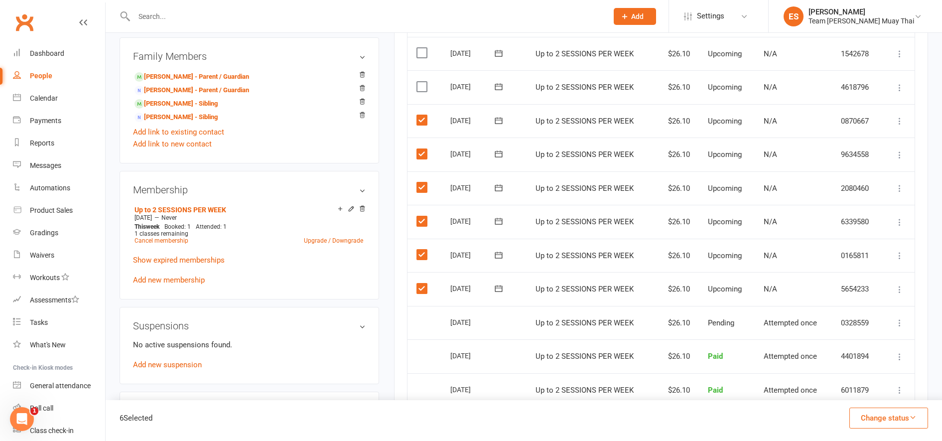
click at [417, 84] on label at bounding box center [422, 87] width 13 height 10
click at [417, 82] on input "checkbox" at bounding box center [419, 82] width 6 height 0
click at [872, 423] on button "Change status" at bounding box center [888, 417] width 79 height 21
click at [844, 390] on link "Skipped" at bounding box center [878, 391] width 99 height 20
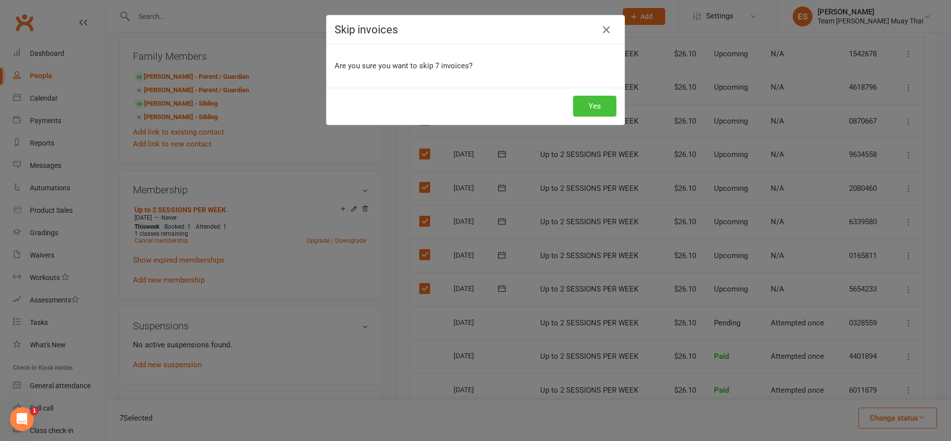
click at [591, 112] on button "Yes" at bounding box center [594, 106] width 43 height 21
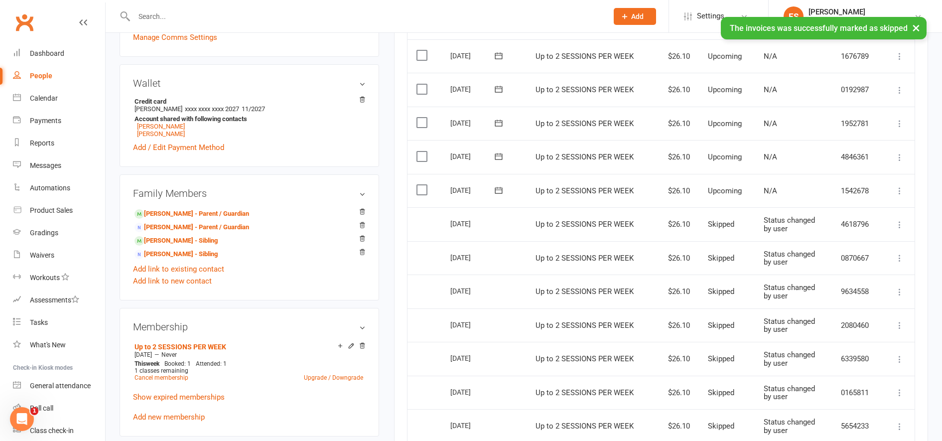
scroll to position [266, 0]
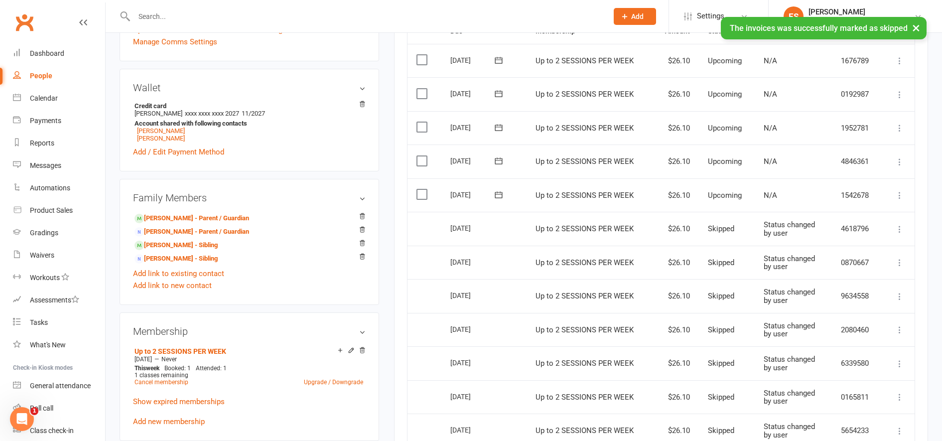
click at [897, 193] on icon at bounding box center [899, 195] width 10 height 10
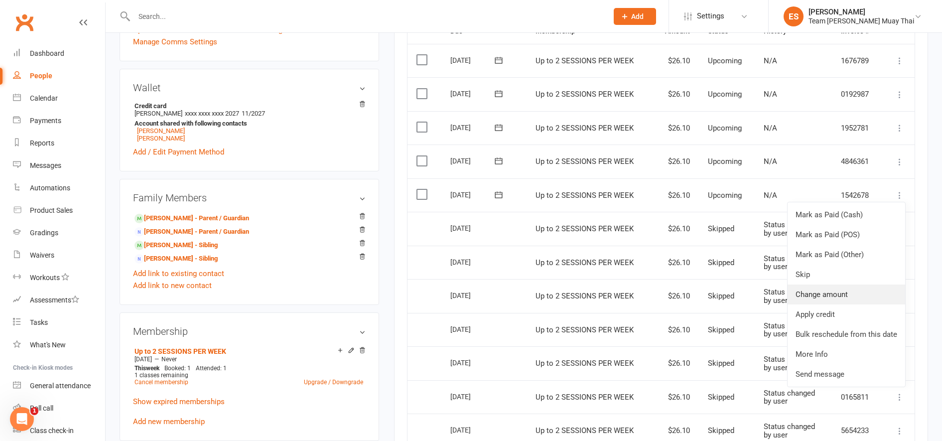
click at [806, 295] on link "Change amount" at bounding box center [846, 294] width 118 height 20
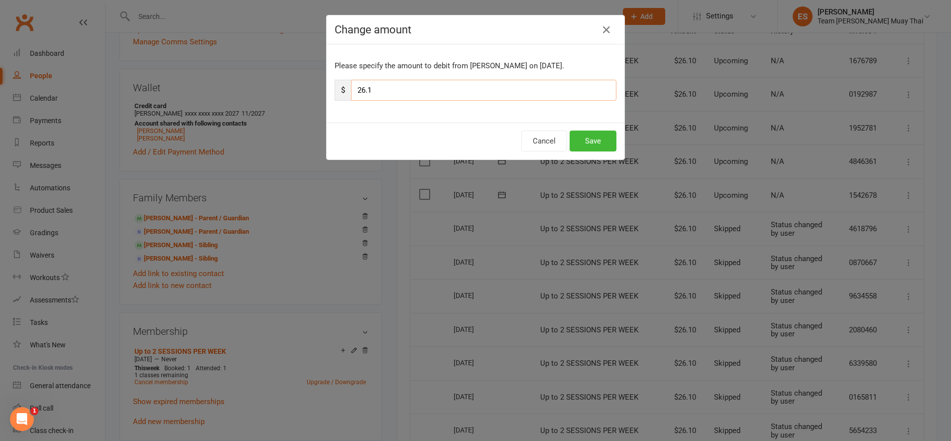
click at [453, 91] on input "26.1" at bounding box center [483, 90] width 265 height 21
type input "2"
type input "8.80"
click at [590, 141] on button "Save" at bounding box center [593, 140] width 47 height 21
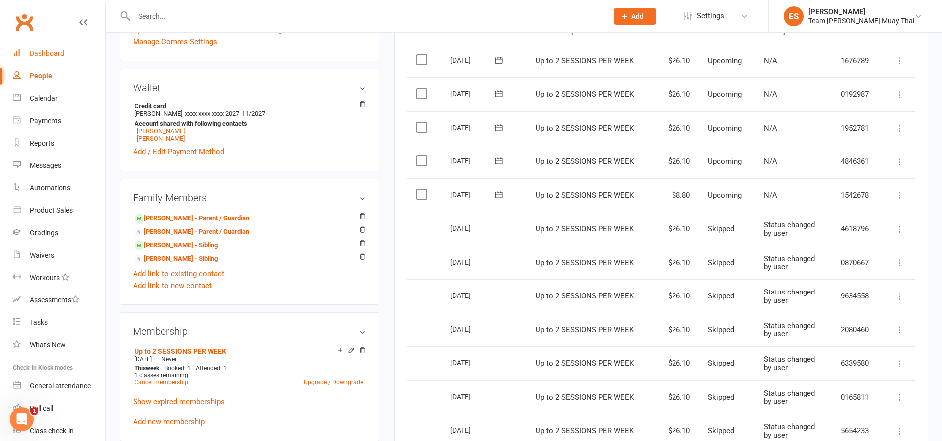
click at [37, 60] on link "Dashboard" at bounding box center [59, 53] width 92 height 22
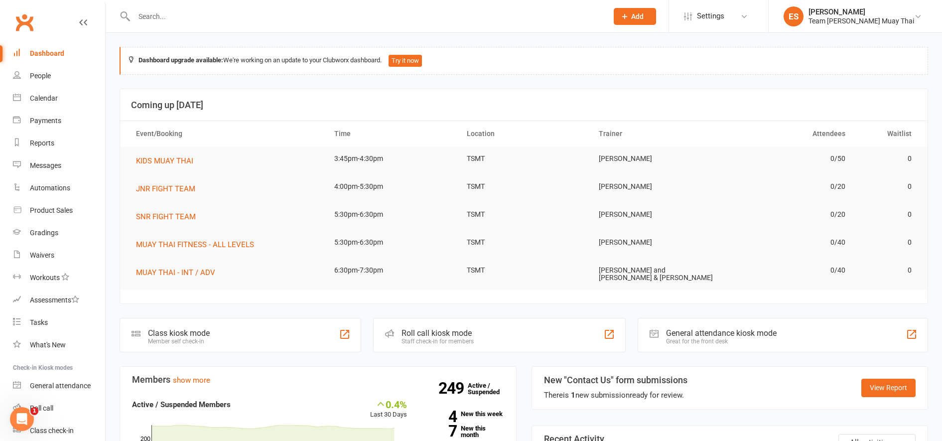
click at [180, 14] on input "text" at bounding box center [366, 16] width 470 height 14
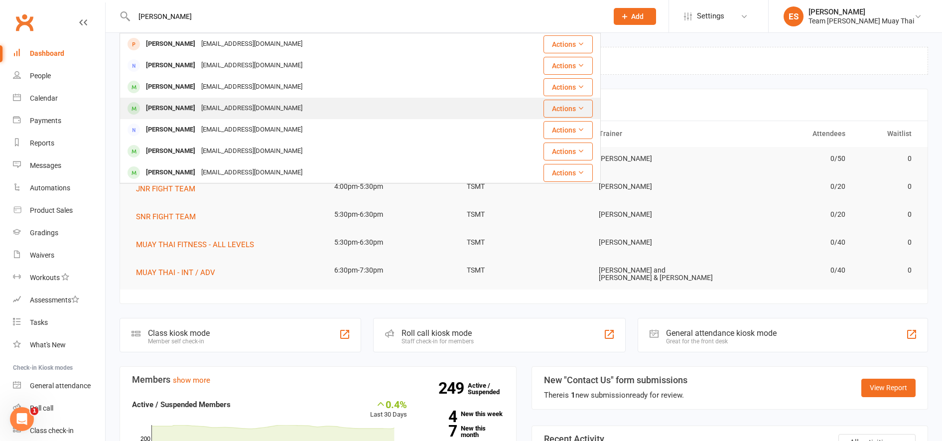
type input "LUCAS"
click at [161, 108] on div "Lucas Morse" at bounding box center [170, 108] width 55 height 14
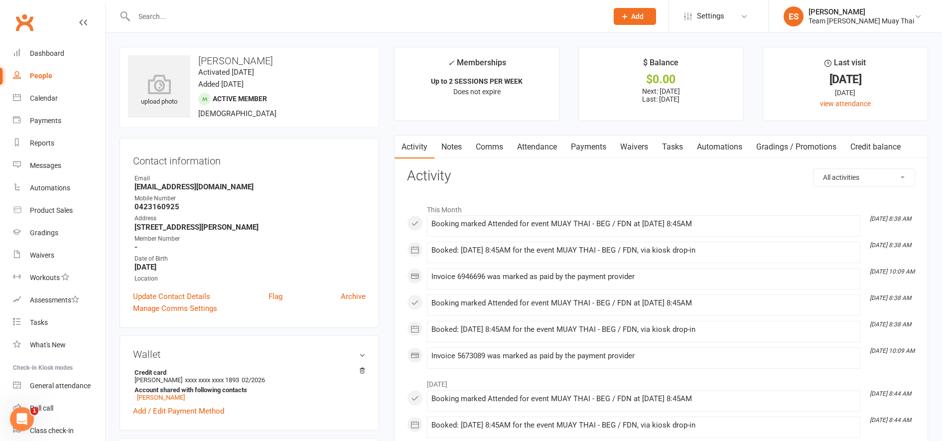
click at [595, 157] on link "Payments" at bounding box center [588, 146] width 49 height 23
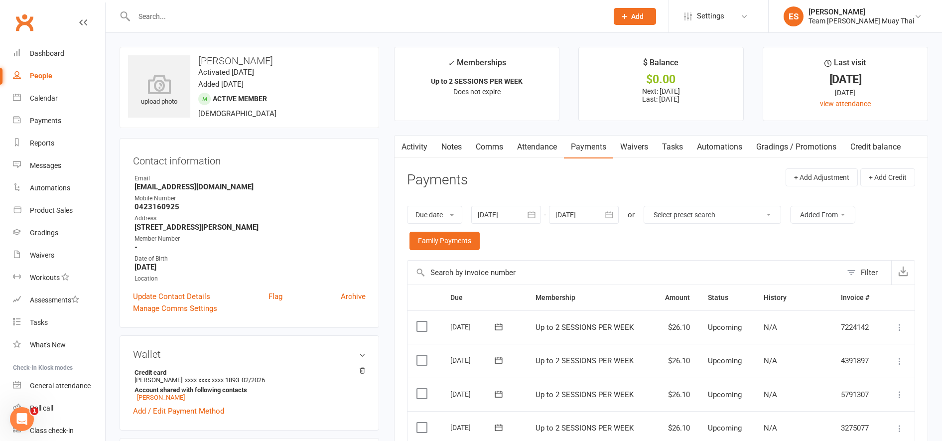
click at [595, 213] on div at bounding box center [584, 215] width 70 height 18
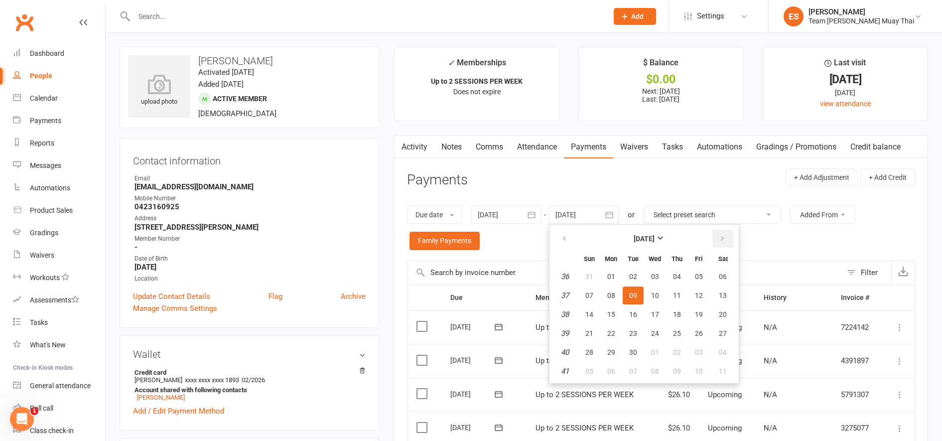
click at [721, 242] on icon "button" at bounding box center [722, 239] width 7 height 8
click at [676, 342] on button "23" at bounding box center [676, 333] width 21 height 18
type input "23 Oct 2025"
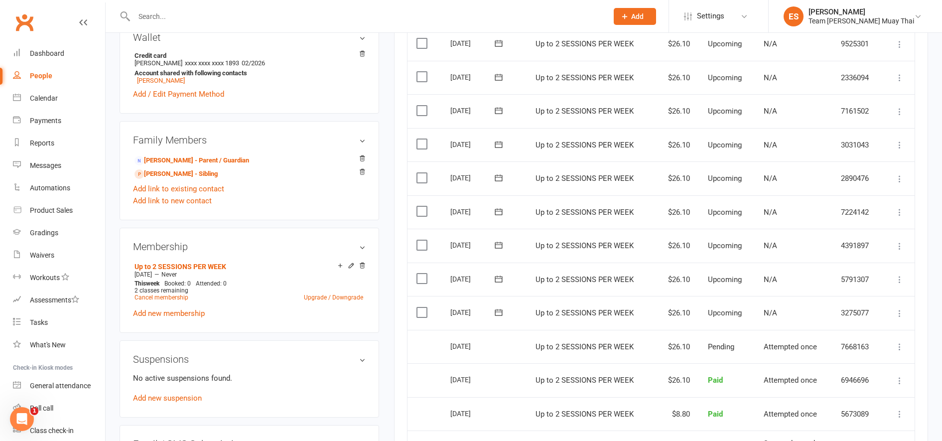
scroll to position [320, 0]
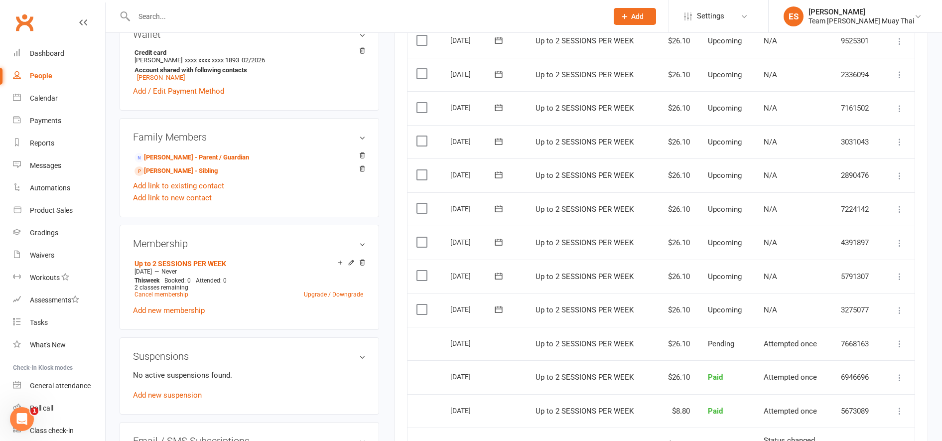
click at [421, 311] on label at bounding box center [422, 309] width 13 height 10
click at [421, 304] on input "checkbox" at bounding box center [419, 304] width 6 height 0
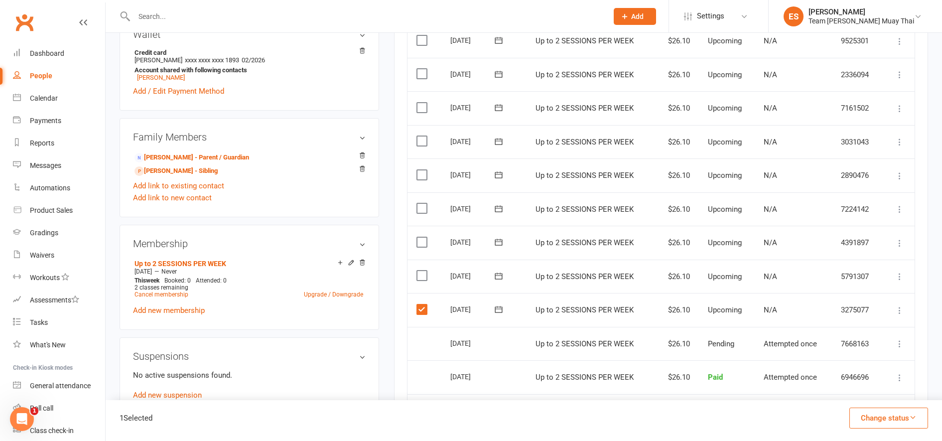
click at [421, 280] on label at bounding box center [422, 275] width 13 height 10
click at [421, 270] on input "checkbox" at bounding box center [419, 270] width 6 height 0
click at [419, 246] on label at bounding box center [422, 242] width 13 height 10
click at [419, 237] on input "checkbox" at bounding box center [419, 237] width 6 height 0
click at [418, 206] on label at bounding box center [422, 208] width 13 height 10
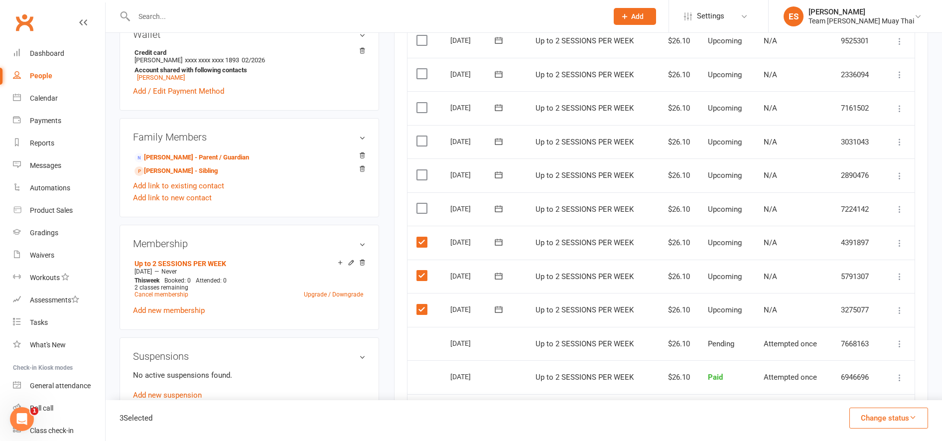
click at [418, 203] on input "checkbox" at bounding box center [419, 203] width 6 height 0
click at [418, 172] on label at bounding box center [422, 175] width 13 height 10
click at [418, 170] on input "checkbox" at bounding box center [419, 170] width 6 height 0
click at [417, 138] on label at bounding box center [422, 141] width 13 height 10
click at [417, 136] on input "checkbox" at bounding box center [419, 136] width 6 height 0
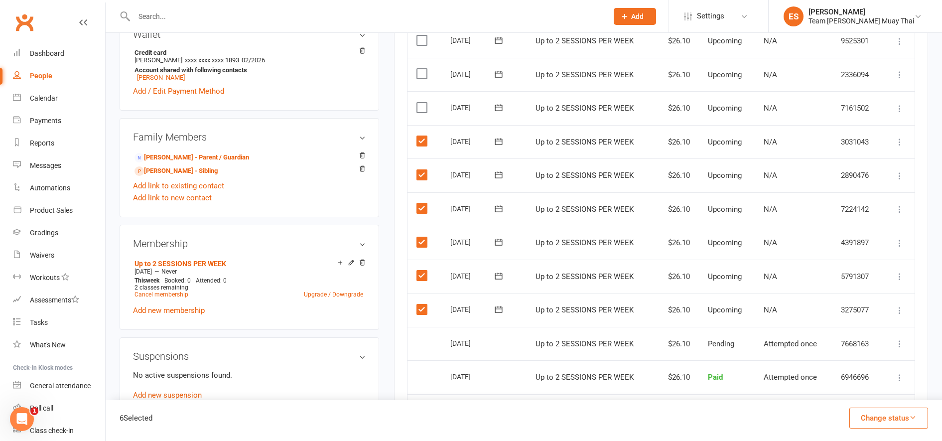
click at [419, 106] on label at bounding box center [422, 108] width 13 height 10
click at [419, 103] on input "checkbox" at bounding box center [419, 103] width 6 height 0
click at [875, 413] on button "Change status" at bounding box center [888, 417] width 79 height 21
click at [850, 396] on link "Skipped" at bounding box center [878, 391] width 99 height 20
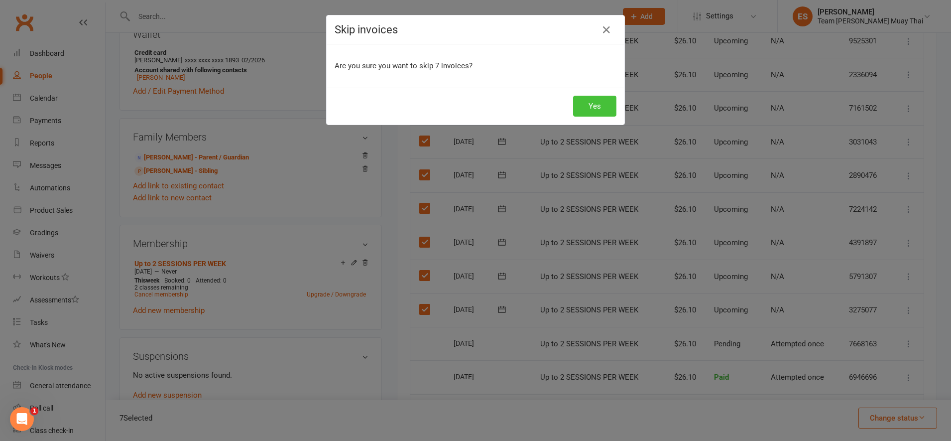
click at [577, 113] on button "Yes" at bounding box center [594, 106] width 43 height 21
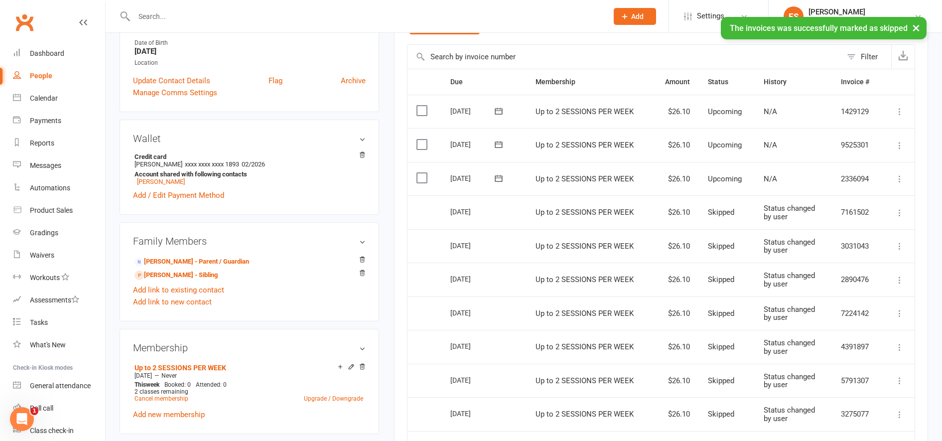
scroll to position [215, 0]
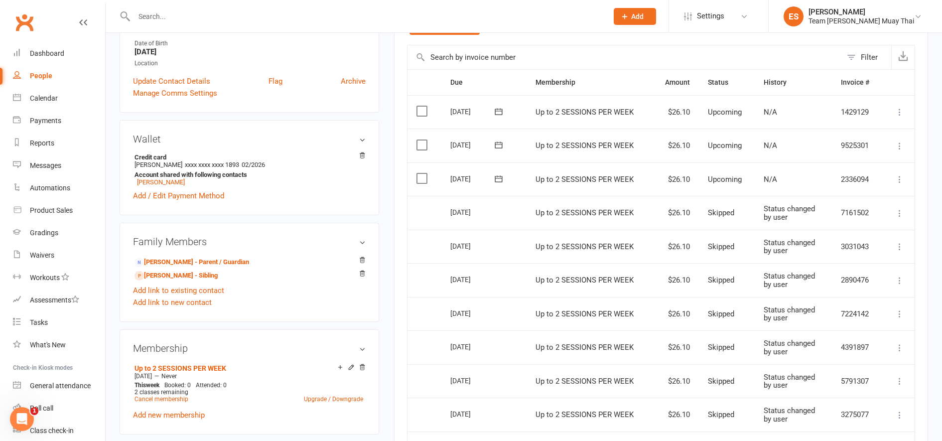
click at [901, 180] on icon at bounding box center [899, 179] width 10 height 10
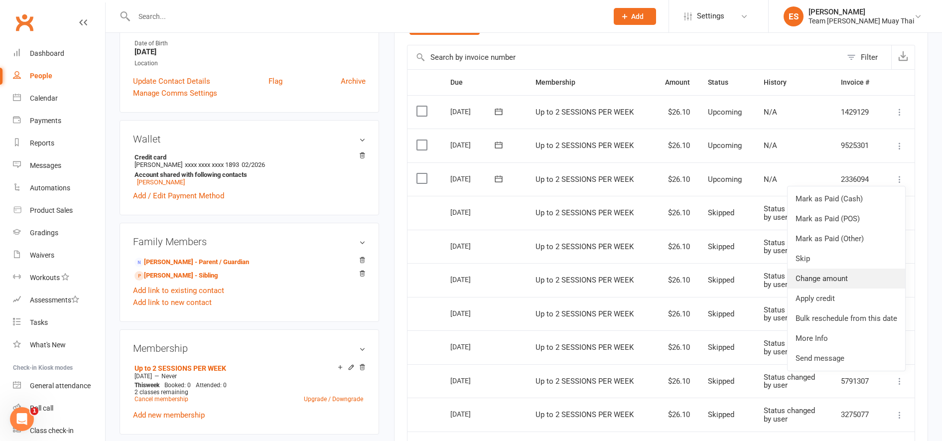
click at [806, 282] on link "Change amount" at bounding box center [846, 278] width 118 height 20
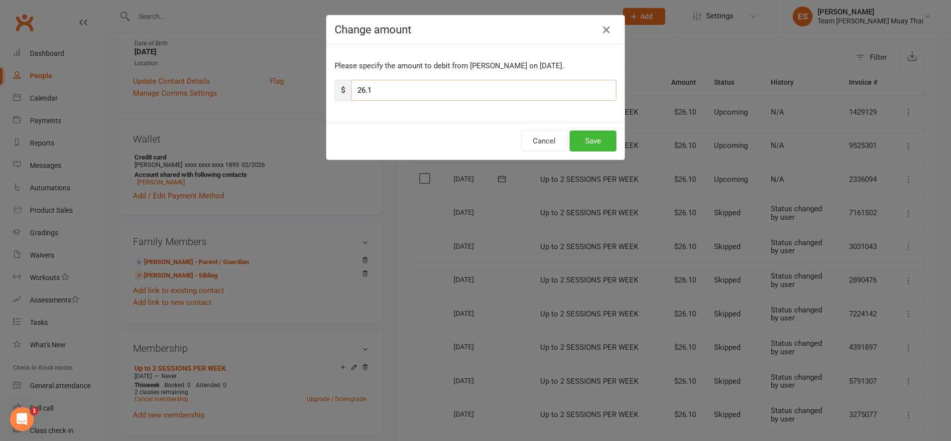
click at [479, 92] on input "26.1" at bounding box center [483, 90] width 265 height 21
type input "2"
type input "8.80"
click at [589, 143] on button "Save" at bounding box center [593, 140] width 47 height 21
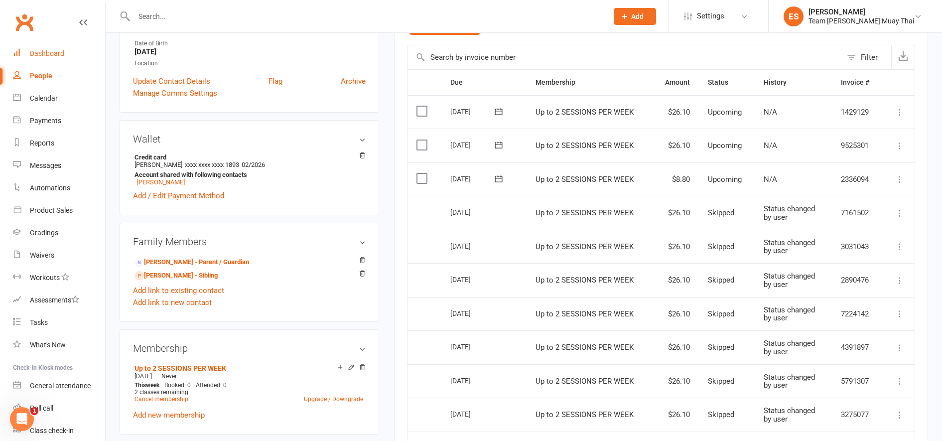
click at [46, 58] on link "Dashboard" at bounding box center [59, 53] width 92 height 22
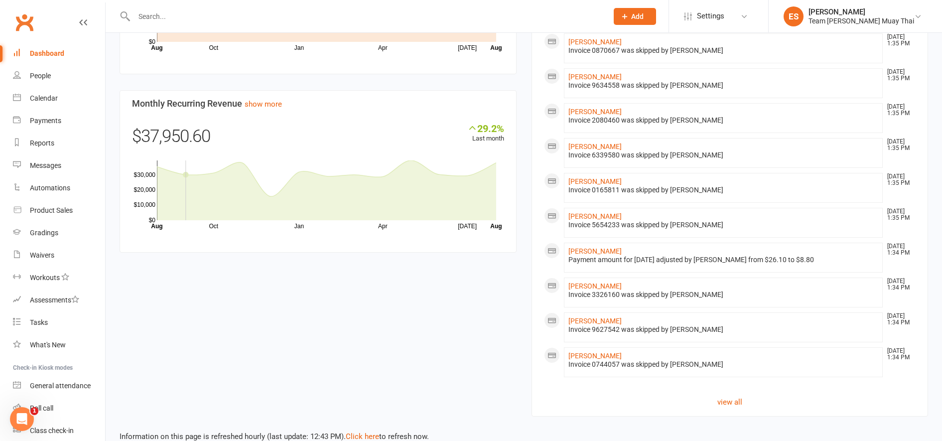
scroll to position [794, 0]
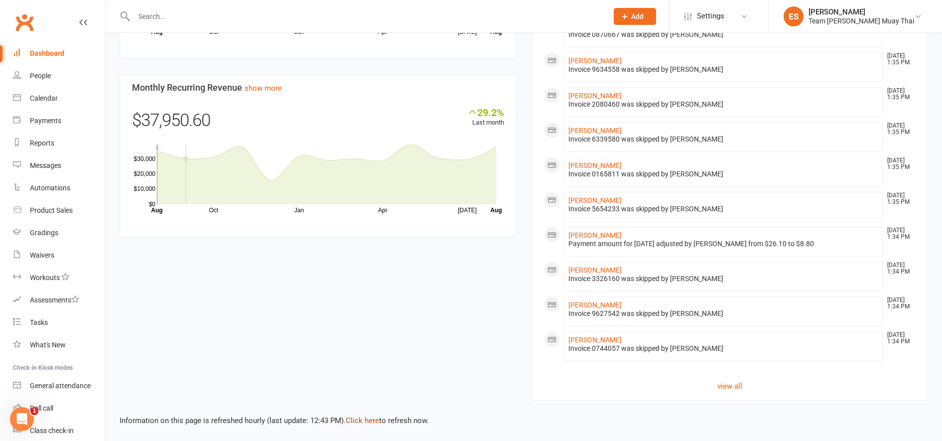
click at [352, 422] on link "Click here" at bounding box center [362, 420] width 33 height 9
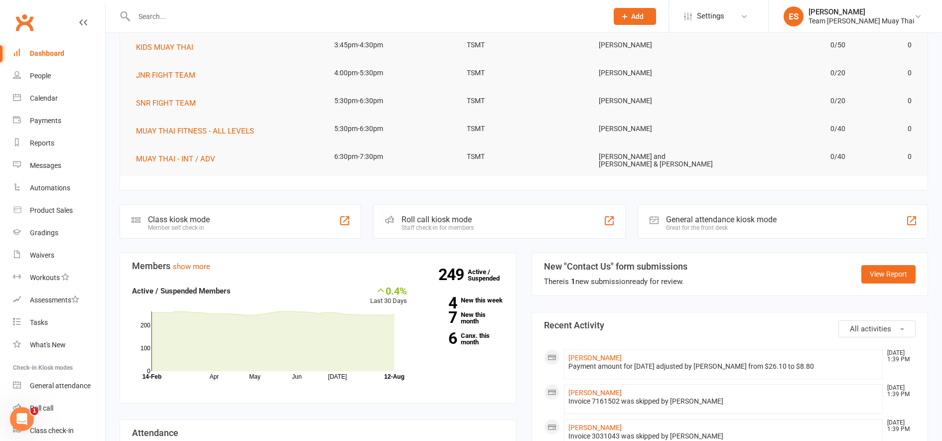
scroll to position [0, 0]
